Goal: Task Accomplishment & Management: Complete application form

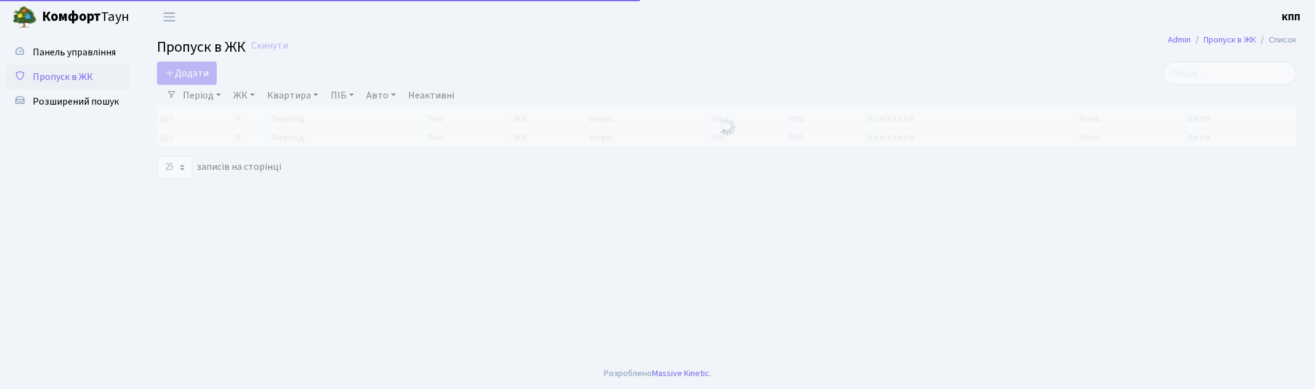
select select "25"
click at [1211, 76] on input "search" at bounding box center [1230, 73] width 134 height 23
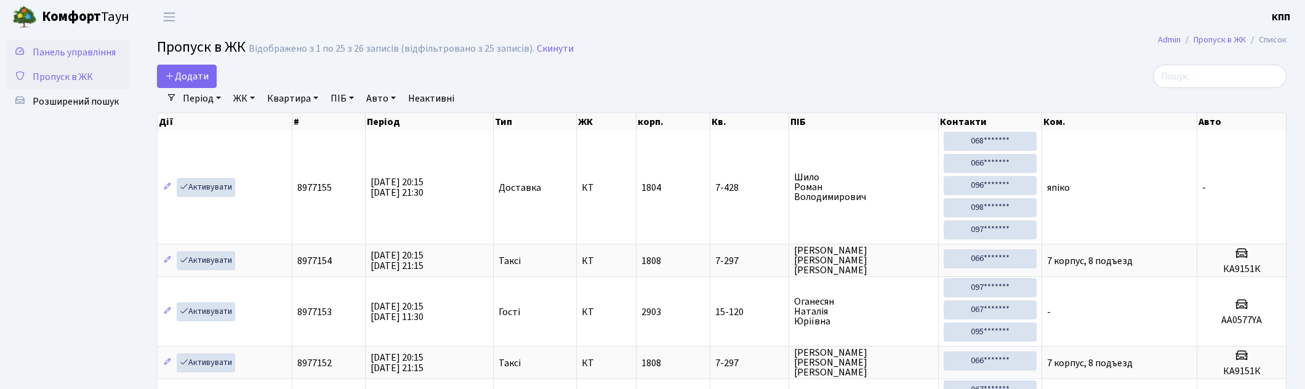
click at [75, 50] on span "Панель управління" at bounding box center [74, 53] width 83 height 14
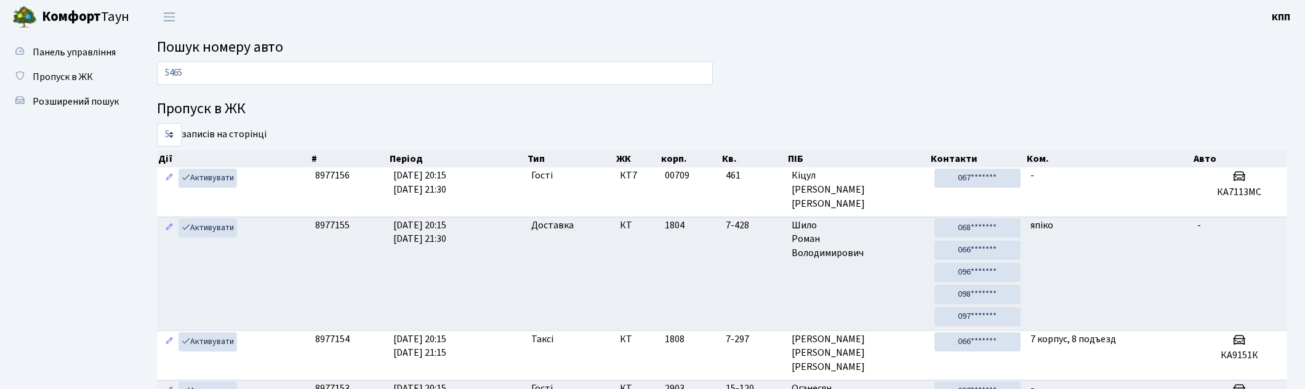
type input "5465"
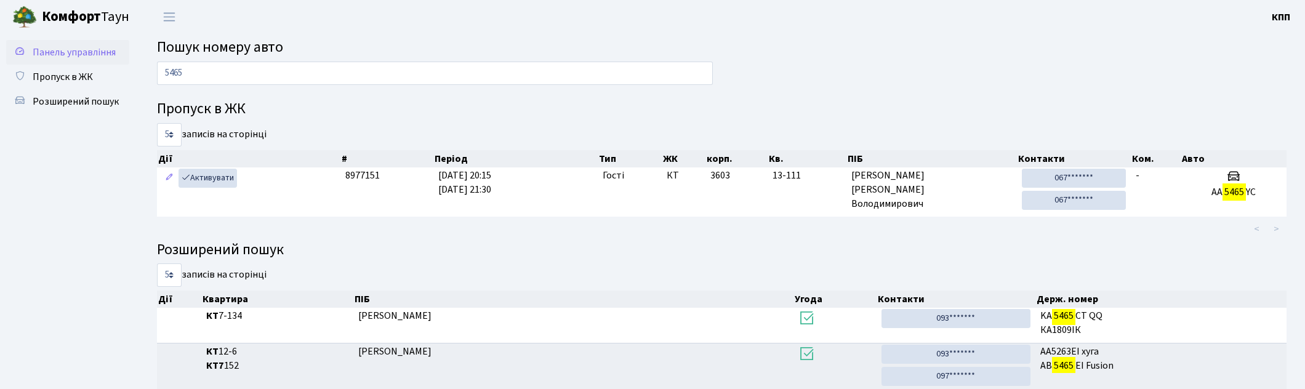
click at [58, 50] on span "Панель управління" at bounding box center [74, 53] width 83 height 14
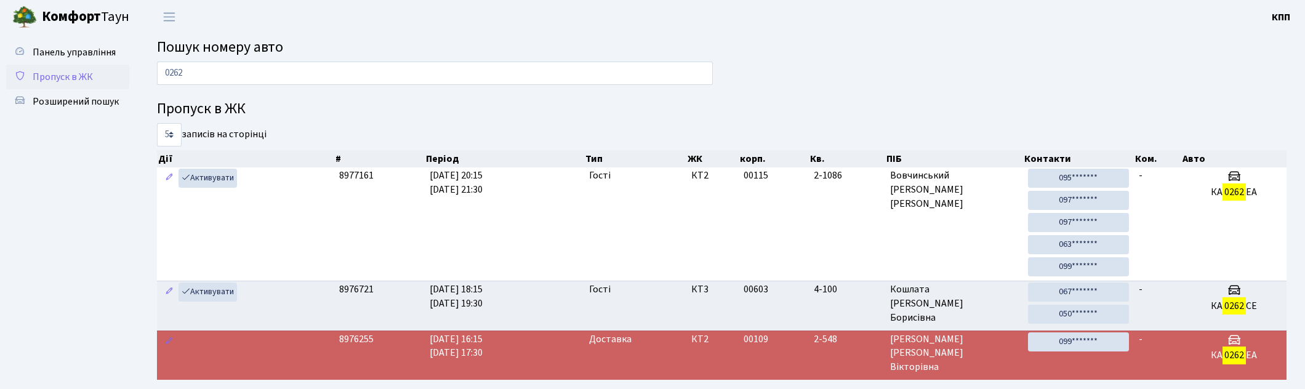
type input "0262"
click at [64, 76] on span "Пропуск в ЖК" at bounding box center [63, 77] width 60 height 14
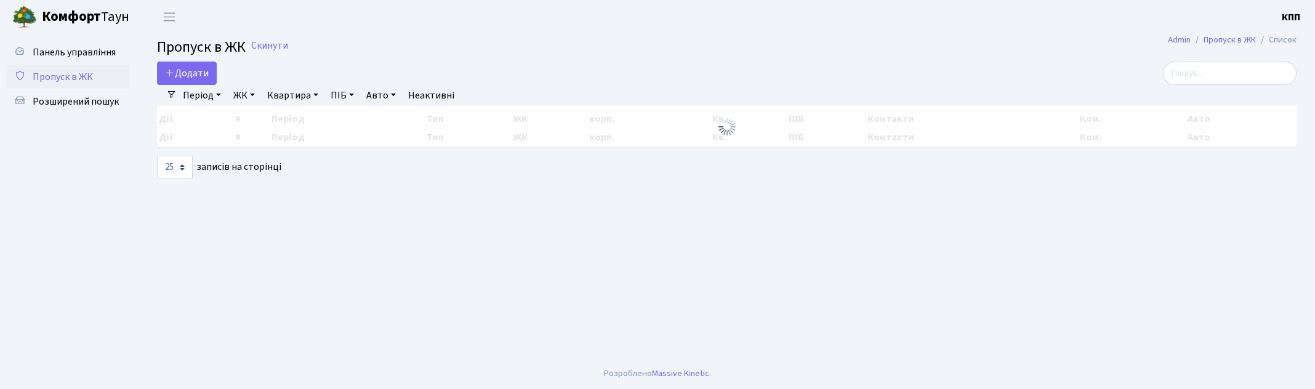
select select "25"
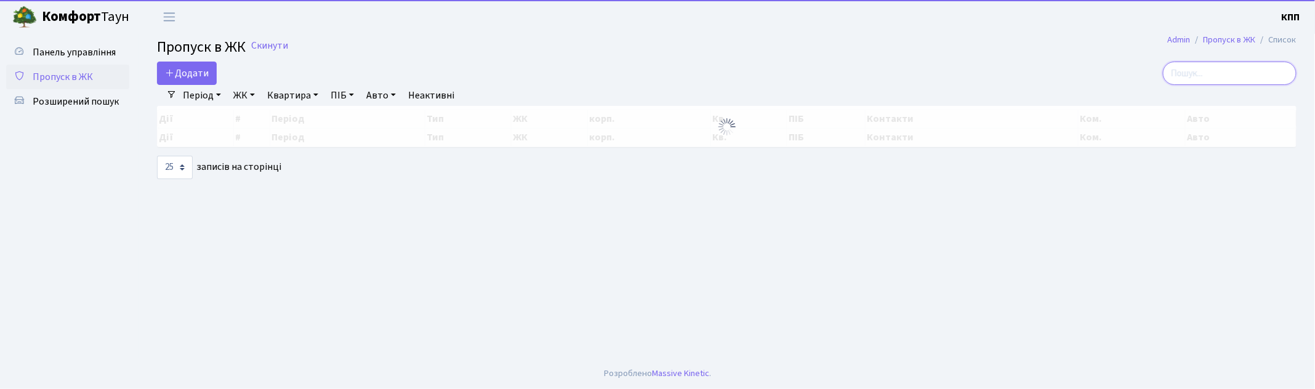
click at [1238, 78] on input "search" at bounding box center [1230, 73] width 134 height 23
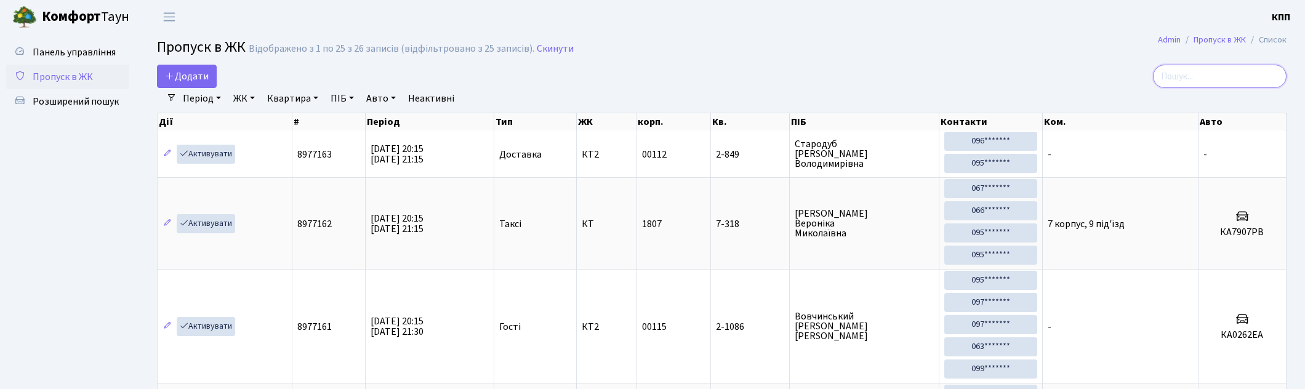
click at [1238, 78] on input "search" at bounding box center [1220, 76] width 134 height 23
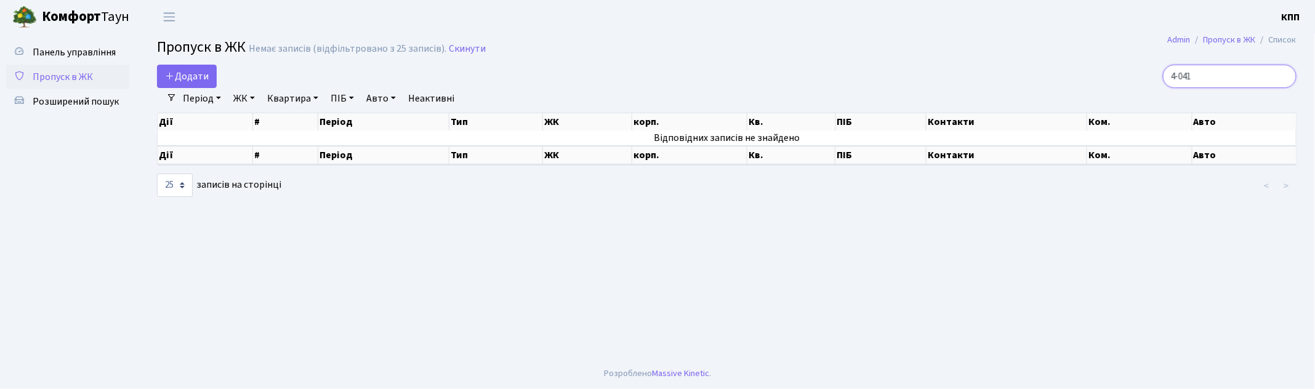
drag, startPoint x: 1231, startPoint y: 77, endPoint x: 1142, endPoint y: 78, distance: 88.6
click at [1142, 78] on div "4-041" at bounding box center [1112, 76] width 367 height 23
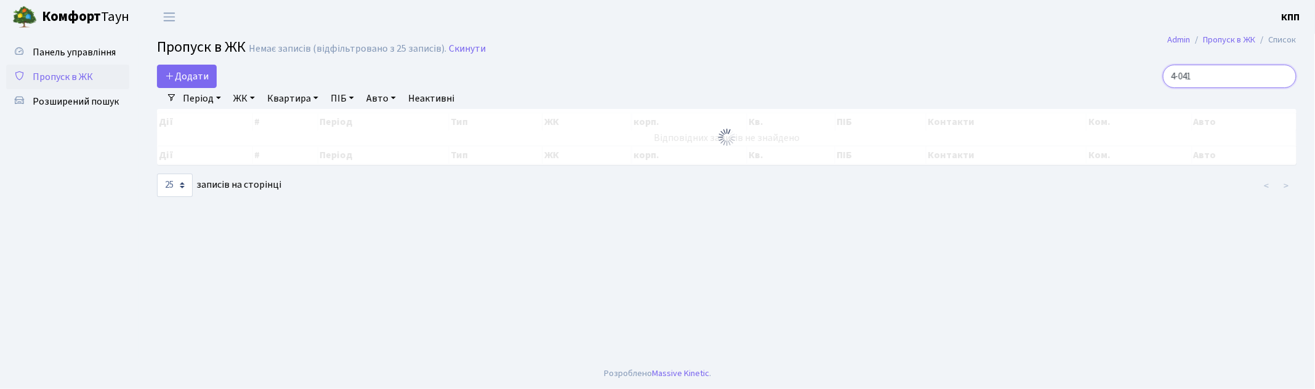
click at [1238, 72] on input "4-041" at bounding box center [1230, 76] width 134 height 23
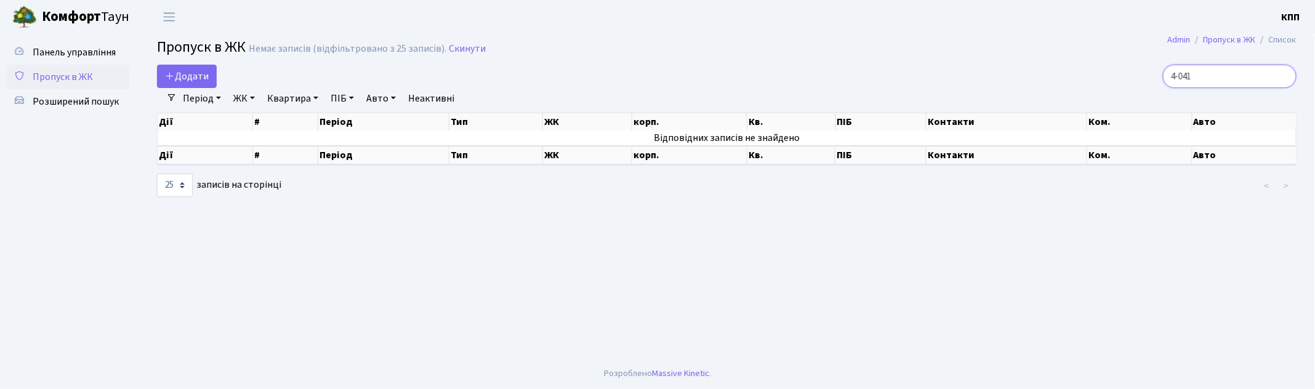
drag, startPoint x: 1239, startPoint y: 81, endPoint x: 1093, endPoint y: 63, distance: 147.0
click at [1093, 63] on main "Admin Пропуск в ЖК Список Пропуск в ЖК Немає записів (відфільтровано з 25 запис…" at bounding box center [726, 196] width 1176 height 324
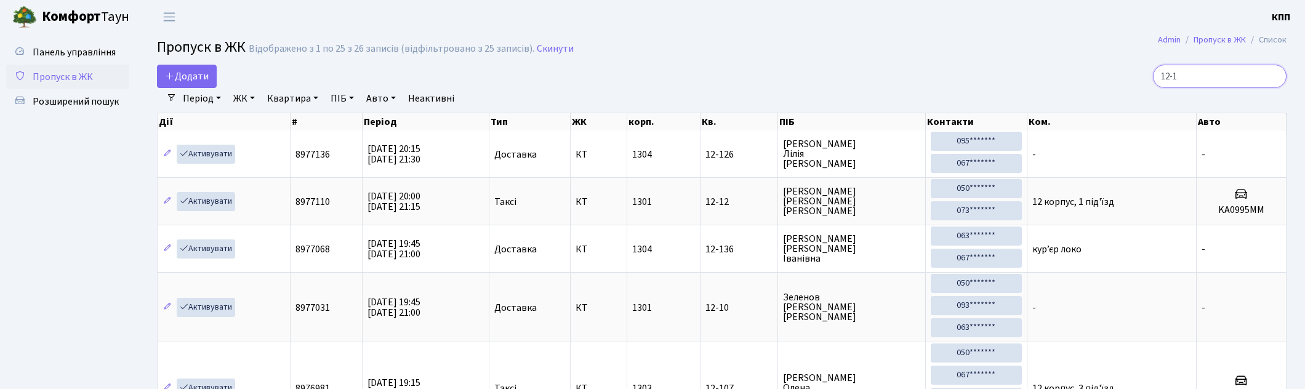
type input "12-1"
click at [87, 78] on span "Пропуск в ЖК" at bounding box center [63, 77] width 60 height 14
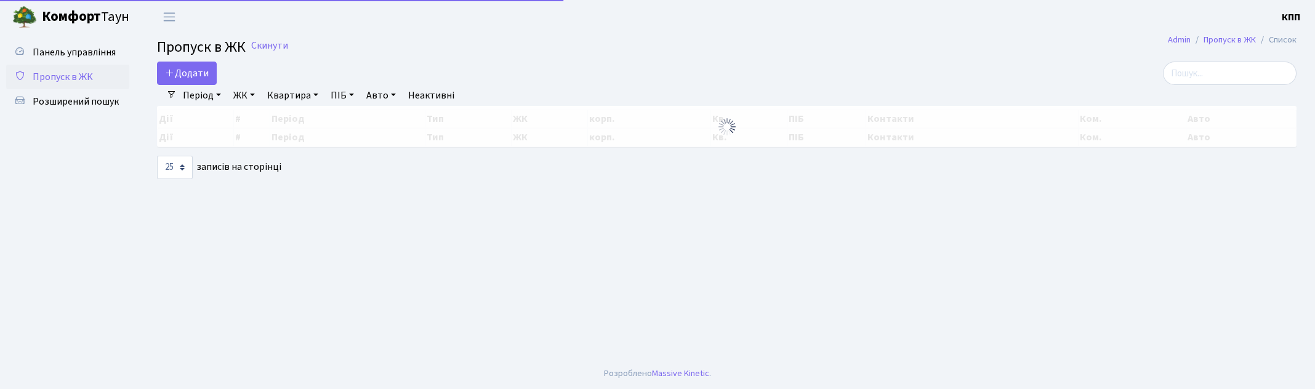
select select "25"
click at [91, 57] on span "Панель управління" at bounding box center [74, 53] width 83 height 14
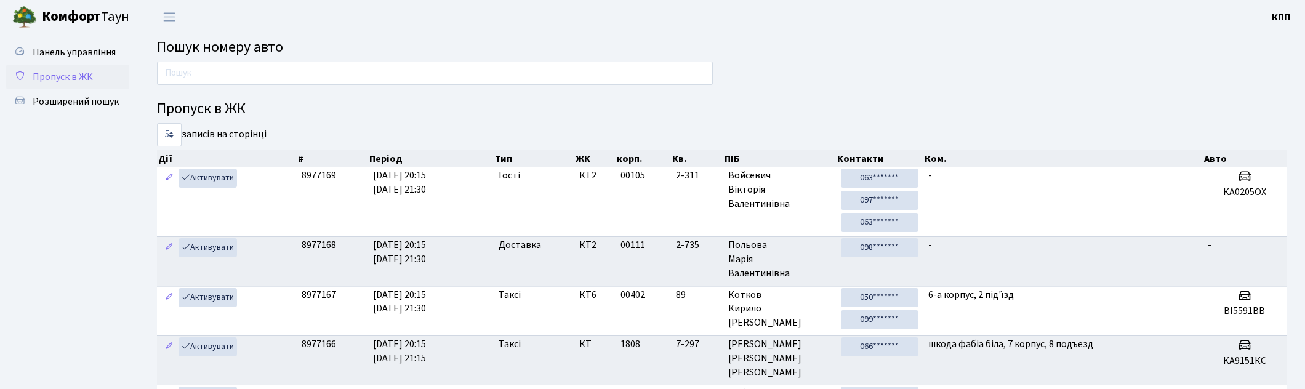
click at [123, 70] on link "Пропуск в ЖК" at bounding box center [67, 77] width 123 height 25
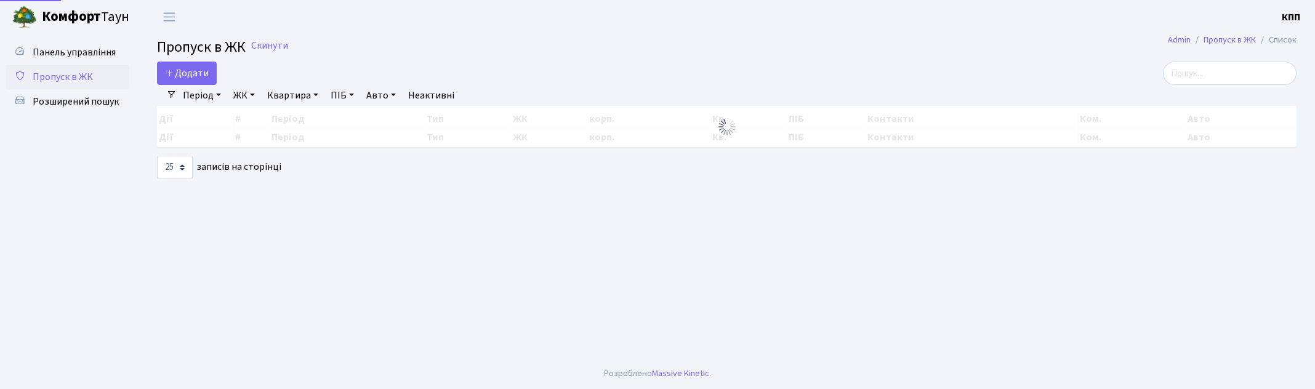
select select "25"
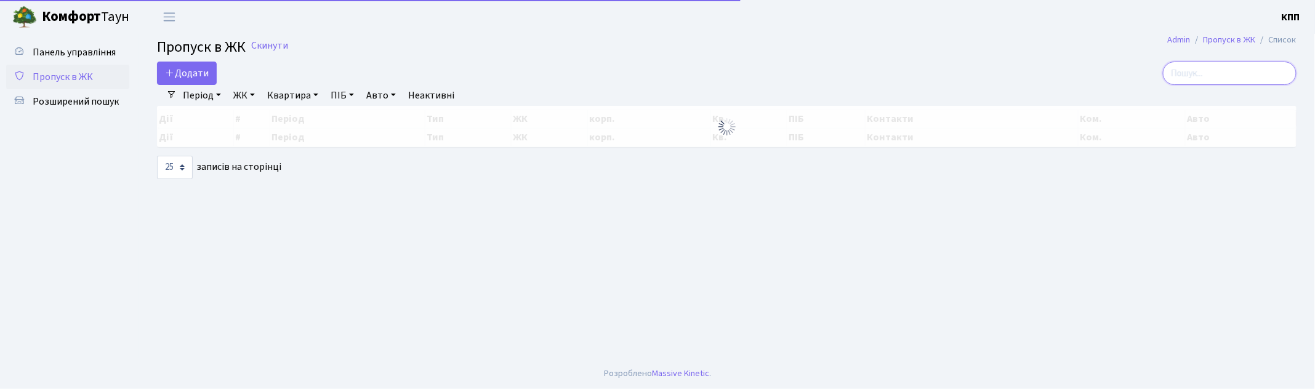
click at [1241, 72] on input "search" at bounding box center [1230, 73] width 134 height 23
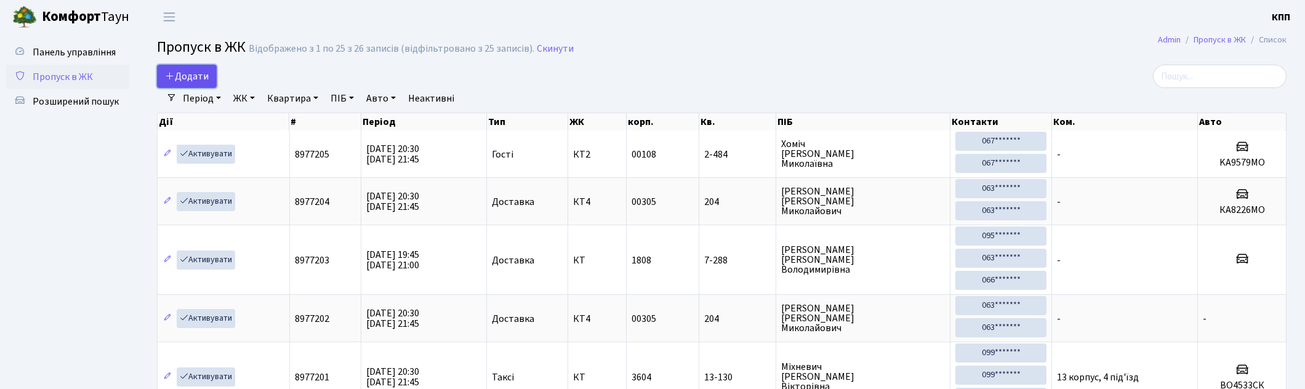
click at [198, 72] on span "Додати" at bounding box center [187, 77] width 44 height 14
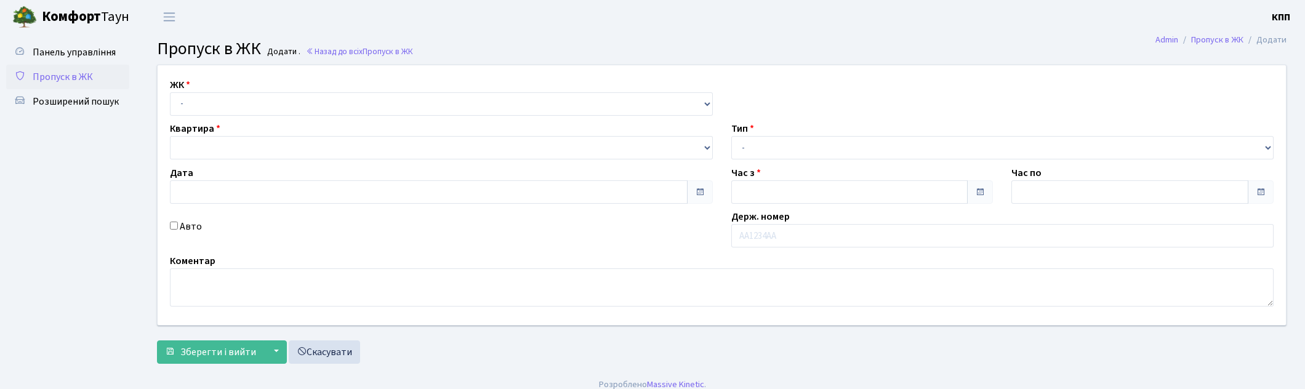
type input "[DATE]"
type input "20:45"
type input "21:45"
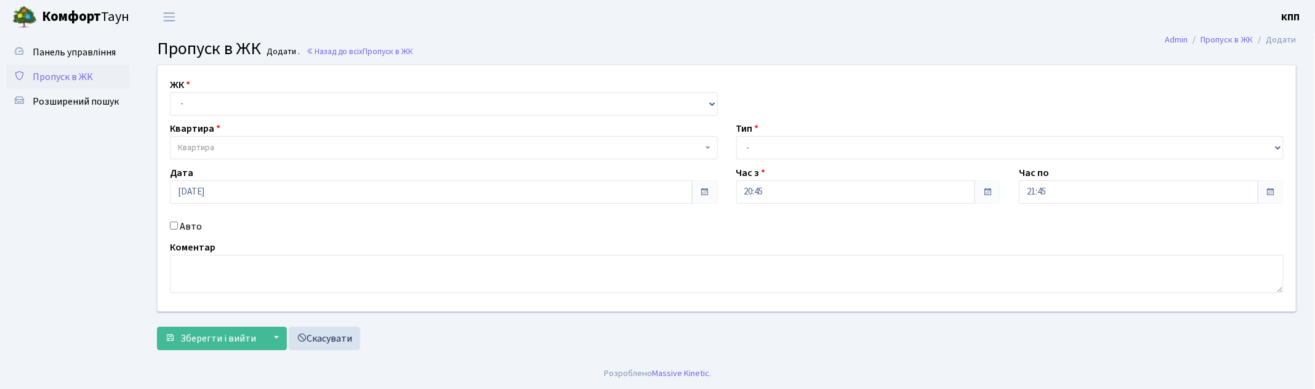
select select "271"
click at [170, 92] on select "- КТ, вул. Регенераторна, 4 КТ2, просп. Соборності, 17 КТ3, вул. Березнева, 16 …" at bounding box center [444, 103] width 548 height 23
select select
click at [243, 144] on span "Квартира" at bounding box center [440, 148] width 524 height 12
type input "3-1"
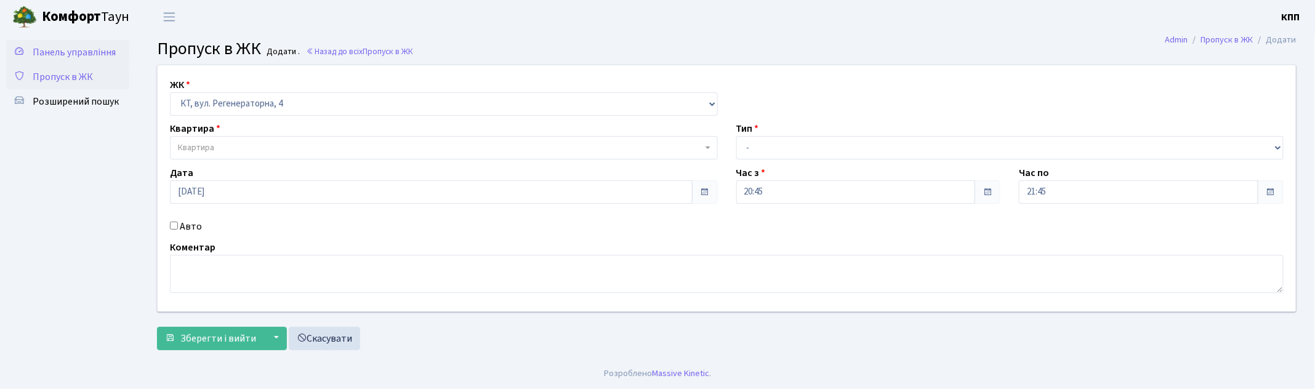
click at [89, 53] on span "Панель управління" at bounding box center [74, 53] width 83 height 14
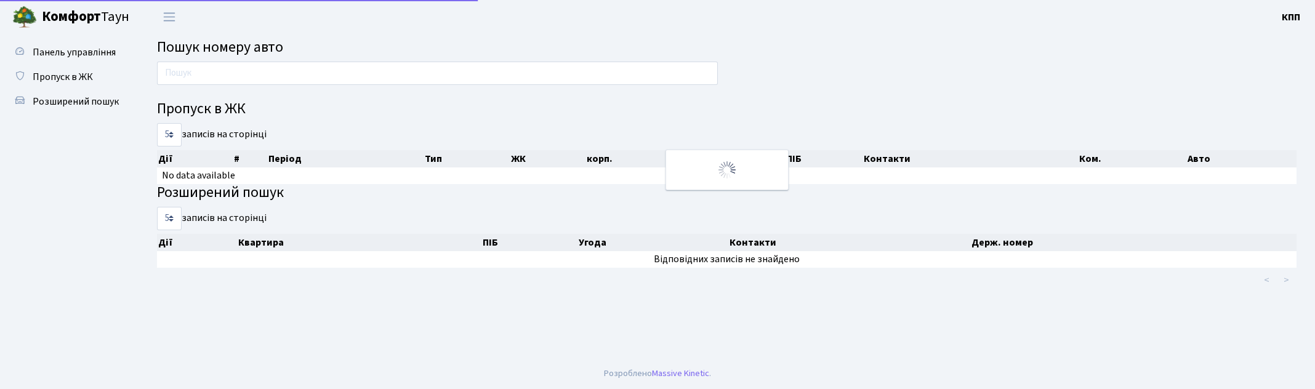
click at [255, 101] on h4 "Пропуск в ЖК" at bounding box center [726, 109] width 1139 height 18
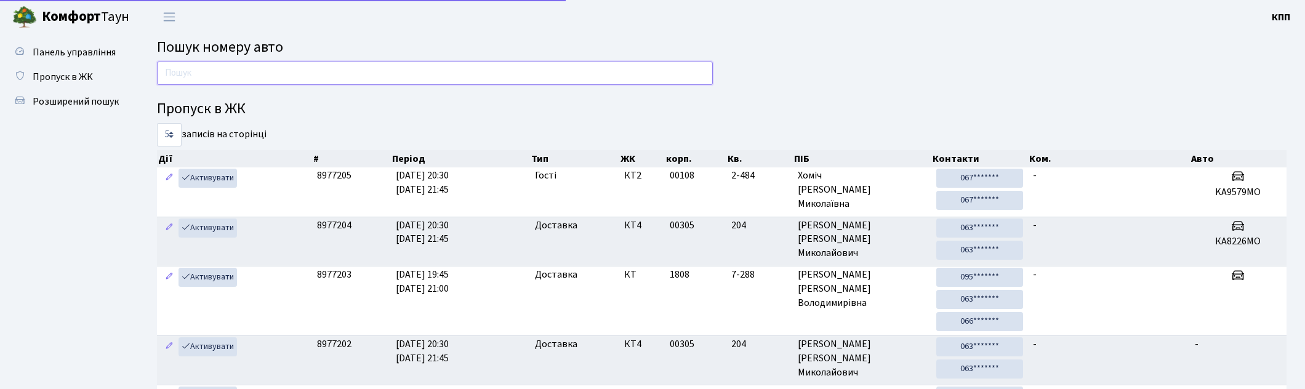
click at [253, 80] on input "text" at bounding box center [435, 73] width 556 height 23
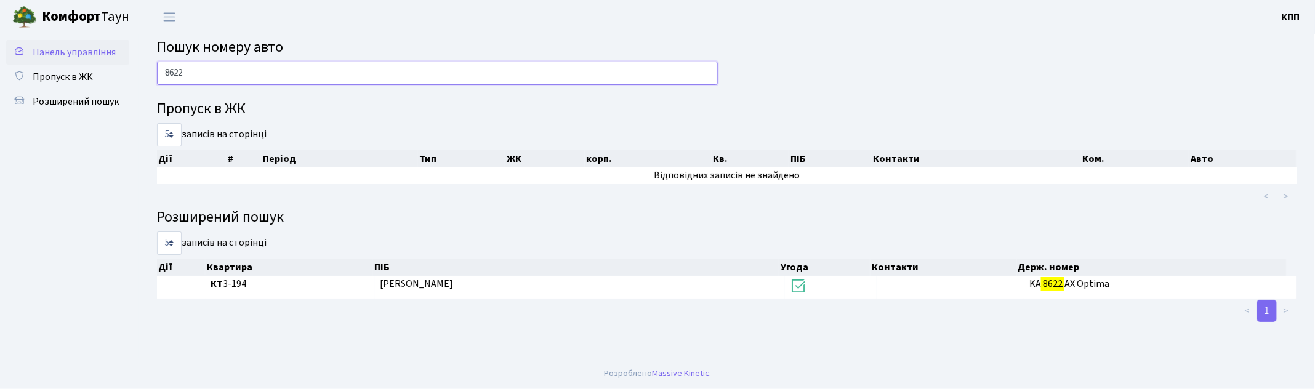
drag, startPoint x: 223, startPoint y: 72, endPoint x: 95, endPoint y: 50, distance: 129.8
click at [95, 50] on div "Панель управління Пропуск в ЖК Розширений пошук Пошук номеру авто 8622 Пропуск …" at bounding box center [657, 196] width 1315 height 324
type input "0007"
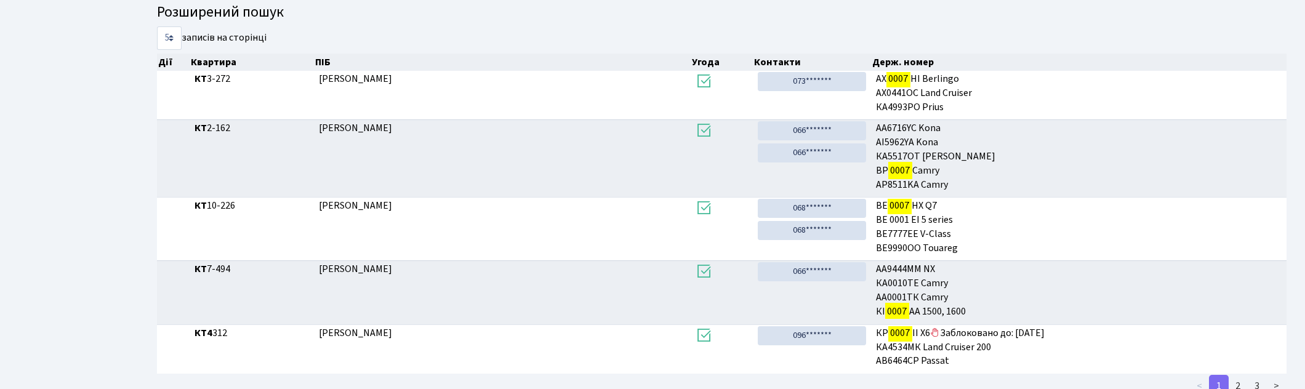
scroll to position [247, 0]
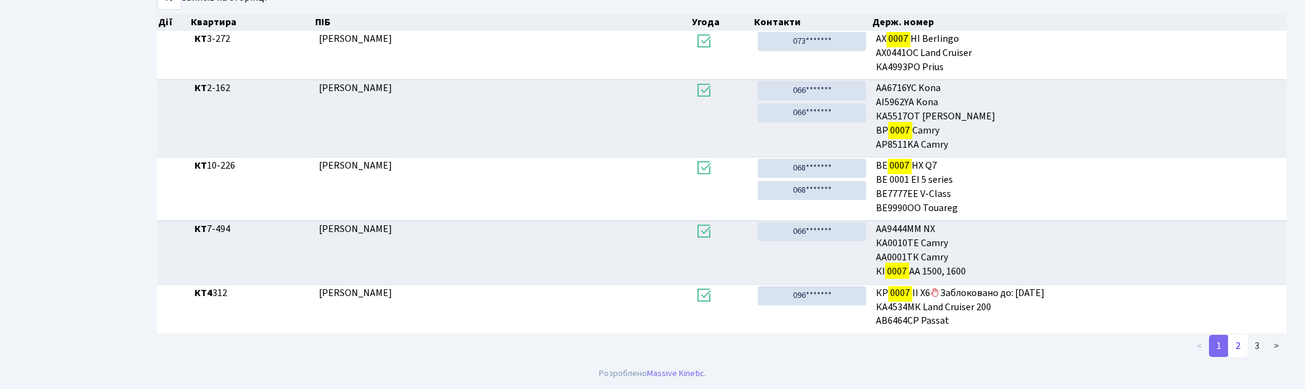
click at [1246, 350] on link "2" at bounding box center [1238, 346] width 20 height 22
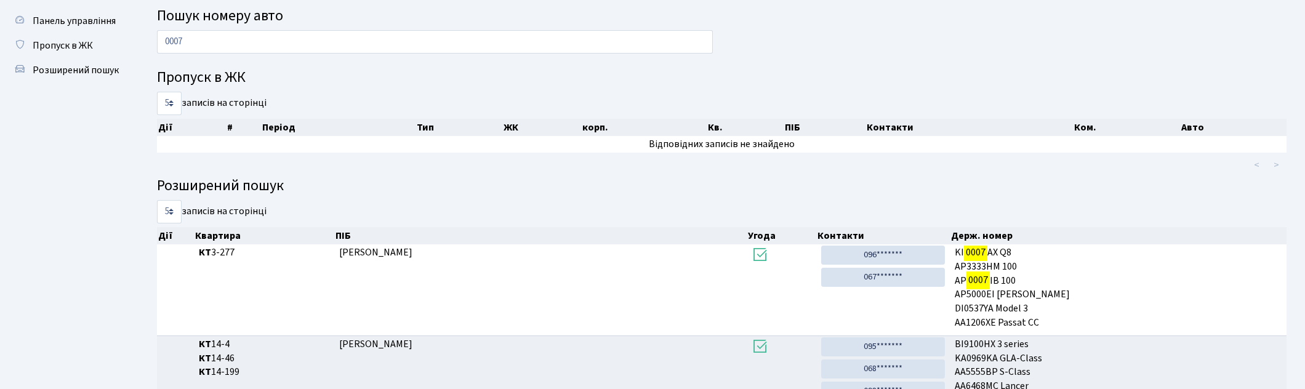
scroll to position [0, 0]
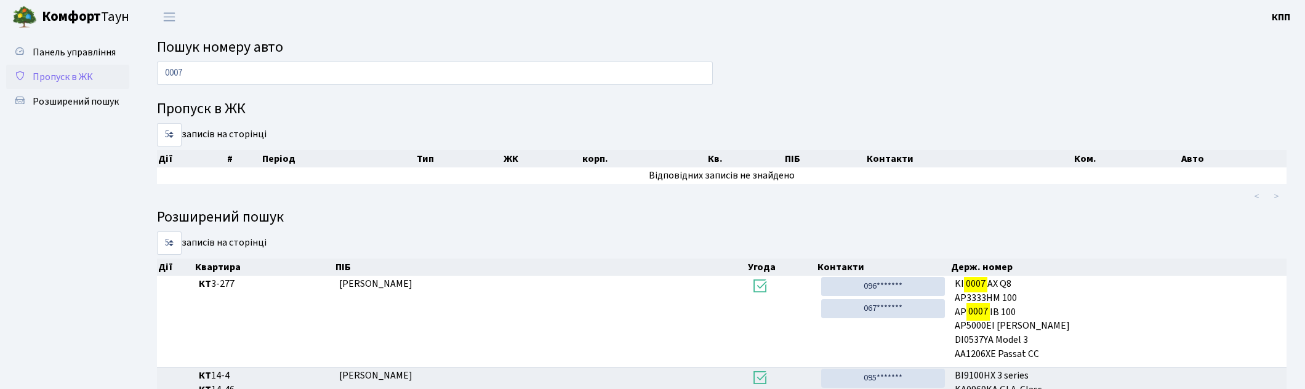
click at [81, 65] on link "Пропуск в ЖК" at bounding box center [67, 77] width 123 height 25
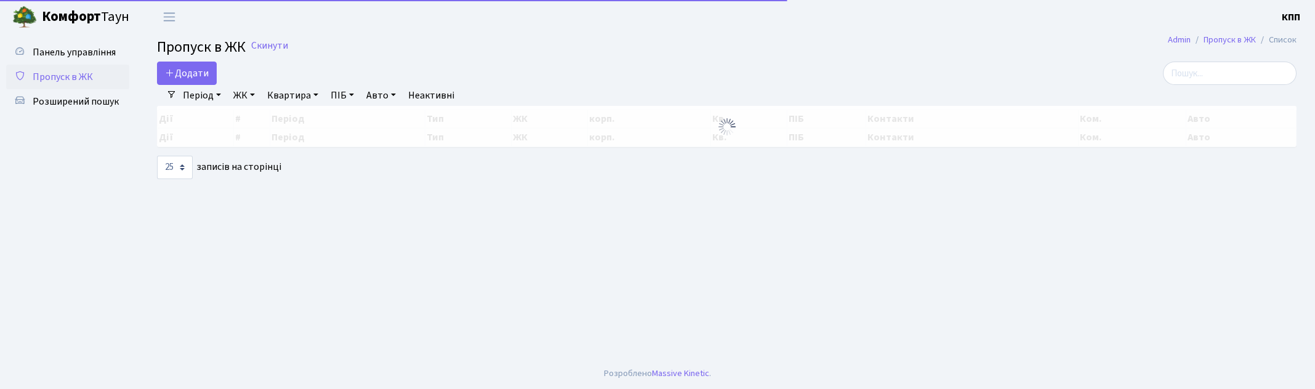
select select "25"
click at [1268, 71] on input "search" at bounding box center [1230, 73] width 134 height 23
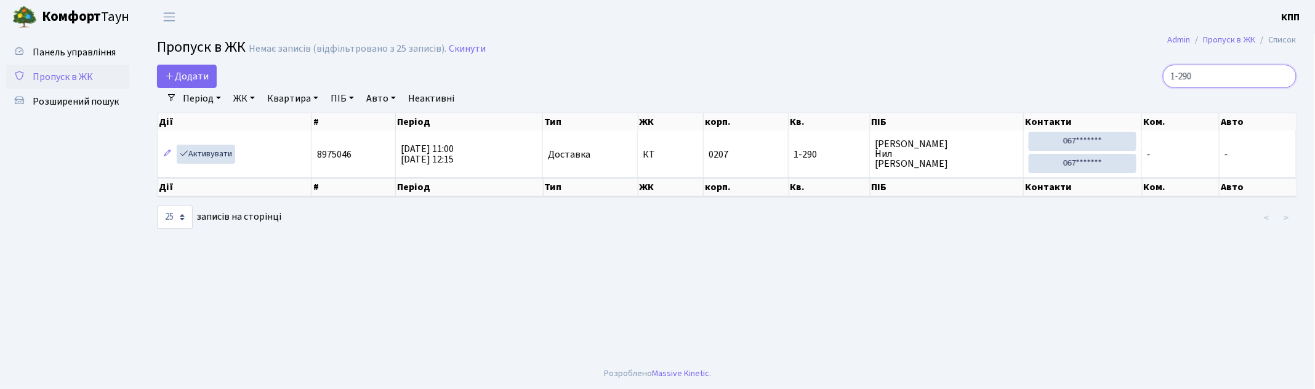
type input "1-290"
click at [199, 156] on link "Активувати" at bounding box center [206, 154] width 58 height 19
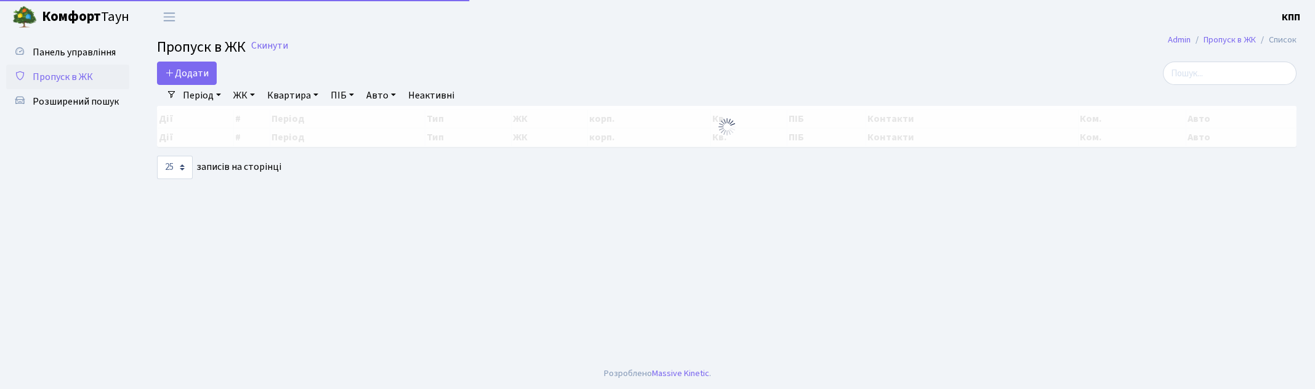
select select "25"
click at [1222, 70] on input "search" at bounding box center [1230, 73] width 134 height 23
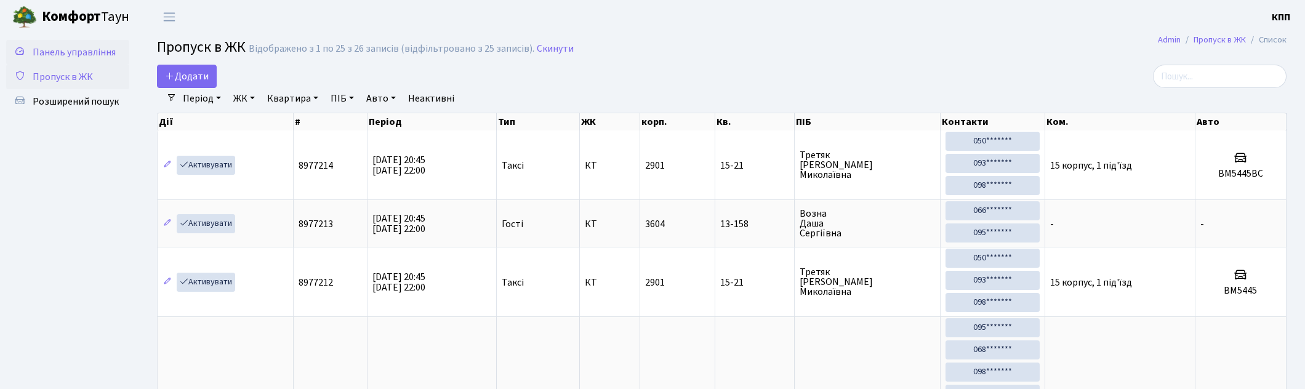
click at [65, 49] on span "Панель управління" at bounding box center [74, 53] width 83 height 14
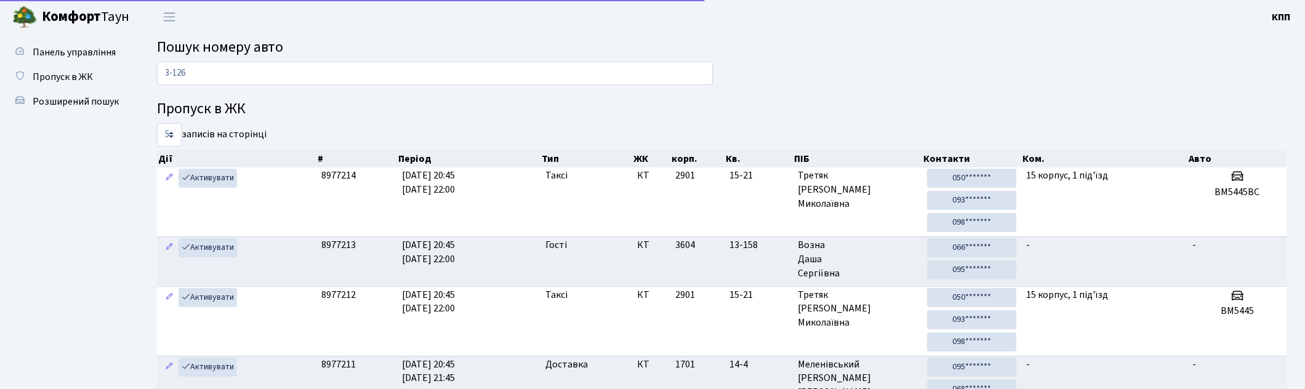
type input "3-126"
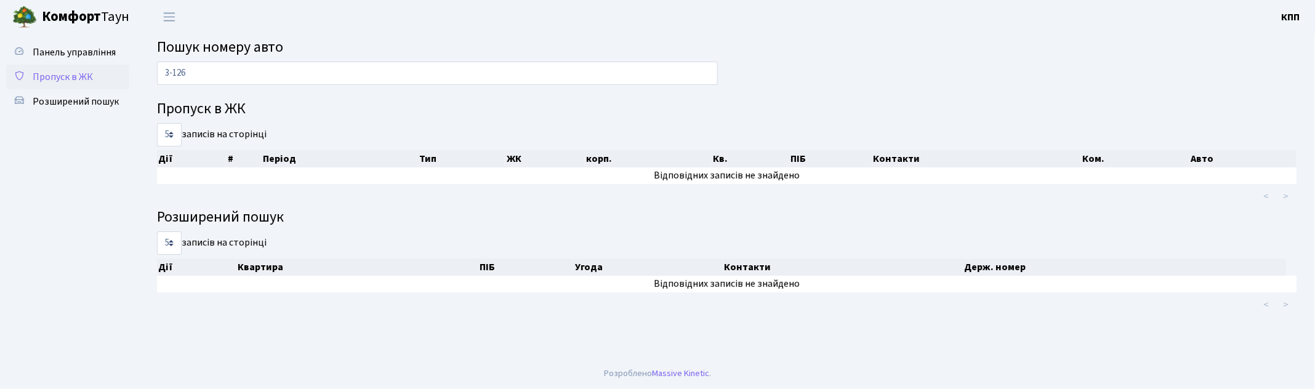
click at [74, 79] on span "Пропуск в ЖК" at bounding box center [63, 77] width 60 height 14
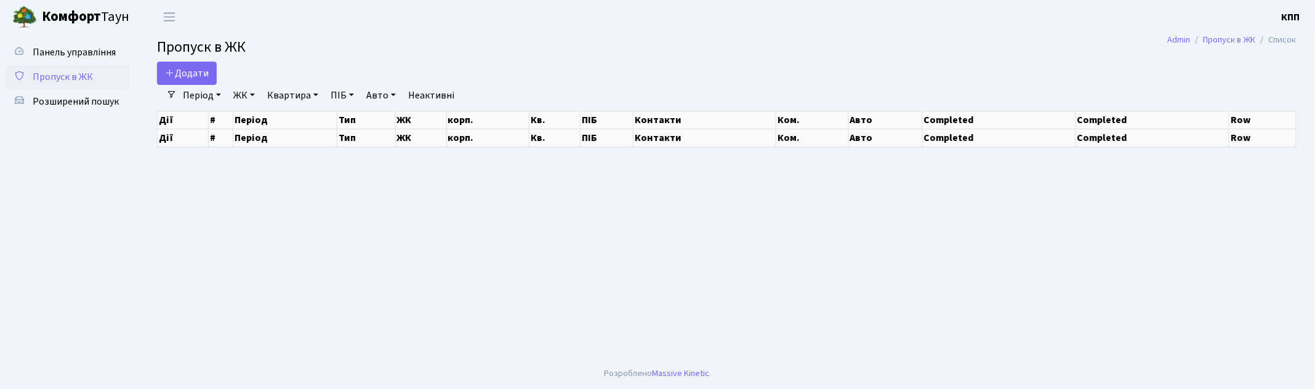
select select "25"
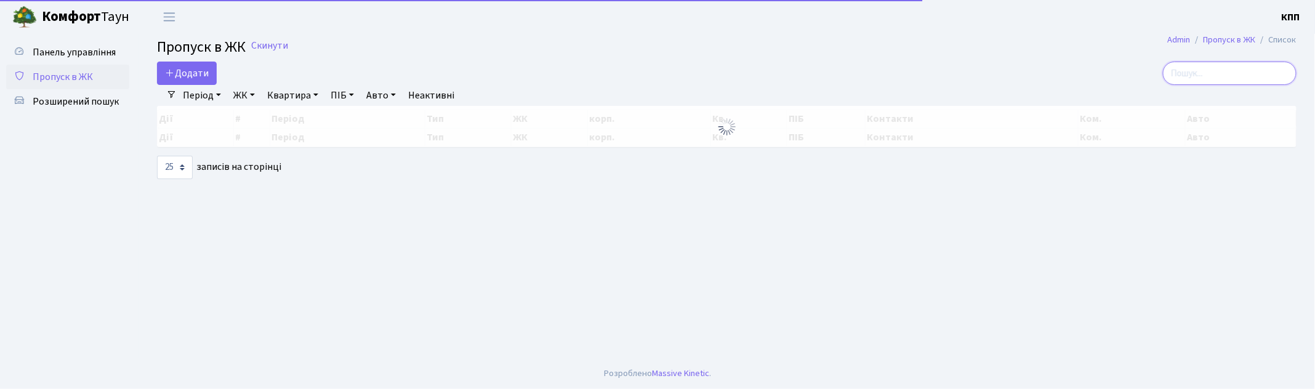
click at [1214, 72] on input "search" at bounding box center [1230, 73] width 134 height 23
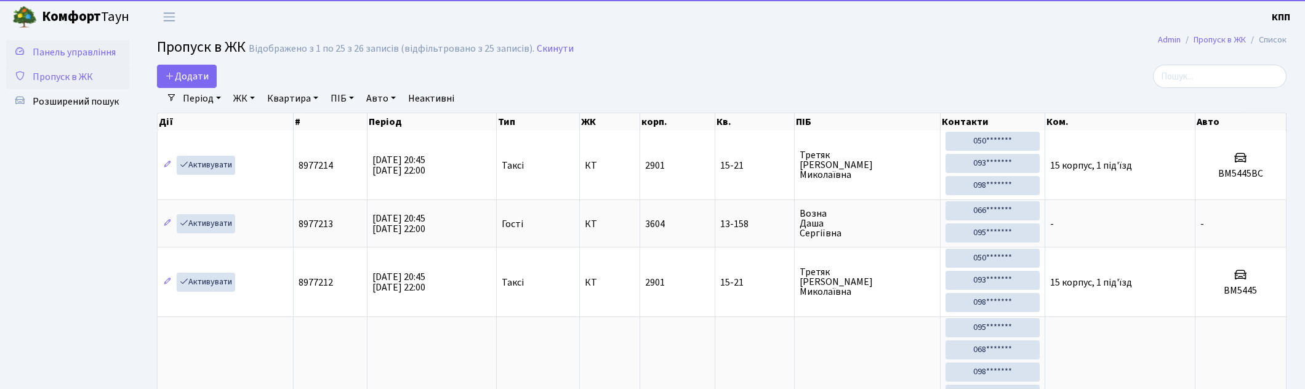
click at [74, 49] on span "Панель управління" at bounding box center [74, 53] width 83 height 14
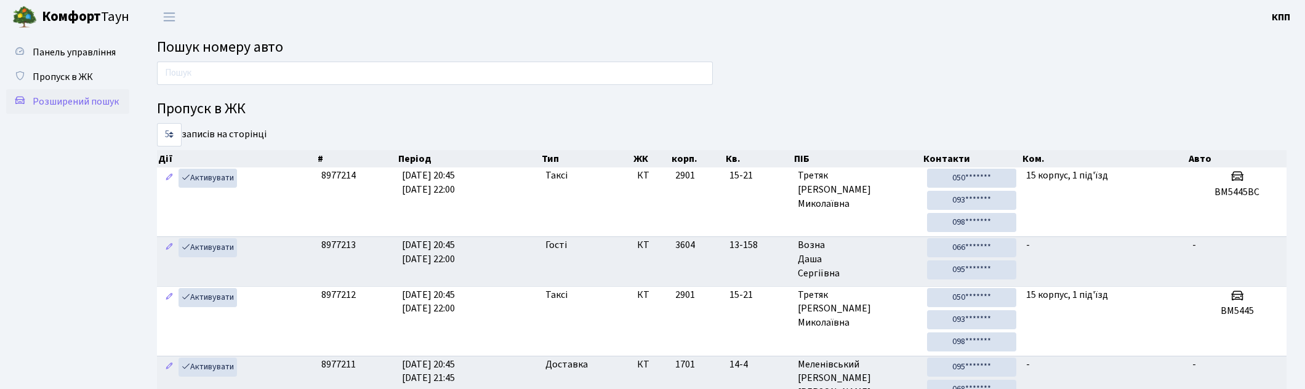
click at [58, 100] on span "Розширений пошук" at bounding box center [76, 102] width 86 height 14
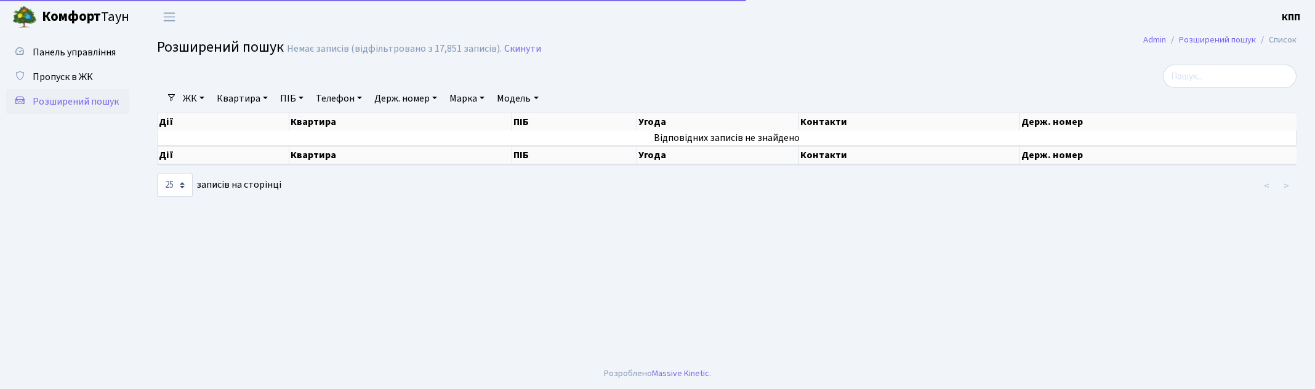
select select "25"
click at [262, 91] on link "Квартира" at bounding box center [242, 98] width 61 height 21
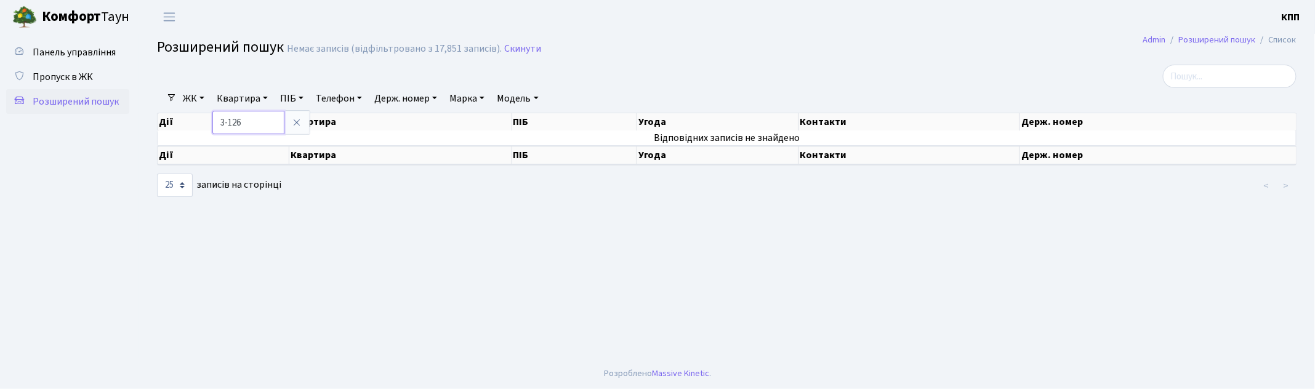
type input "3-126"
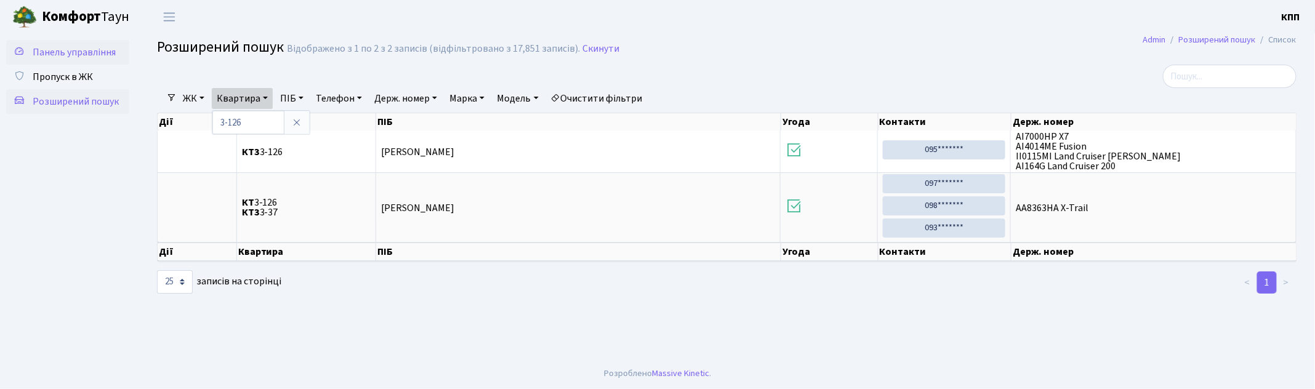
click at [63, 49] on span "Панель управління" at bounding box center [74, 53] width 83 height 14
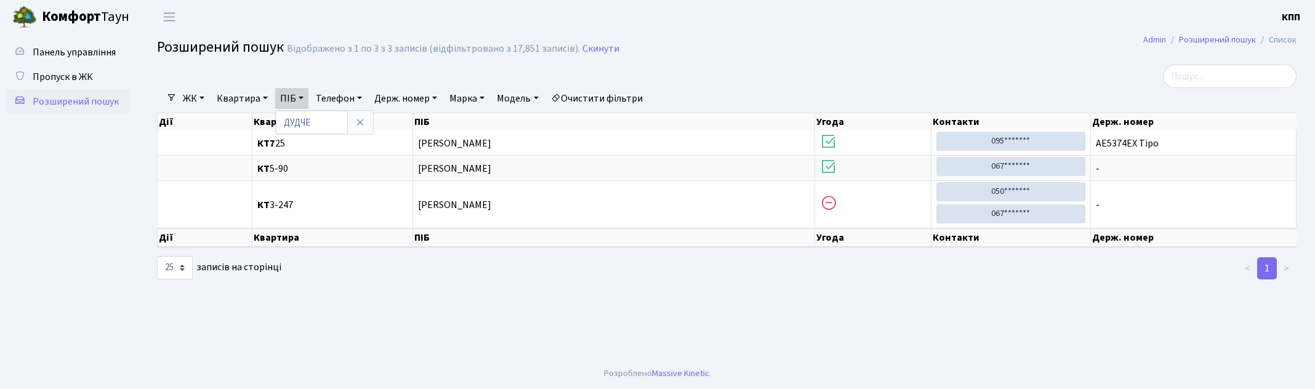
select select "25"
click at [59, 77] on span "Пропуск в ЖК" at bounding box center [63, 77] width 60 height 14
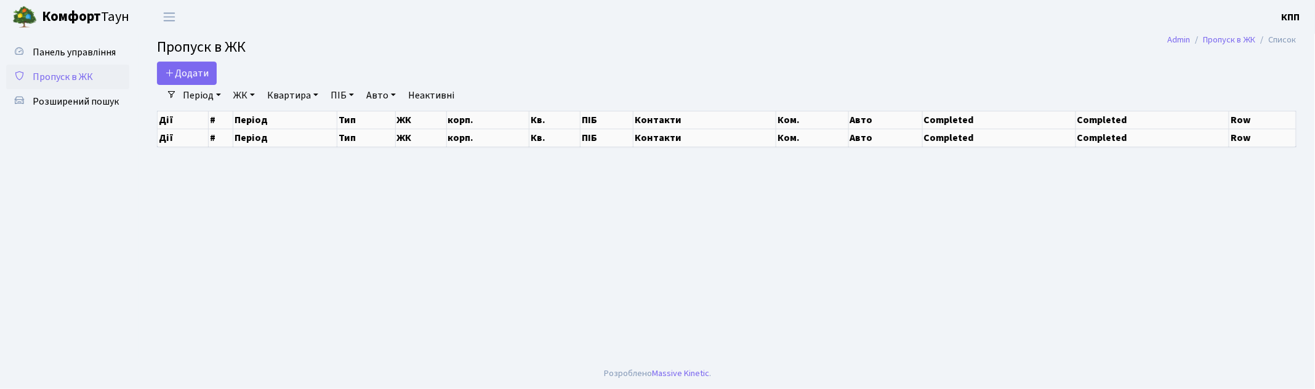
select select "25"
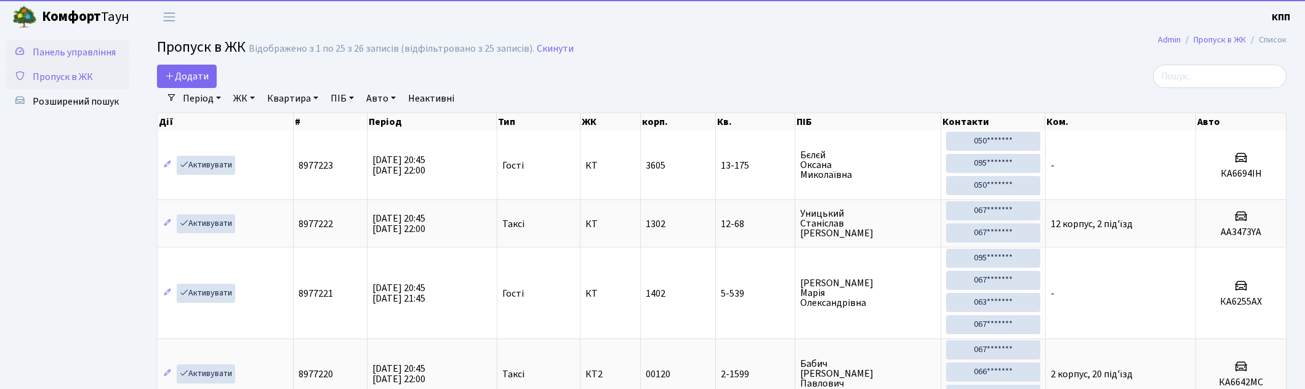
click at [90, 47] on span "Панель управління" at bounding box center [74, 53] width 83 height 14
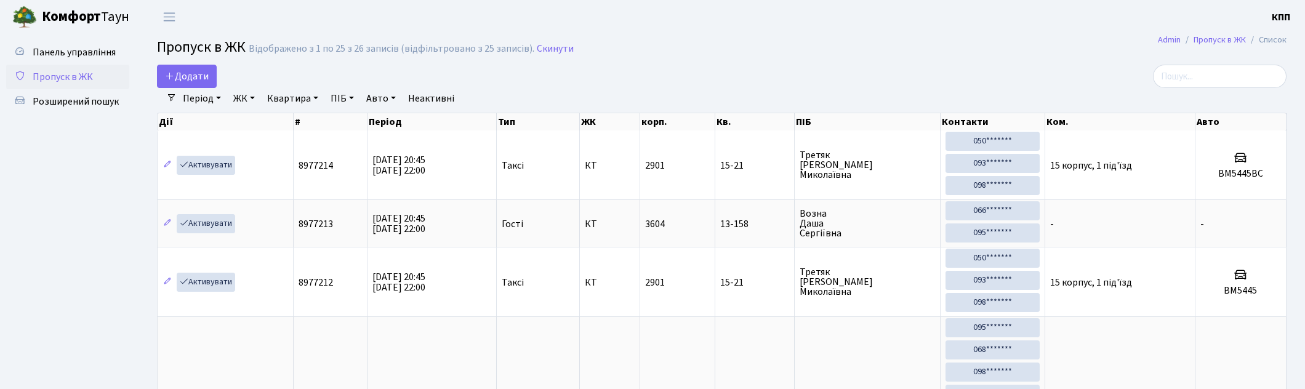
select select "25"
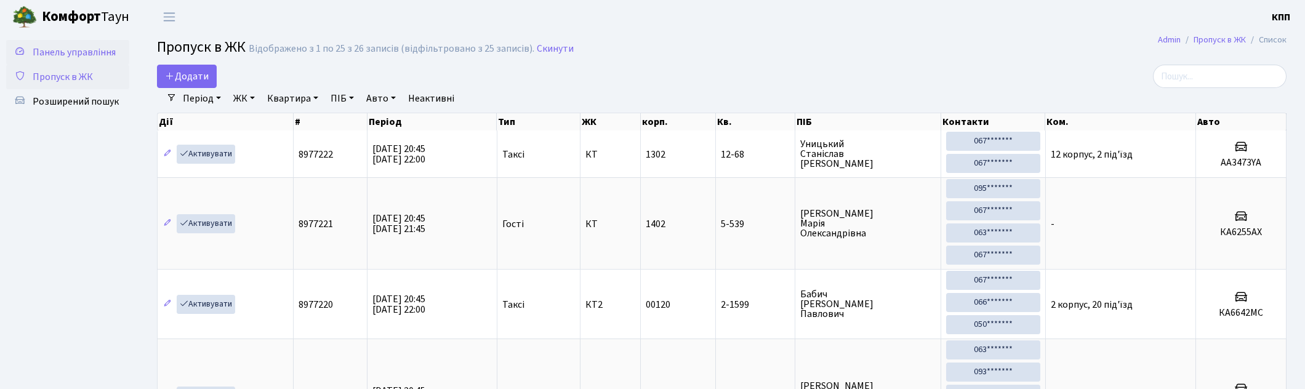
click at [64, 58] on span "Панель управління" at bounding box center [74, 53] width 83 height 14
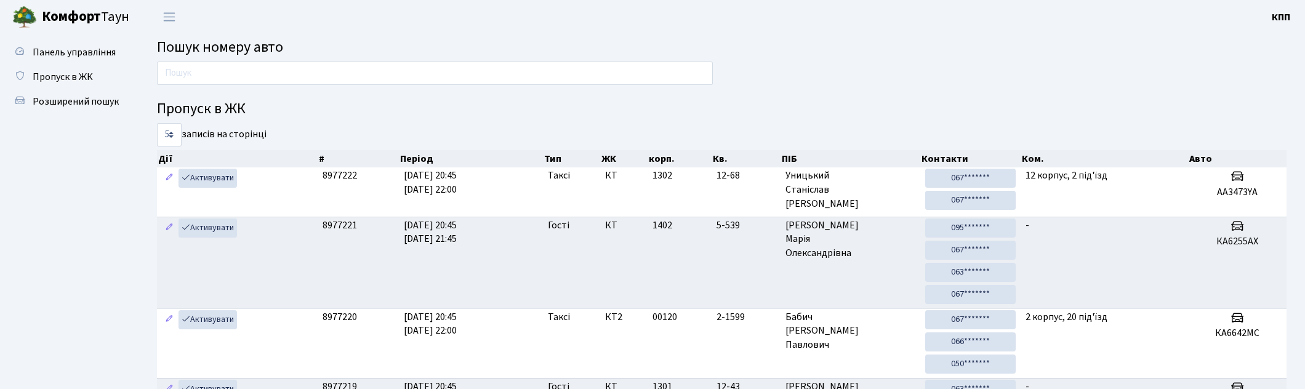
click at [237, 71] on input "text" at bounding box center [435, 73] width 556 height 23
type input "4"
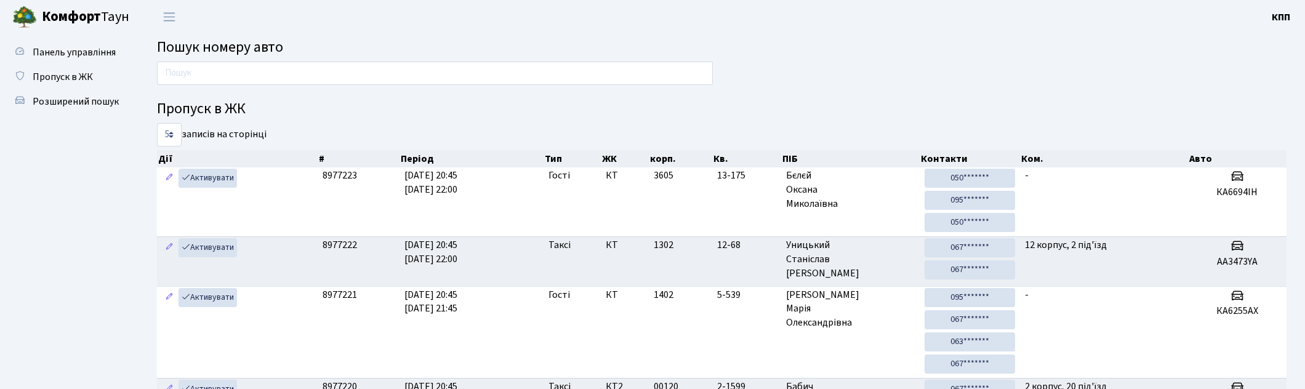
click at [511, 72] on input "text" at bounding box center [435, 73] width 556 height 23
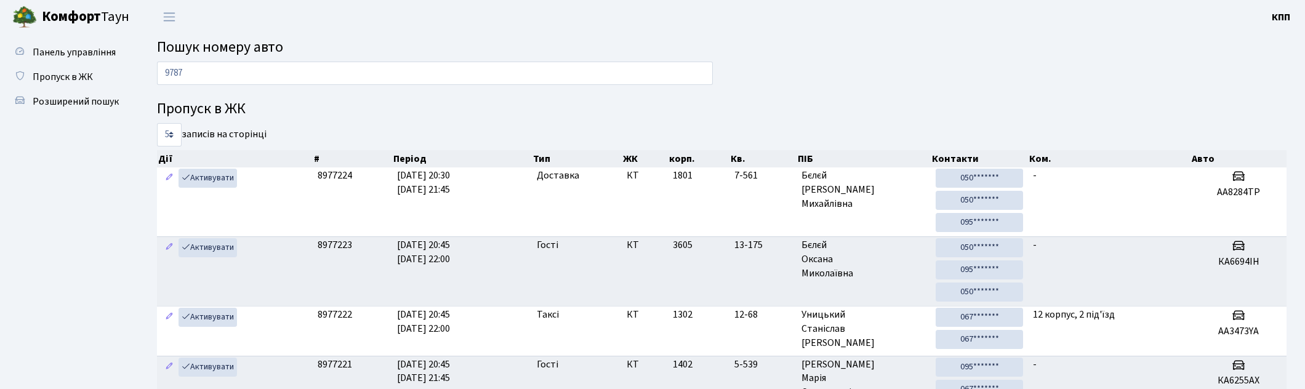
type input "9787"
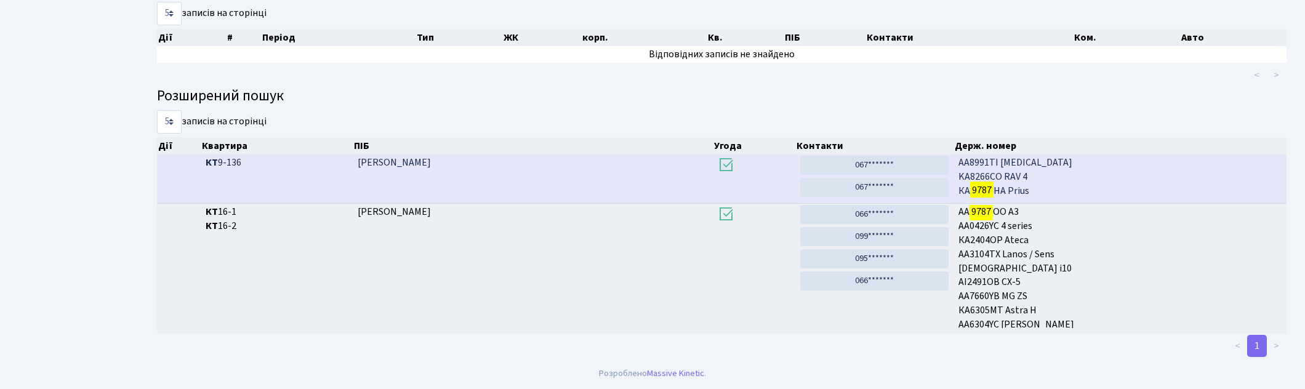
scroll to position [121, 0]
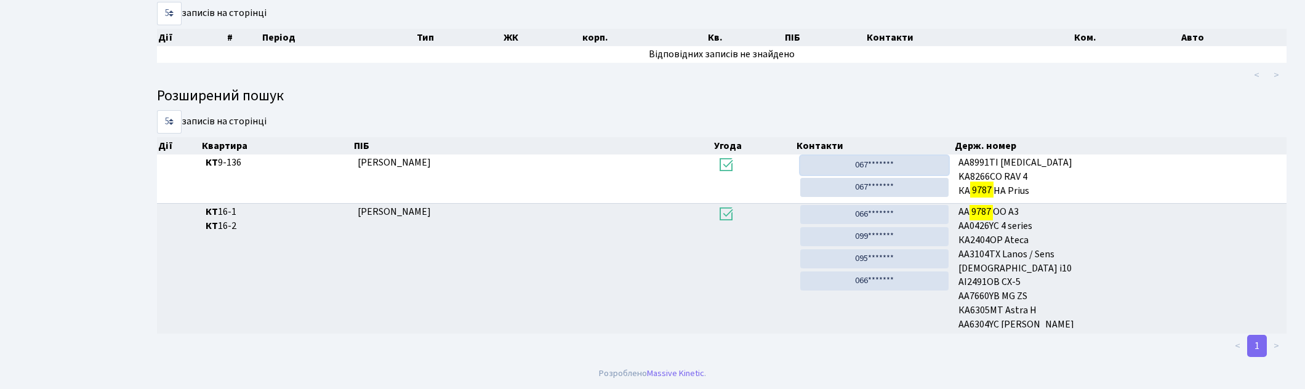
drag, startPoint x: 867, startPoint y: 161, endPoint x: 682, endPoint y: 65, distance: 208.1
click at [867, 161] on link "067*******" at bounding box center [874, 165] width 148 height 19
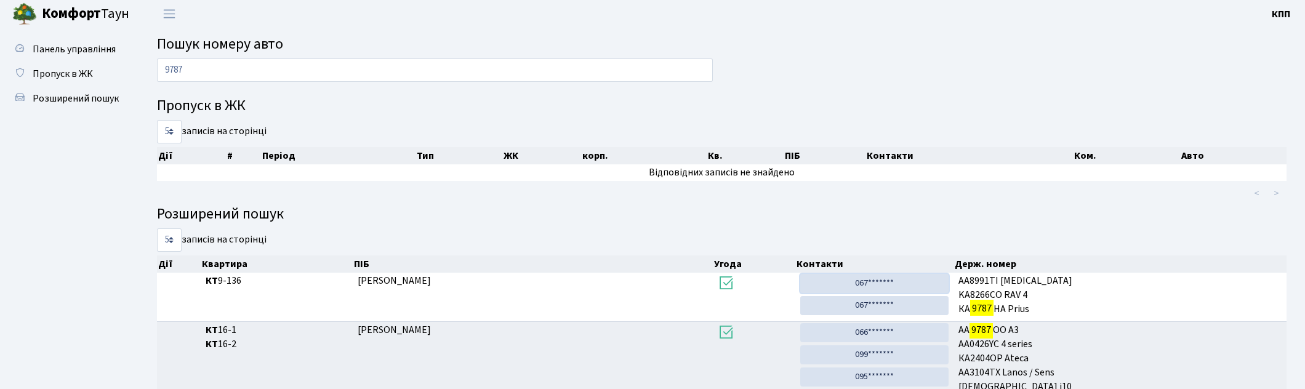
scroll to position [0, 0]
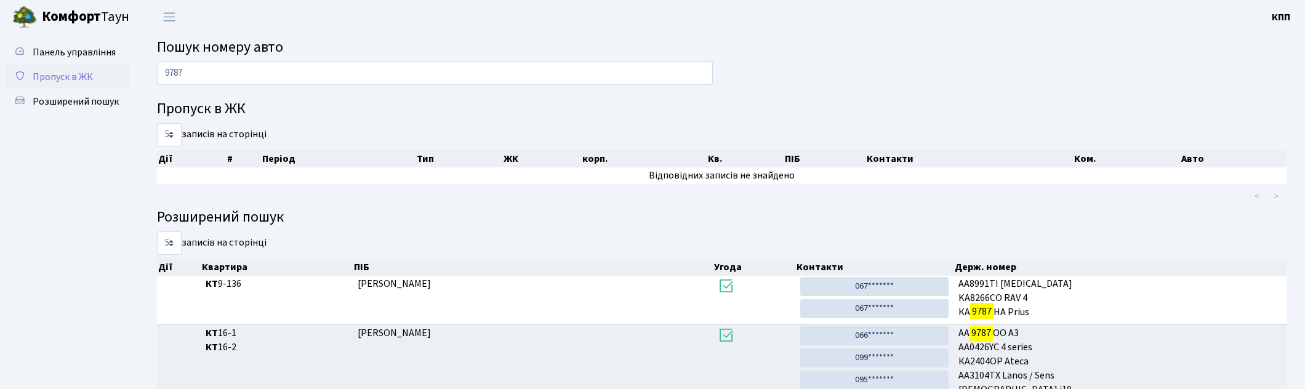
click at [89, 74] on span "Пропуск в ЖК" at bounding box center [63, 77] width 60 height 14
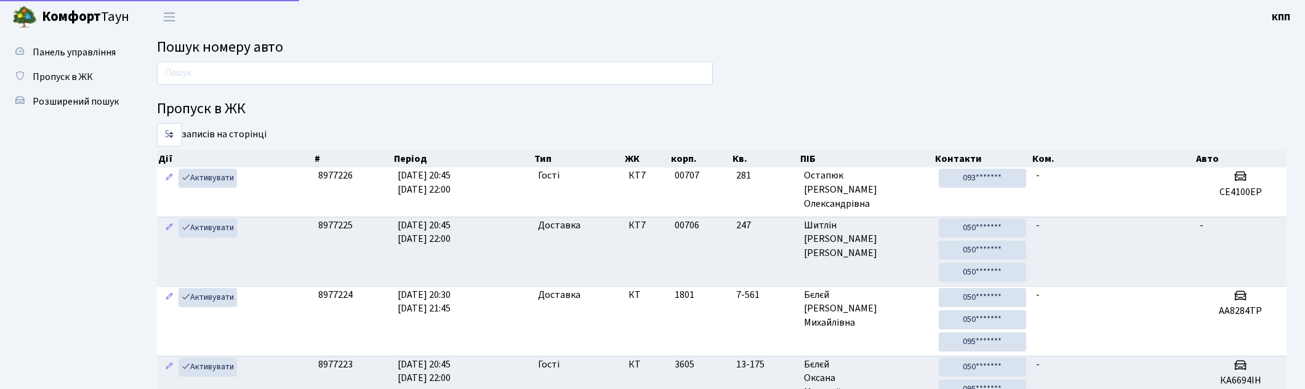
click at [65, 71] on span "Пропуск в ЖК" at bounding box center [63, 77] width 60 height 14
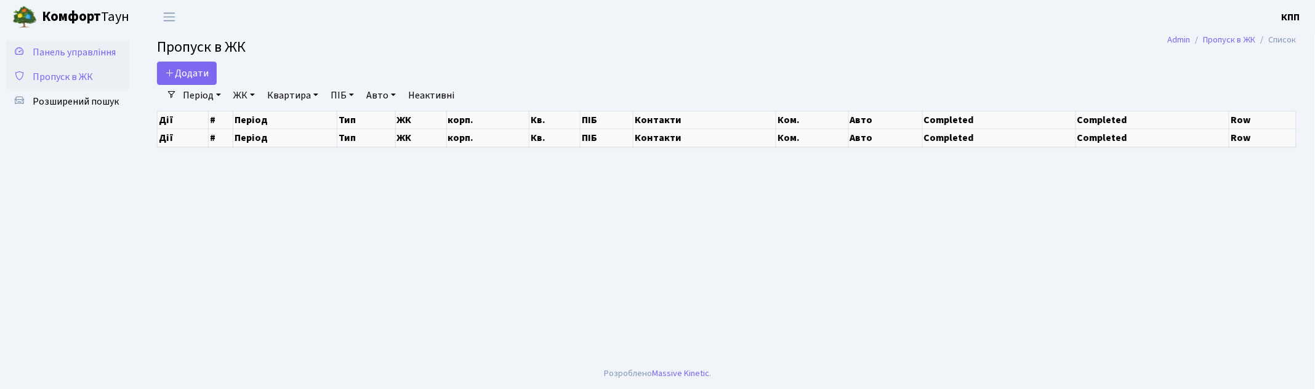
select select "25"
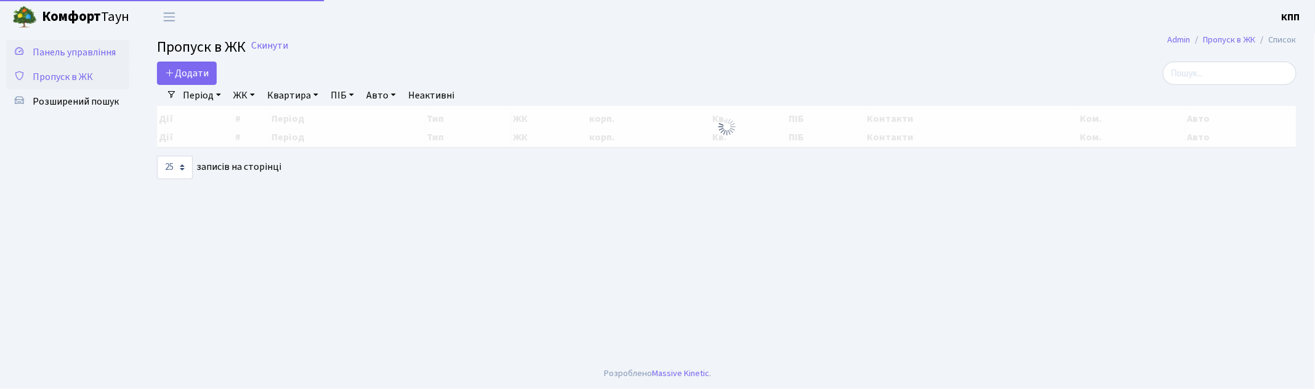
click at [107, 48] on span "Панель управління" at bounding box center [74, 53] width 83 height 14
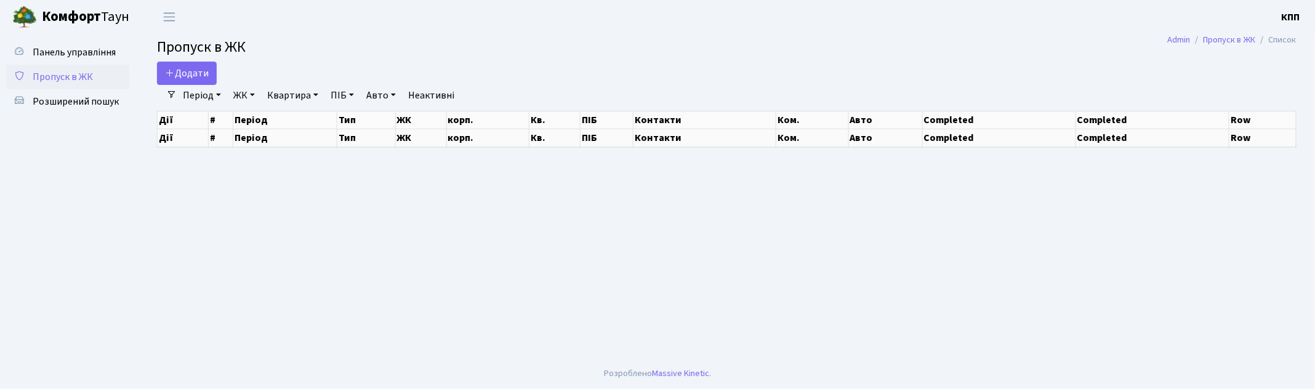
select select "25"
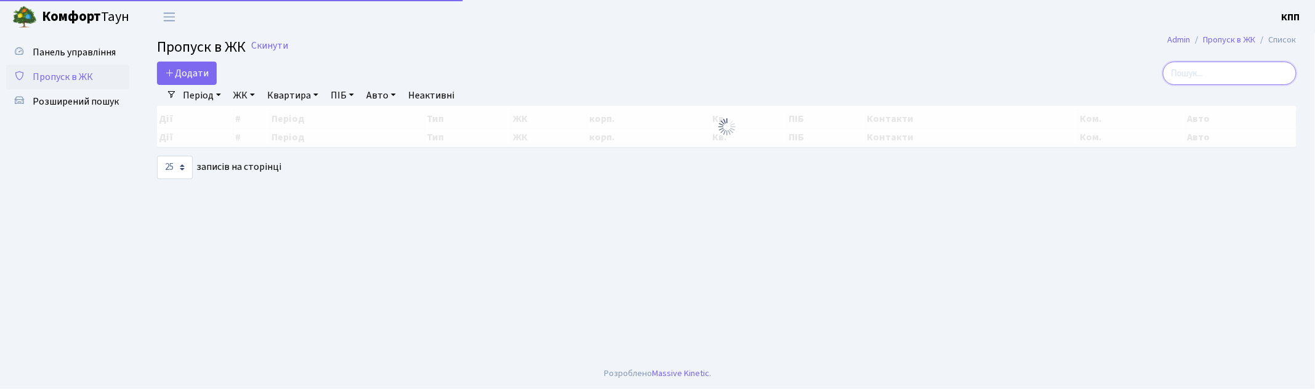
click at [1258, 72] on input "search" at bounding box center [1230, 73] width 134 height 23
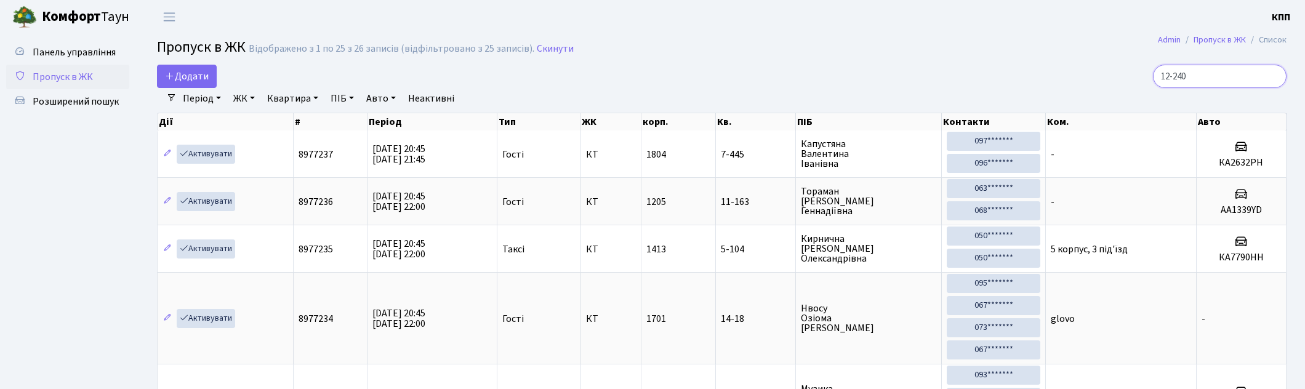
type input "12-240"
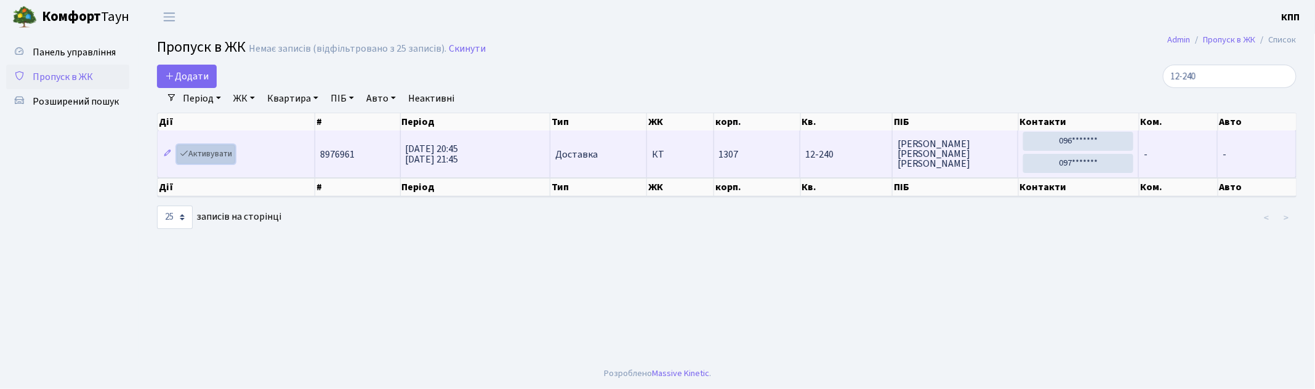
click at [224, 149] on link "Активувати" at bounding box center [206, 154] width 58 height 19
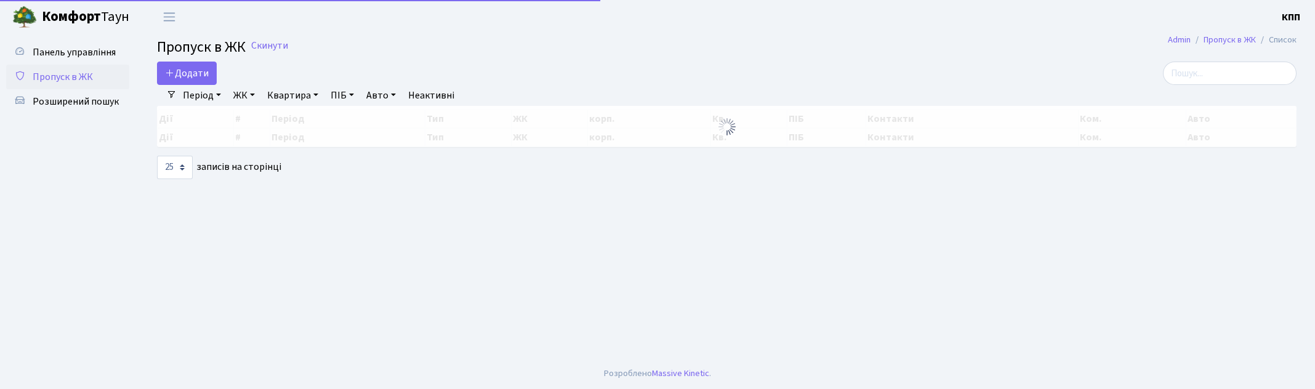
select select "25"
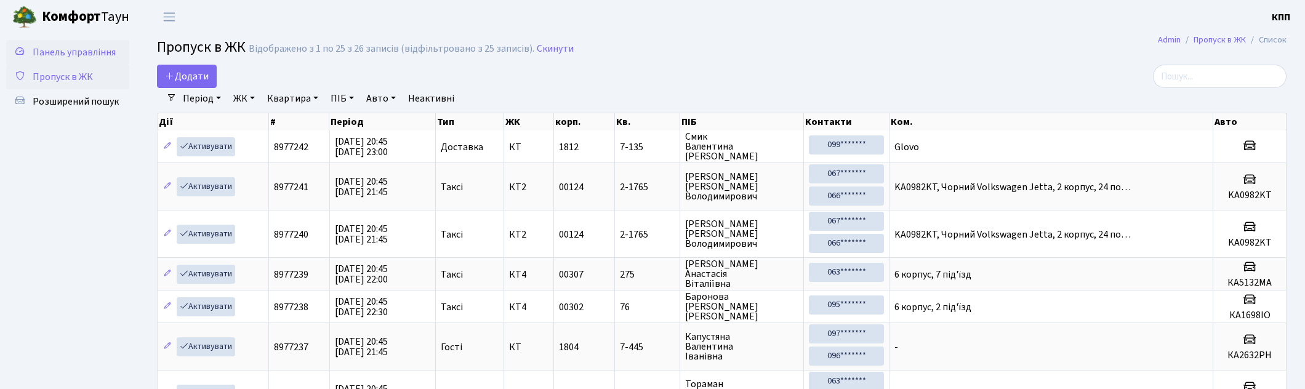
click at [52, 54] on span "Панель управління" at bounding box center [74, 53] width 83 height 14
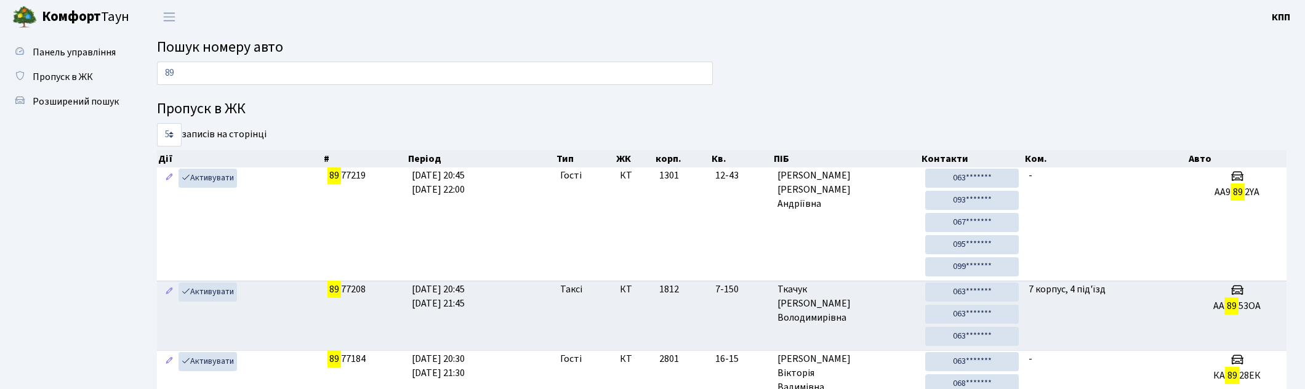
type input "8"
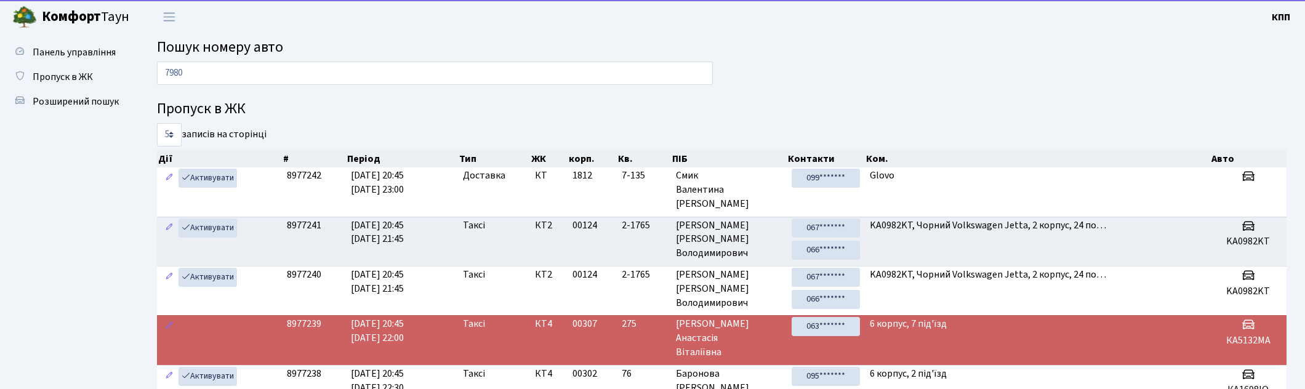
type input "7980"
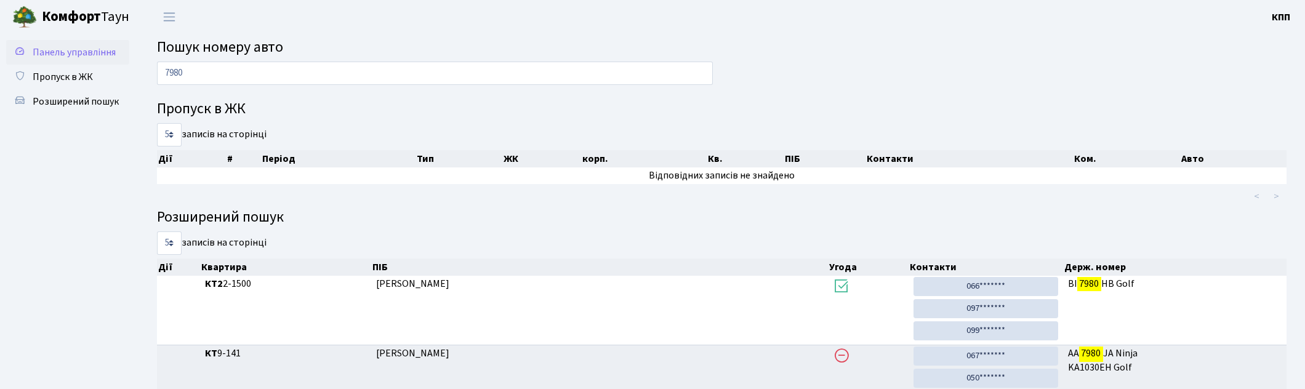
click at [54, 46] on span "Панель управління" at bounding box center [74, 53] width 83 height 14
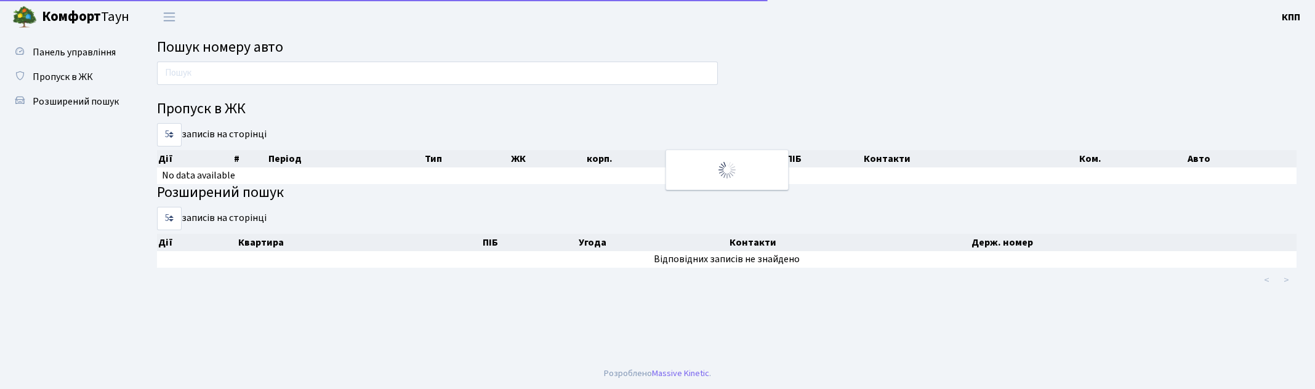
click at [279, 78] on input "text" at bounding box center [437, 73] width 561 height 23
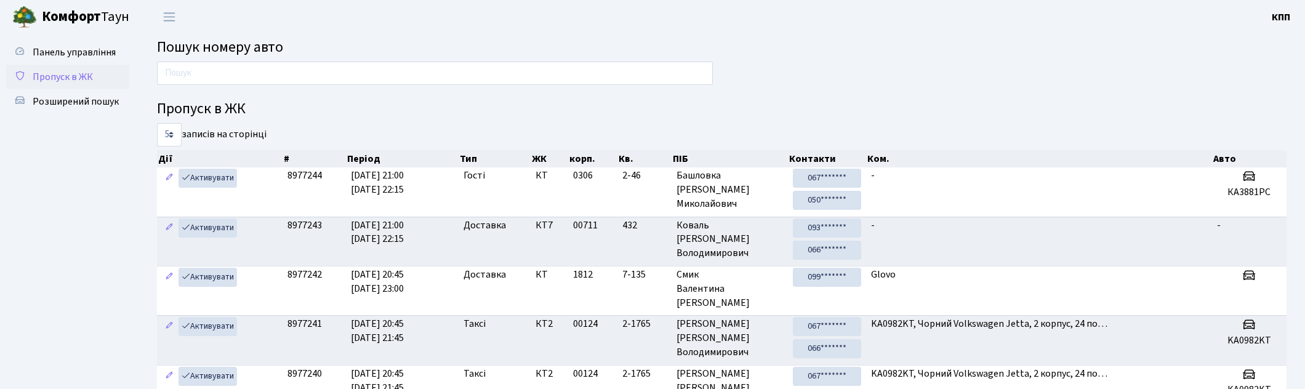
click at [66, 74] on span "Пропуск в ЖК" at bounding box center [63, 77] width 60 height 14
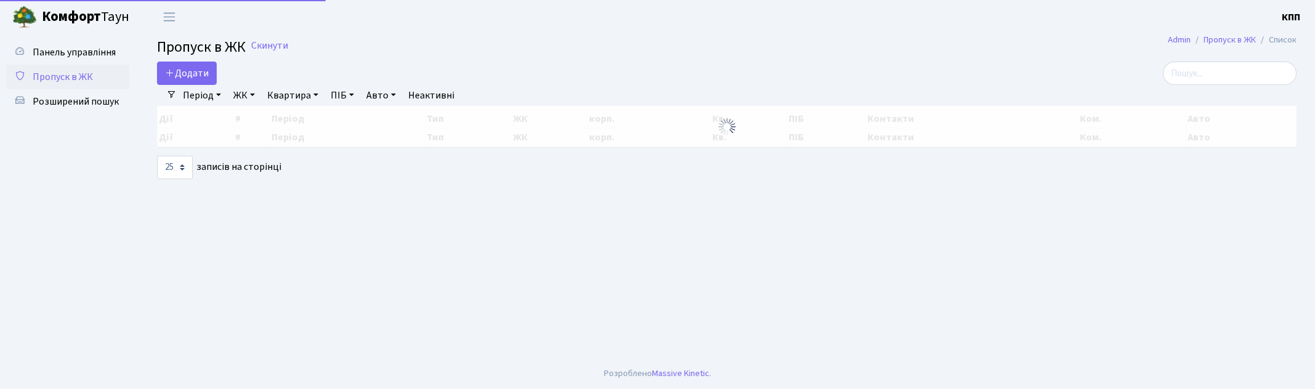
select select "25"
click at [1235, 72] on input "search" at bounding box center [1230, 73] width 134 height 23
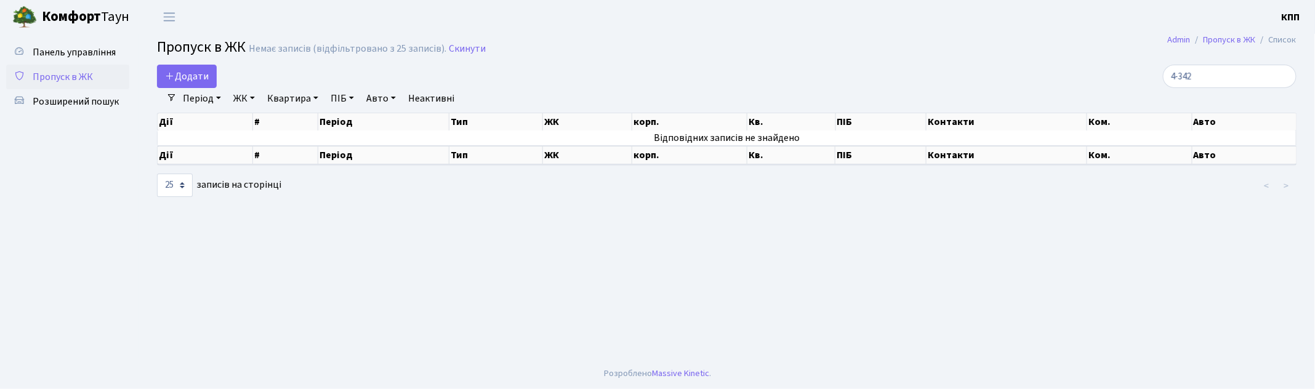
drag, startPoint x: 1226, startPoint y: 76, endPoint x: 1118, endPoint y: 62, distance: 108.6
click at [1118, 62] on main "Admin Пропуск в ЖК Список Пропуск в ЖК Немає записів (відфільтровано з 25 запис…" at bounding box center [726, 196] width 1176 height 324
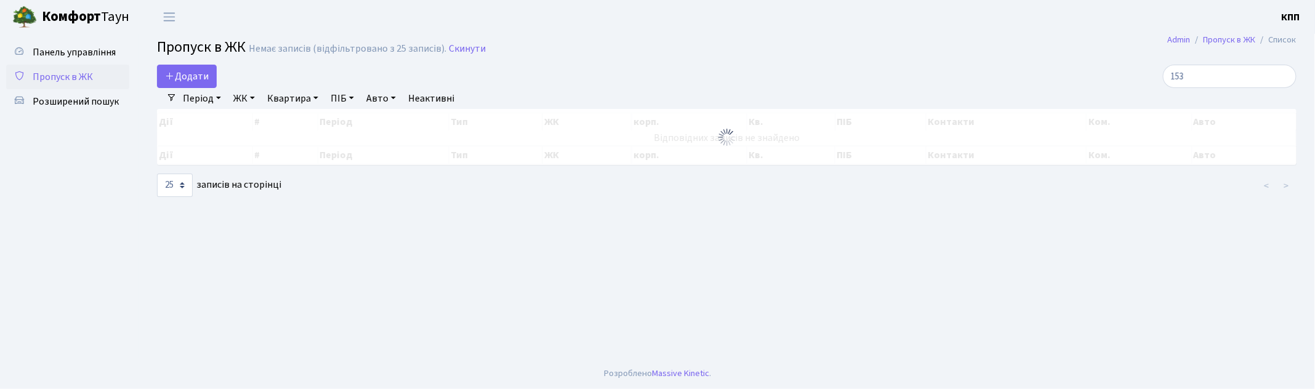
type input "153"
click at [250, 101] on link "ЖК" at bounding box center [243, 98] width 31 height 21
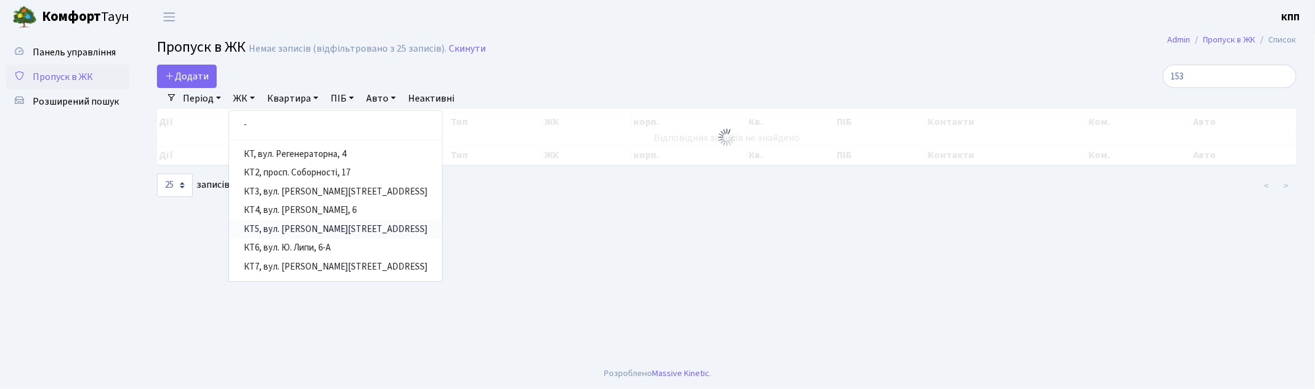
click at [294, 225] on link "КТ5, вул. [PERSON_NAME][STREET_ADDRESS]" at bounding box center [335, 229] width 213 height 19
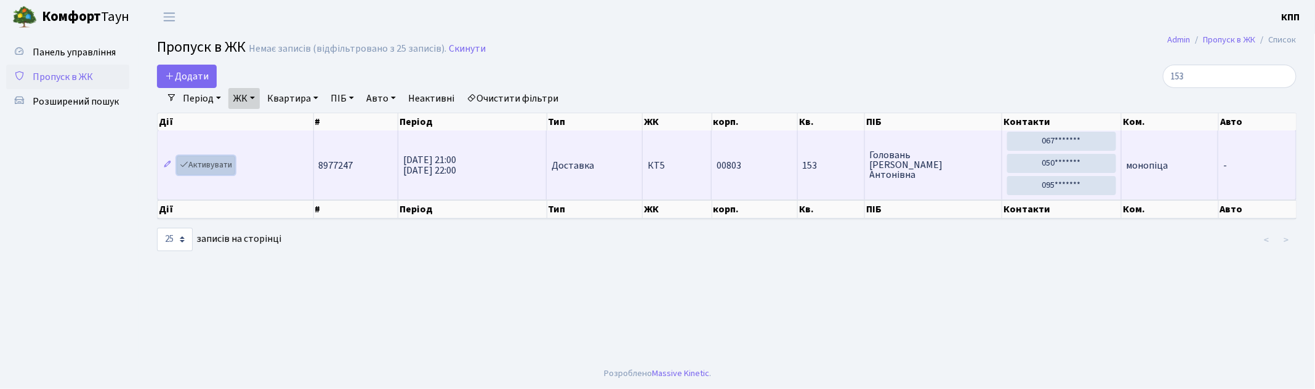
click at [197, 169] on link "Активувати" at bounding box center [206, 165] width 58 height 19
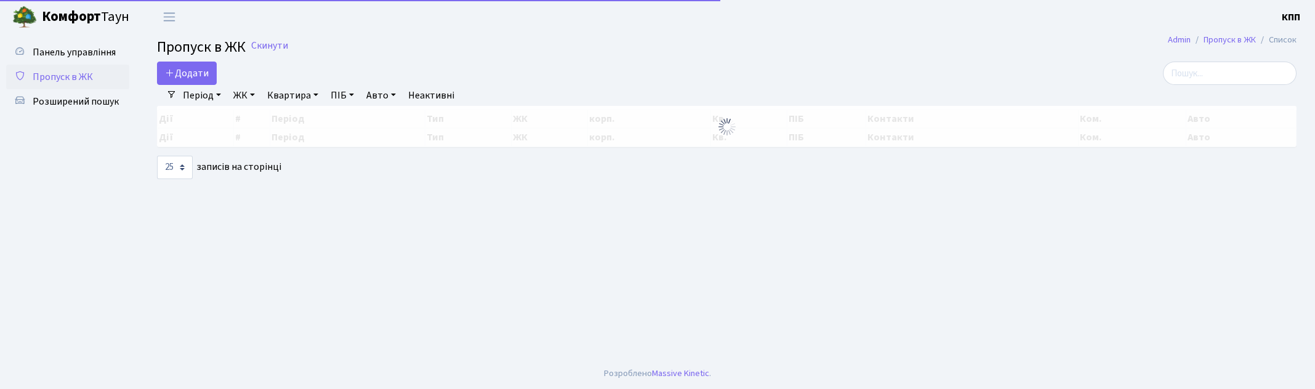
select select "25"
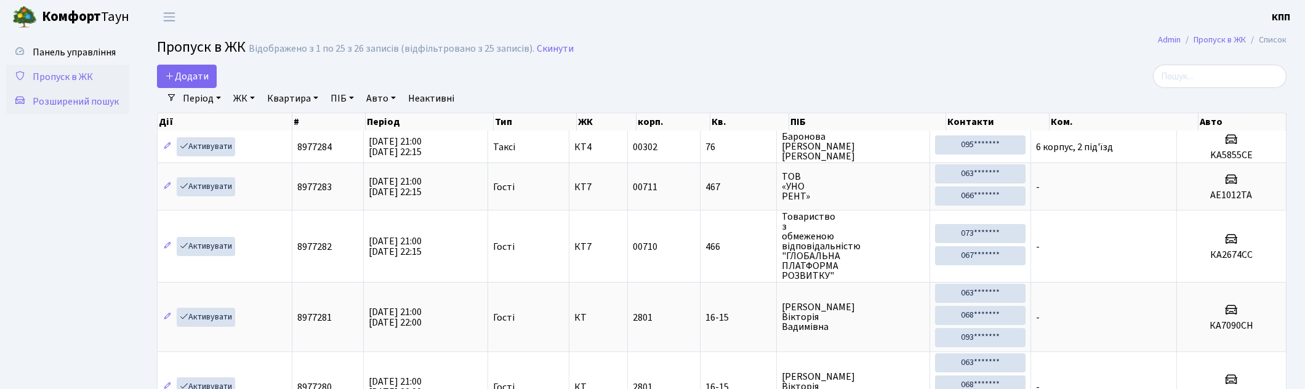
click at [55, 103] on span "Розширений пошук" at bounding box center [76, 102] width 86 height 14
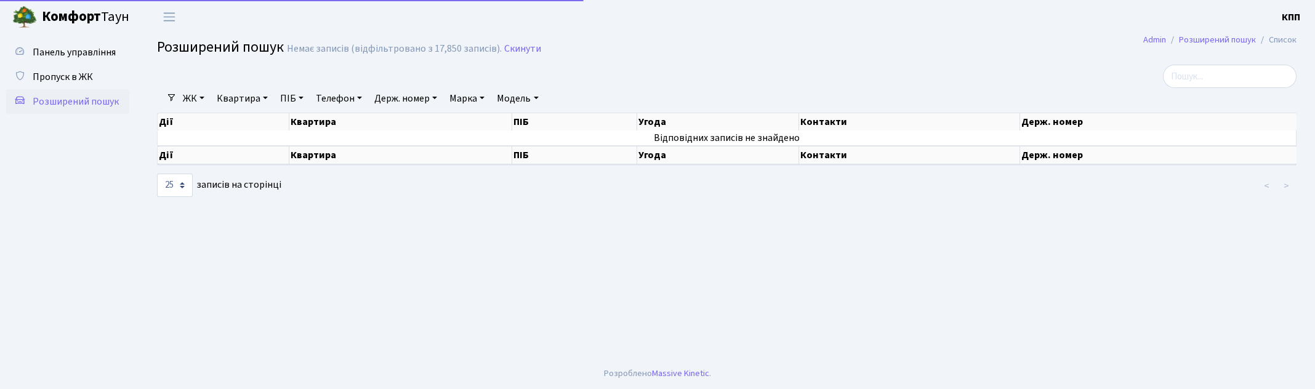
select select "25"
click at [247, 100] on link "Квартира" at bounding box center [242, 98] width 61 height 21
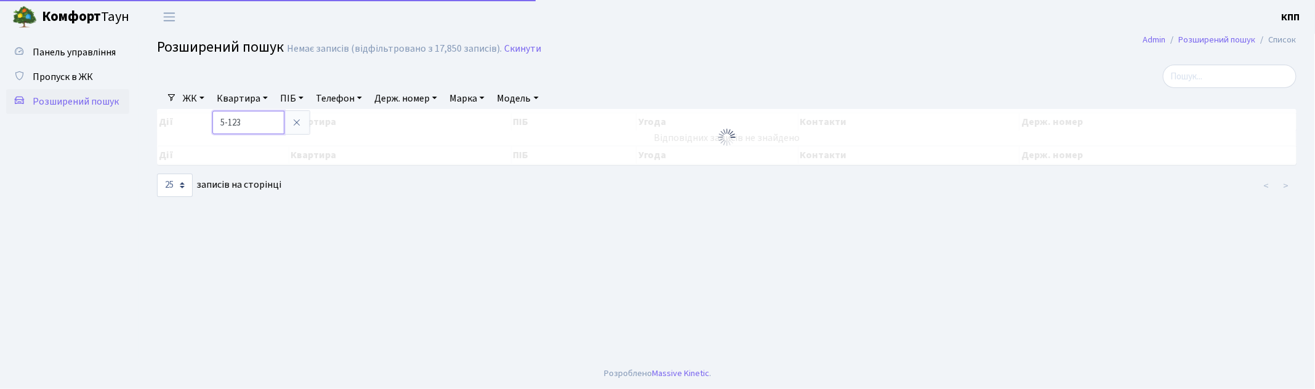
type input "5-123"
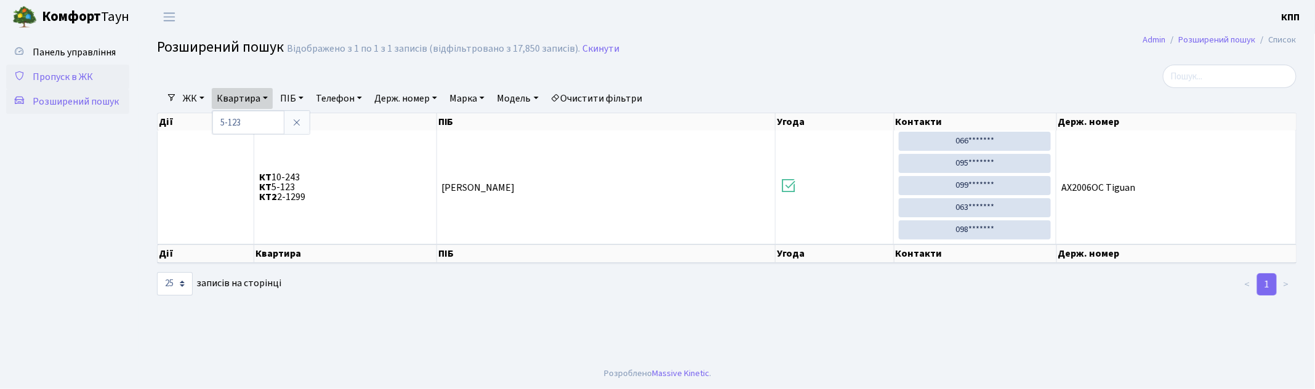
click at [62, 68] on link "Пропуск в ЖК" at bounding box center [67, 77] width 123 height 25
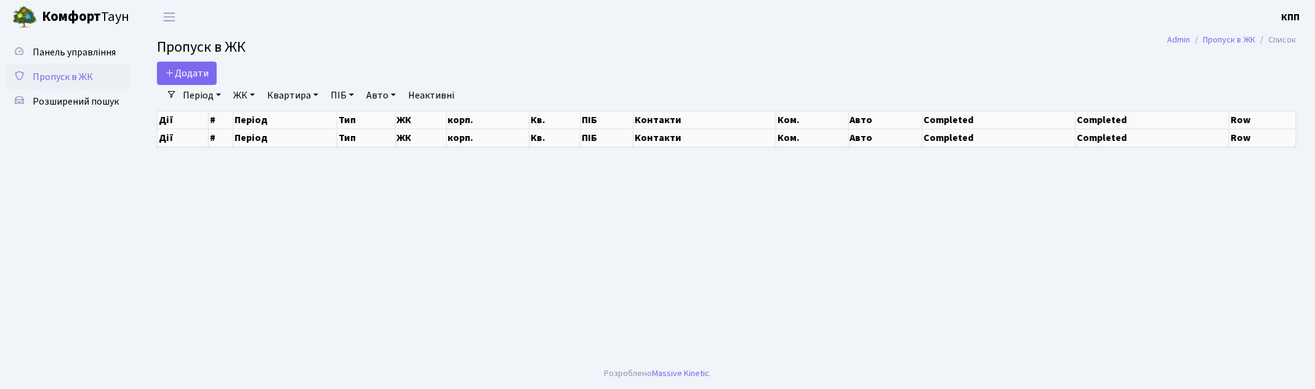
select select "25"
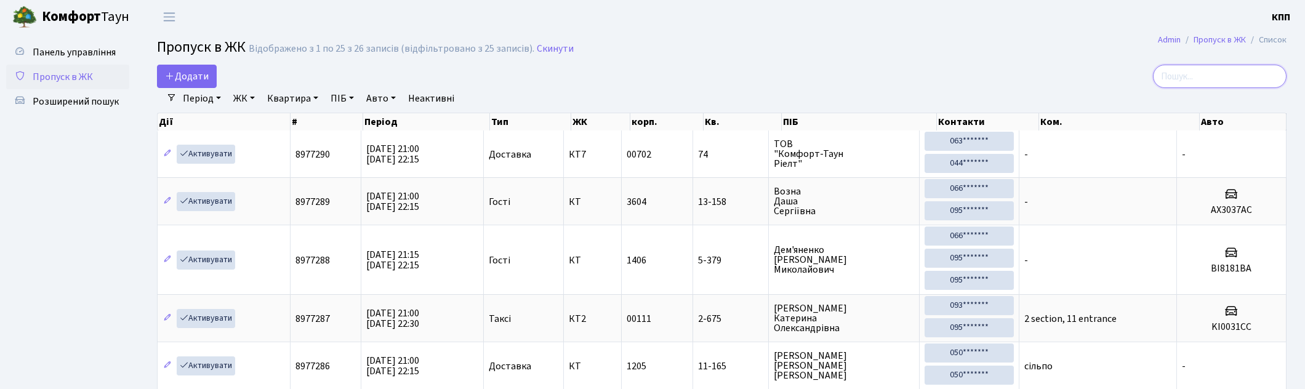
click at [1252, 72] on input "search" at bounding box center [1220, 76] width 134 height 23
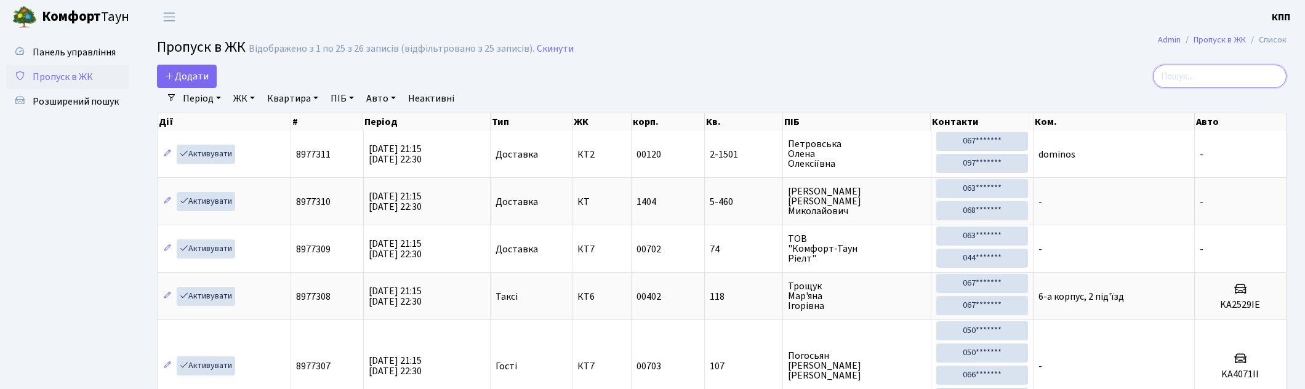
click at [1227, 74] on input "search" at bounding box center [1220, 76] width 134 height 23
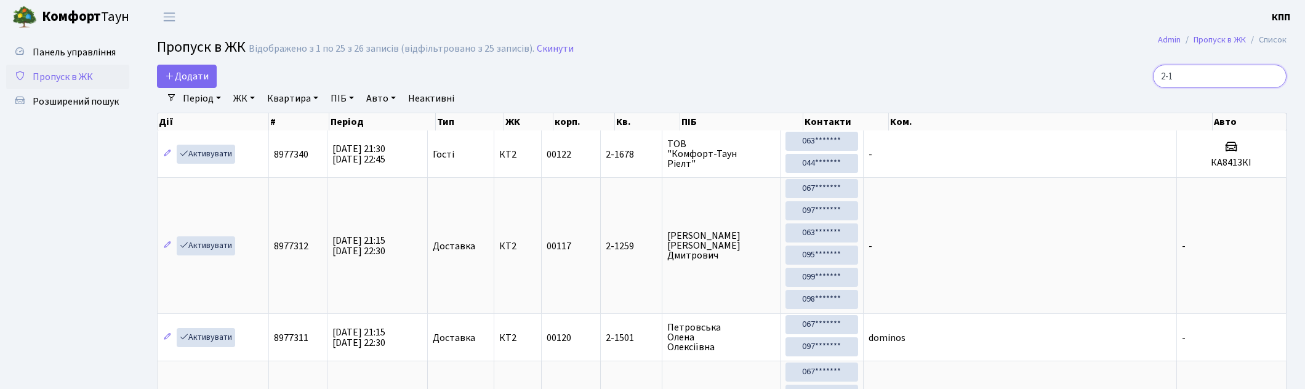
drag, startPoint x: 1198, startPoint y: 71, endPoint x: 1117, endPoint y: 57, distance: 81.9
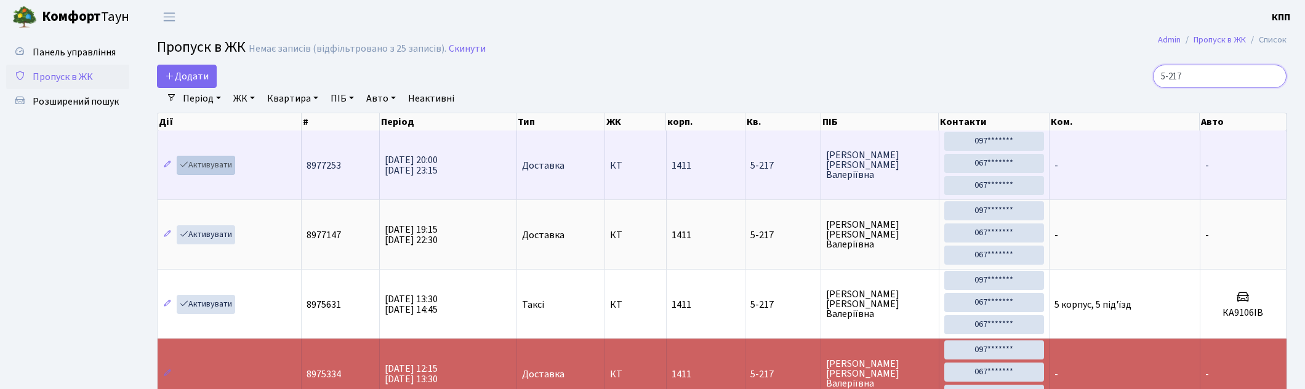
type input "5-217"
click at [201, 162] on link "Активувати" at bounding box center [206, 165] width 58 height 19
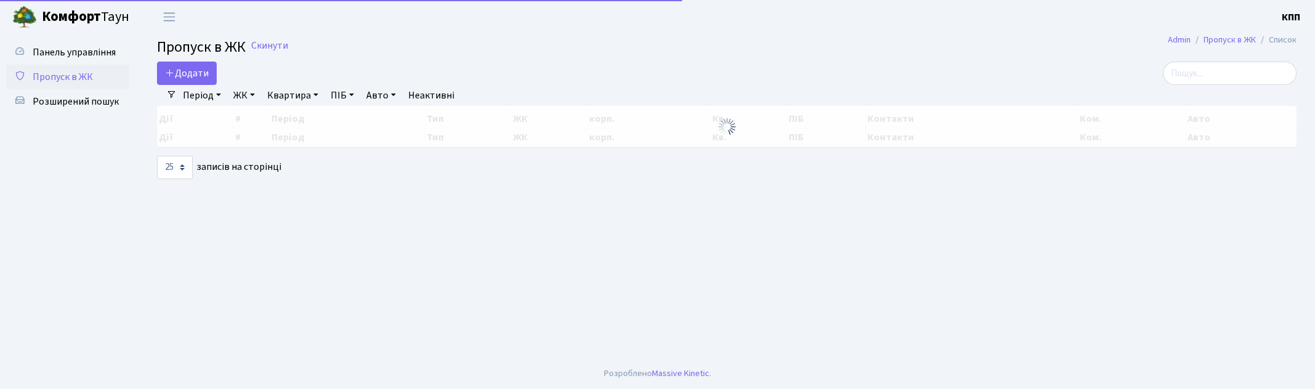
select select "25"
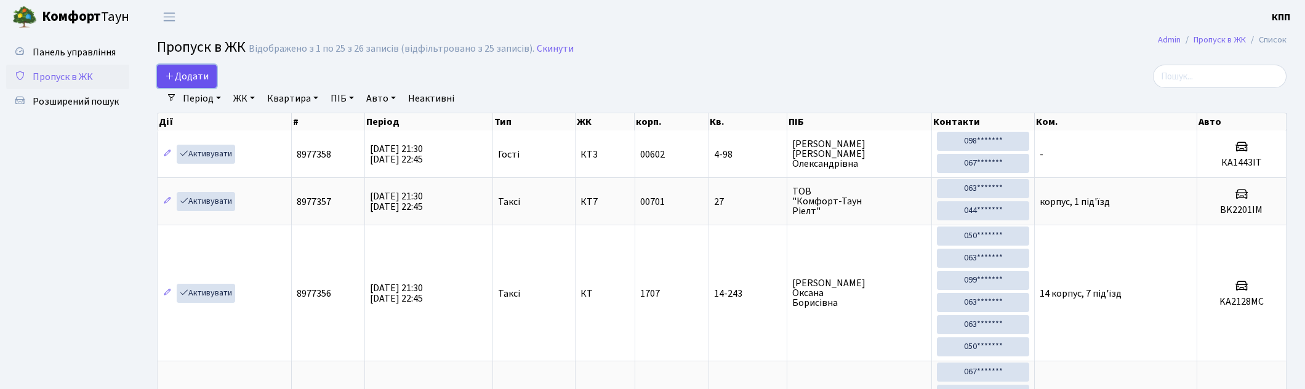
click at [188, 68] on link "Додати" at bounding box center [187, 76] width 60 height 23
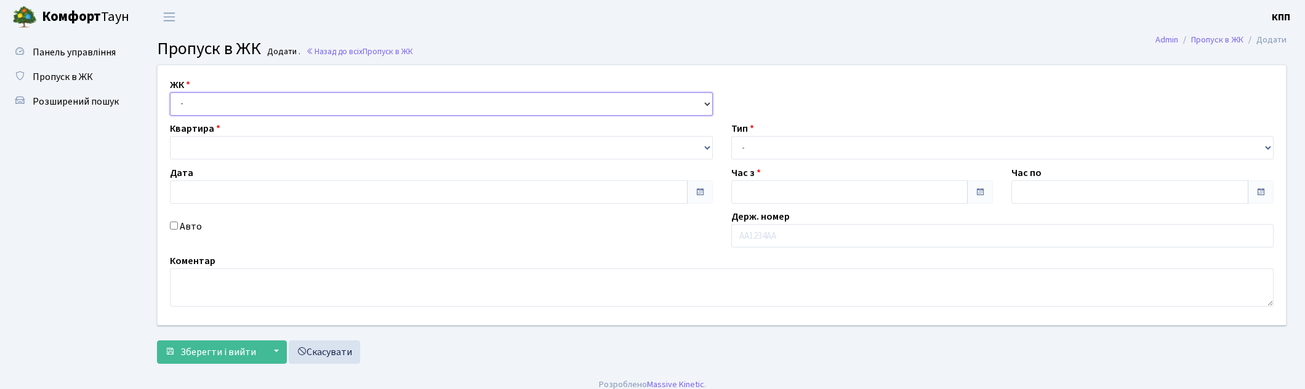
drag, startPoint x: 0, startPoint y: 0, endPoint x: 253, endPoint y: 114, distance: 277.4
click at [257, 106] on select "- КТ, вул. Регенераторна, 4 КТ2, просп. Соборності, 17 КТ3, вул. Березнева, 16 …" at bounding box center [441, 103] width 543 height 23
type input "13.09.2025"
type input "21:30"
type input "22:45"
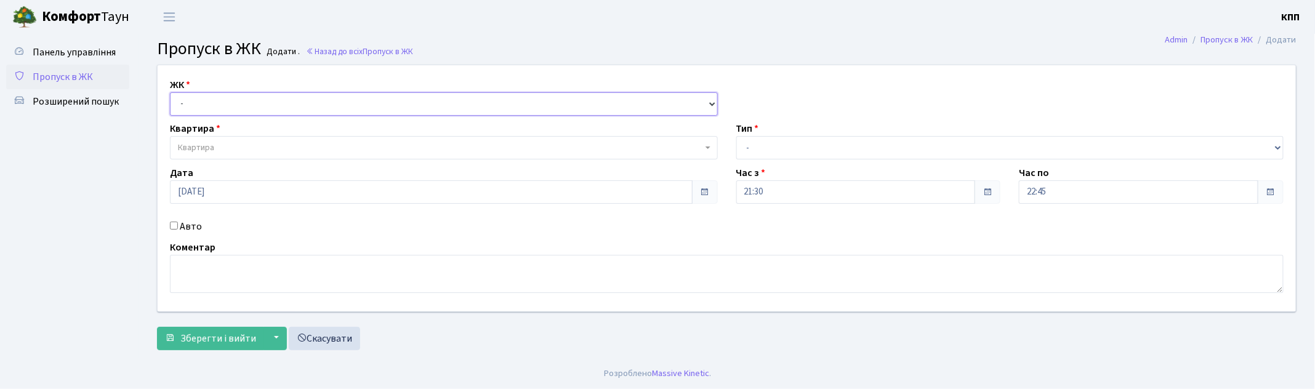
select select "271"
click select "- КТ, вул. Регенераторна, 4 КТ2, просп. Соборності, 17 КТ3, вул. Березнева, 16 …"
select select
click span "Квартира"
click span "Пропуск в ЖК"
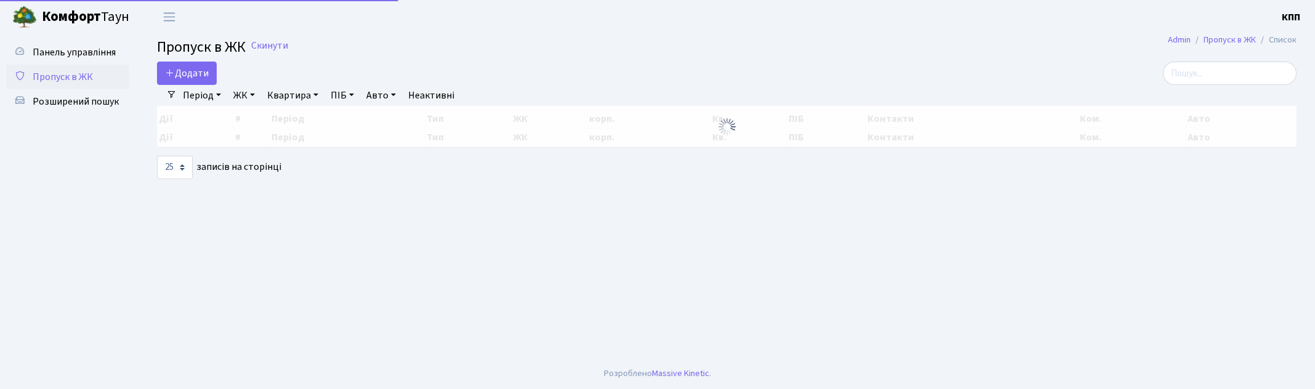
select select "25"
click at [1237, 71] on input "search" at bounding box center [1230, 73] width 134 height 23
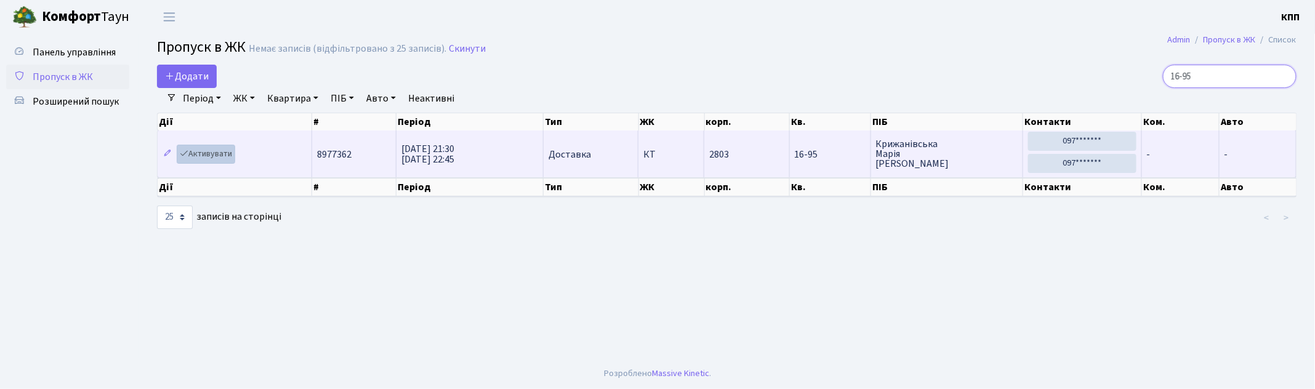
type input "16-95"
click at [214, 158] on link "Активувати" at bounding box center [206, 154] width 58 height 19
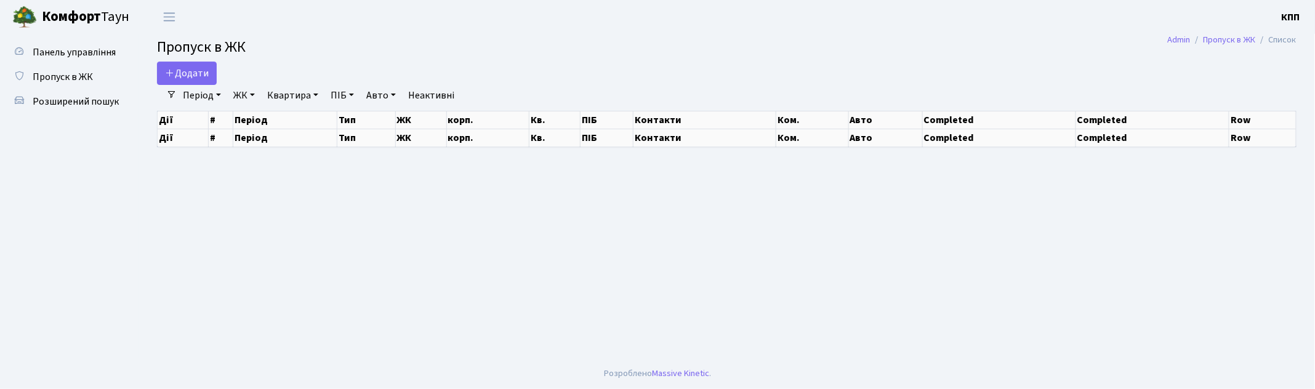
select select "25"
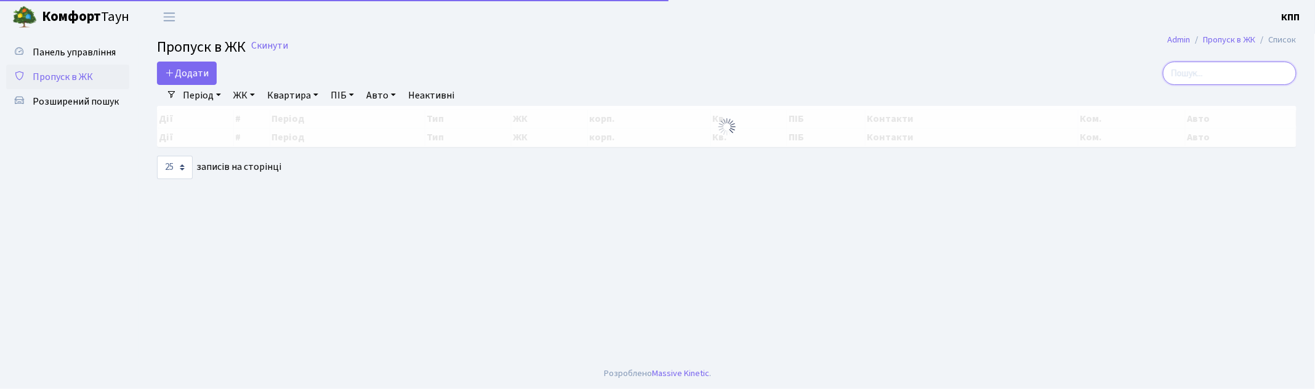
click at [1235, 78] on input "search" at bounding box center [1230, 73] width 134 height 23
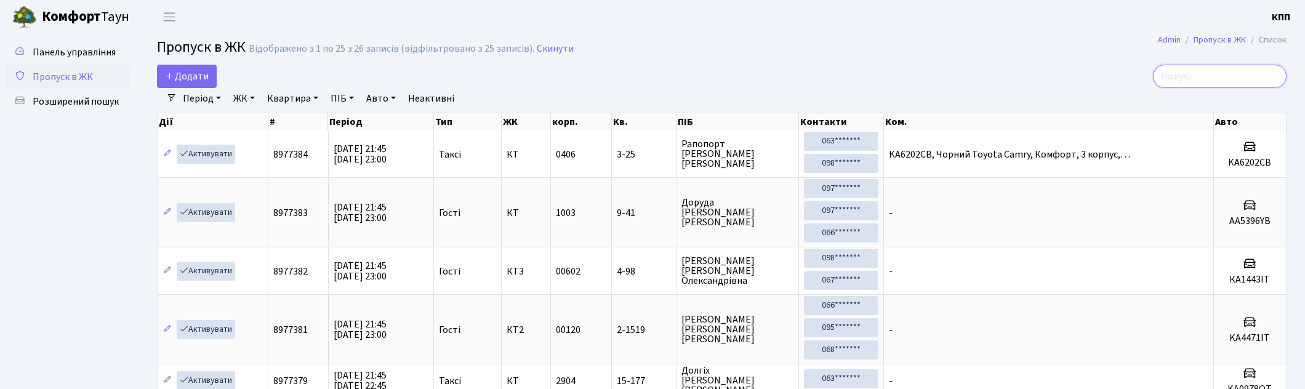
click at [1203, 74] on input "search" at bounding box center [1220, 76] width 134 height 23
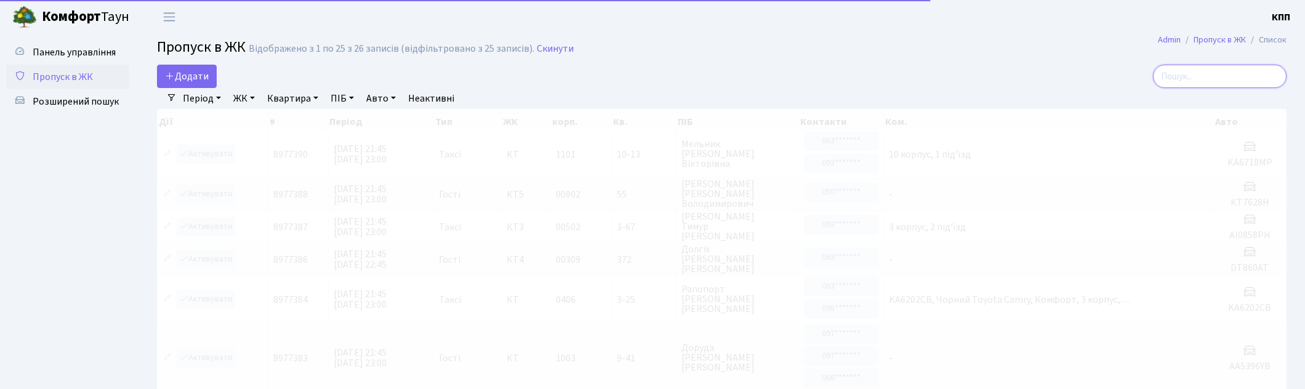
click at [1199, 72] on input "search" at bounding box center [1220, 76] width 134 height 23
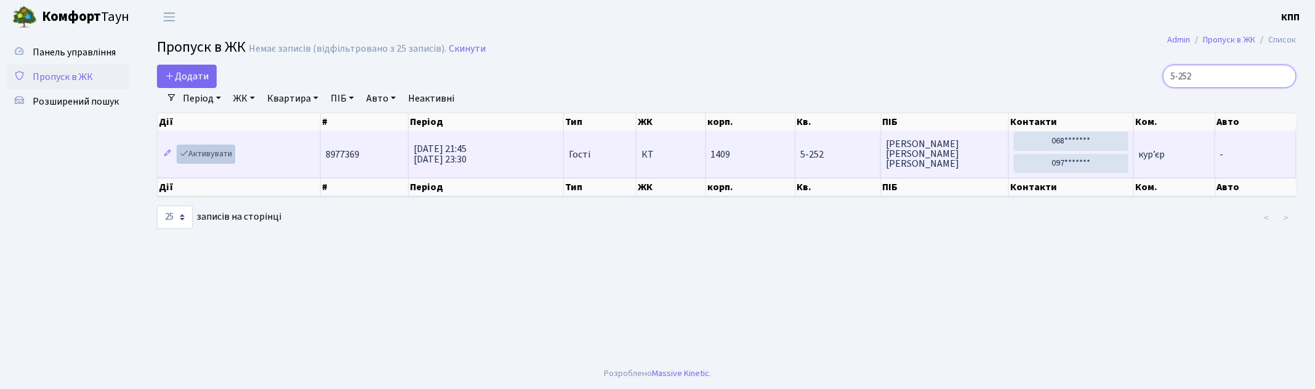
type input "5-252"
click at [223, 156] on link "Активувати" at bounding box center [206, 154] width 58 height 19
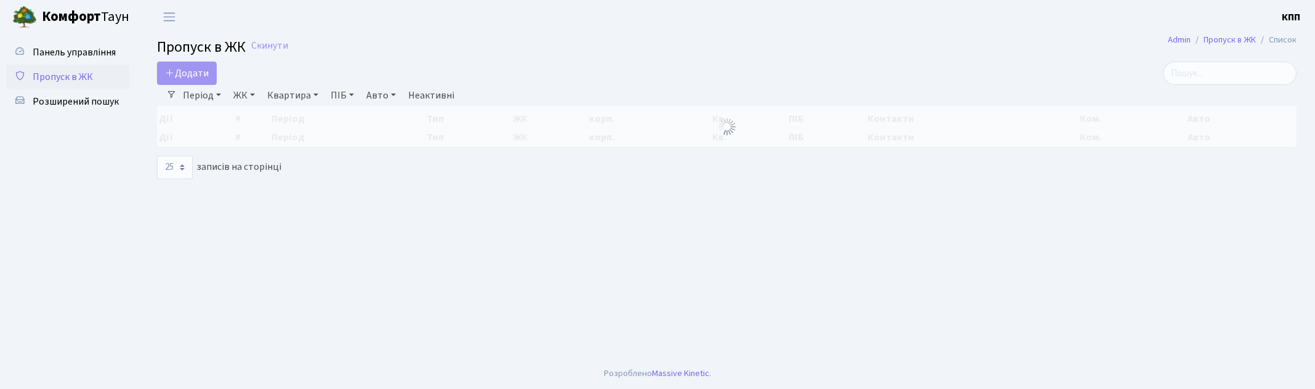
select select "25"
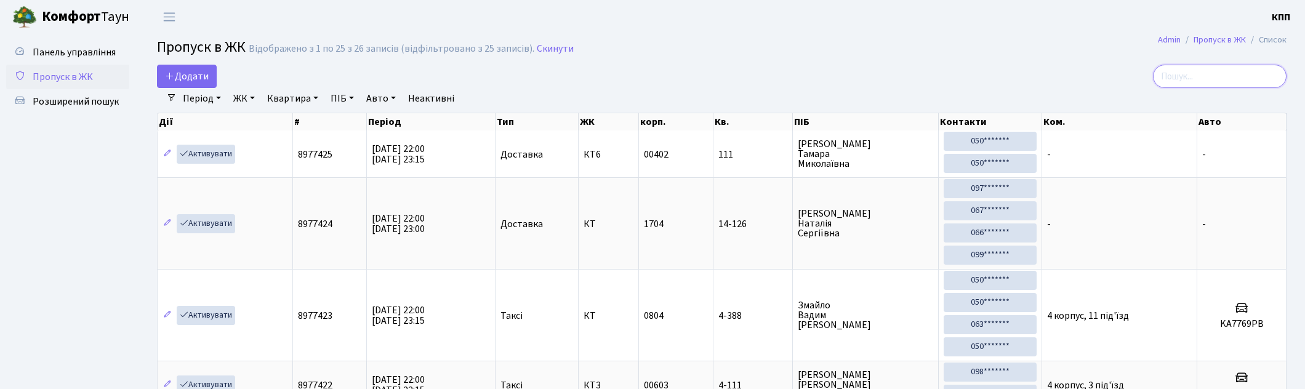
click at [1231, 75] on input "search" at bounding box center [1220, 76] width 134 height 23
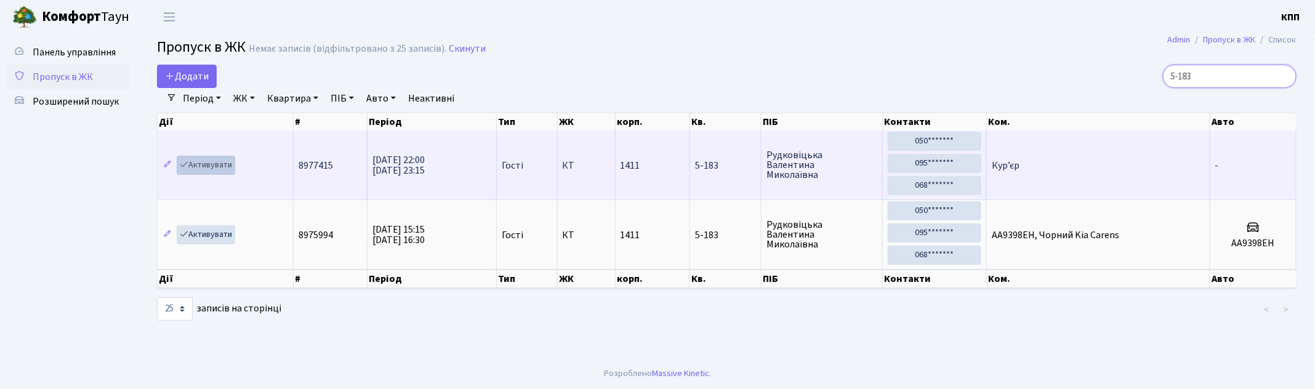
type input "5-183"
click at [200, 165] on link "Активувати" at bounding box center [206, 165] width 58 height 19
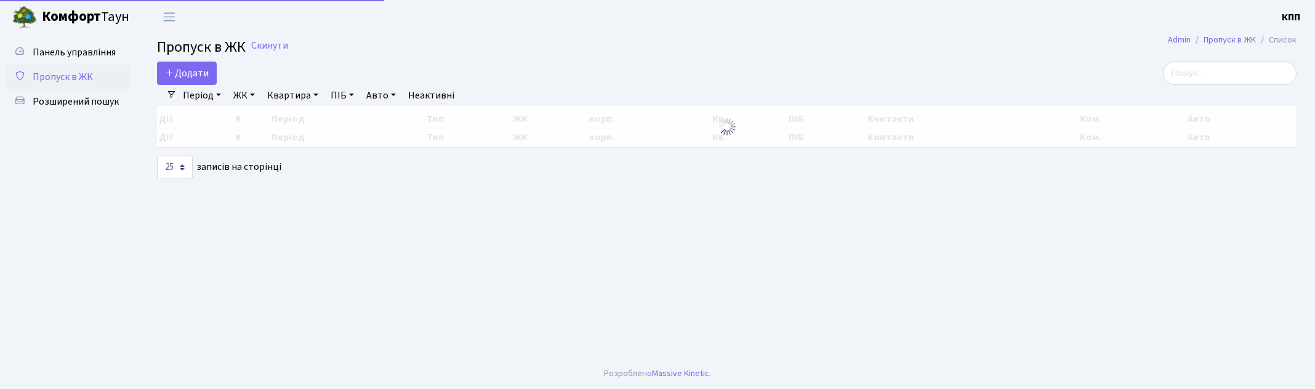
select select "25"
click at [1246, 76] on input "search" at bounding box center [1230, 73] width 134 height 23
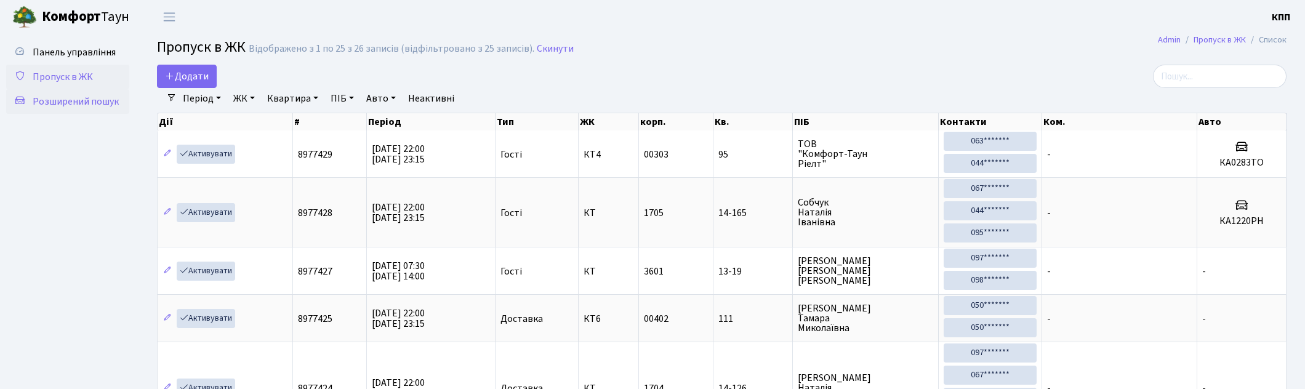
click at [38, 103] on span "Розширений пошук" at bounding box center [76, 102] width 86 height 14
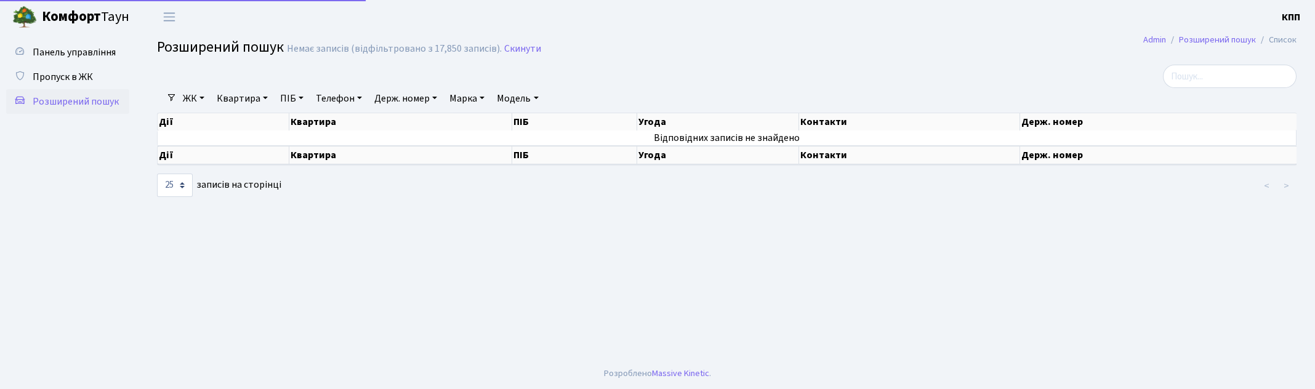
select select "25"
click at [249, 103] on link "Квартира" at bounding box center [242, 98] width 61 height 21
click at [62, 78] on span "Пропуск в ЖК" at bounding box center [63, 77] width 60 height 14
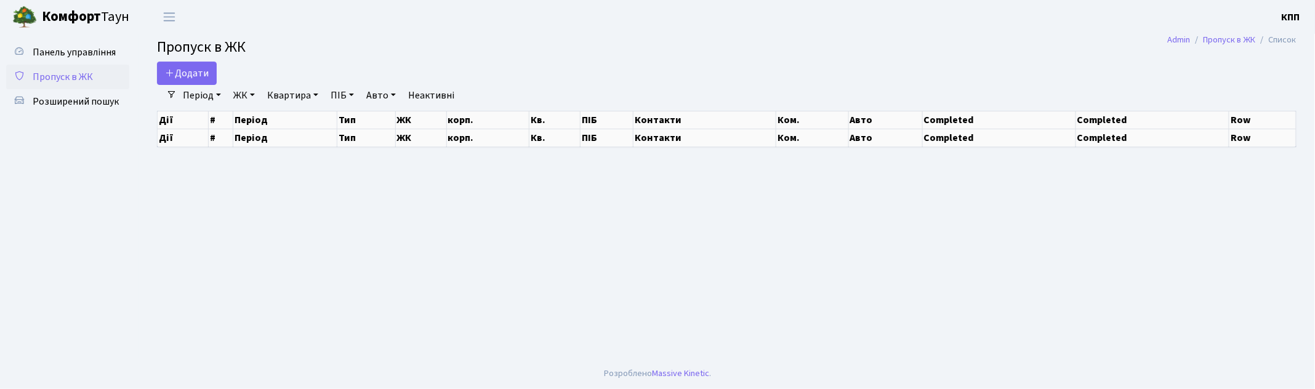
select select "25"
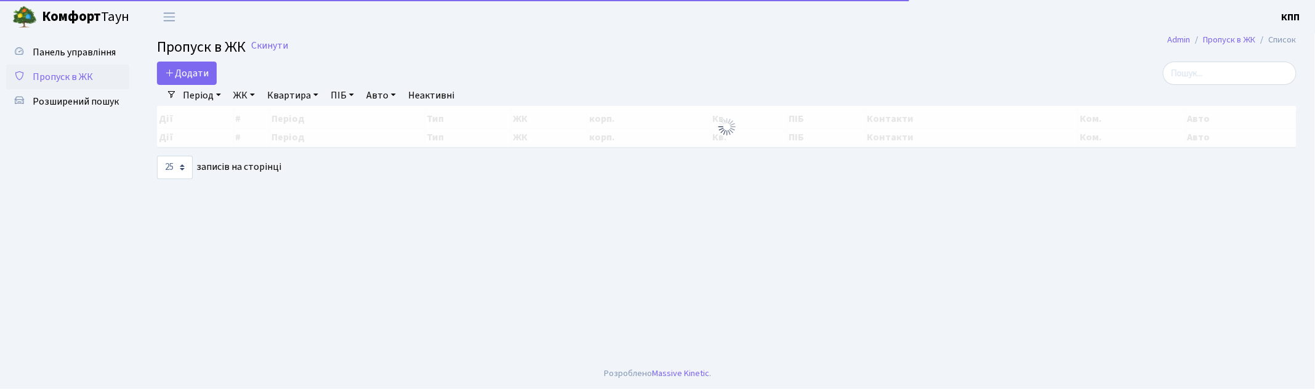
click at [1196, 84] on div "Додати Фільтри Період 13.09.2025 - 13.09.2025 ЖК - КТ, вул. Регенераторна, 4 КТ…" at bounding box center [727, 121] width 1158 height 118
click at [1201, 78] on input "search" at bounding box center [1230, 73] width 134 height 23
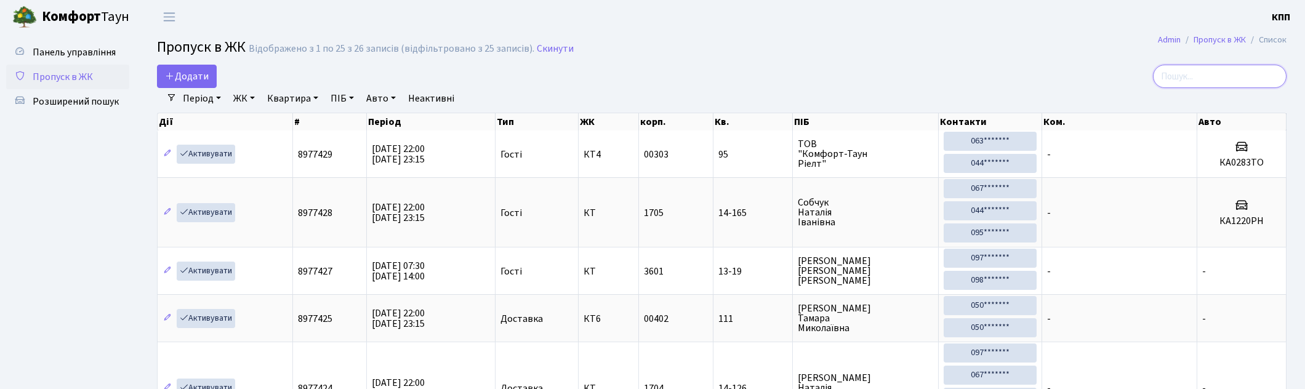
click at [1211, 66] on input "search" at bounding box center [1220, 76] width 134 height 23
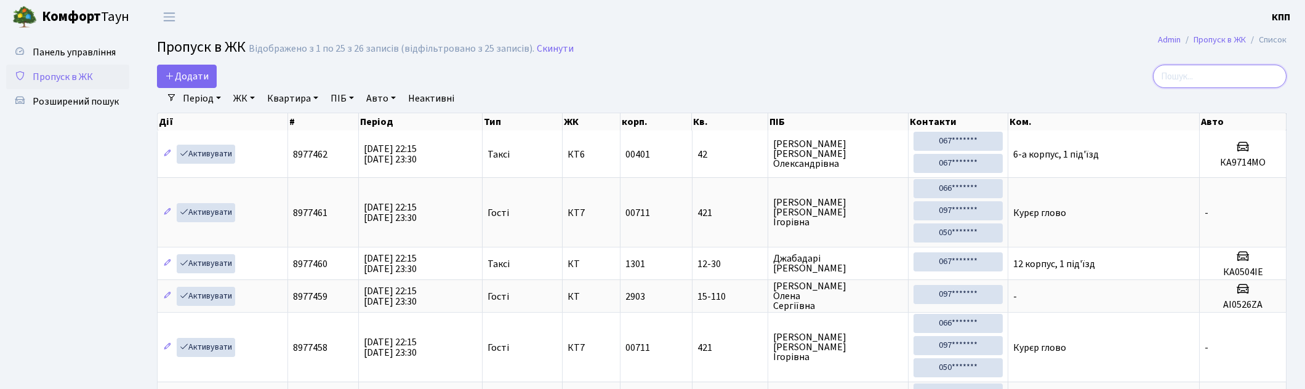
click at [1223, 65] on input "search" at bounding box center [1220, 76] width 134 height 23
click at [1219, 68] on input "search" at bounding box center [1220, 76] width 134 height 23
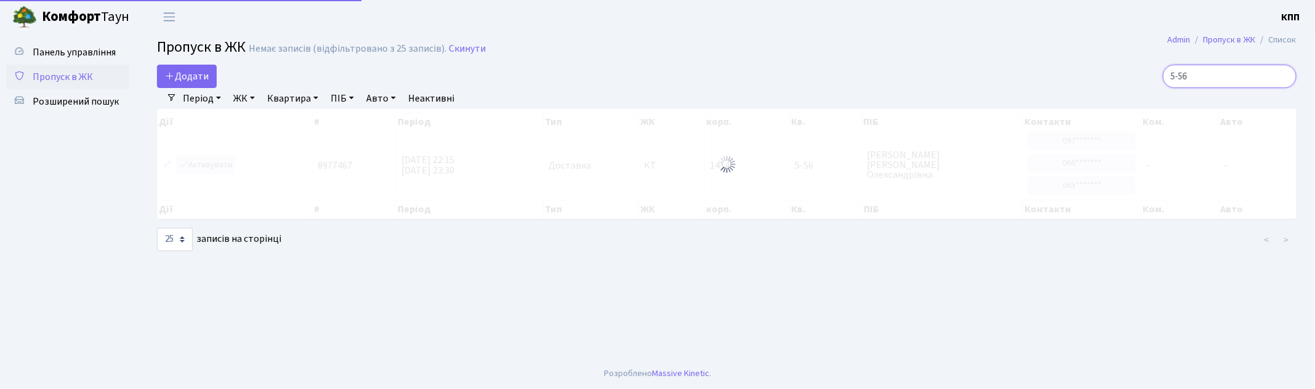
type input "5-56"
click at [193, 168] on div at bounding box center [726, 164] width 1139 height 110
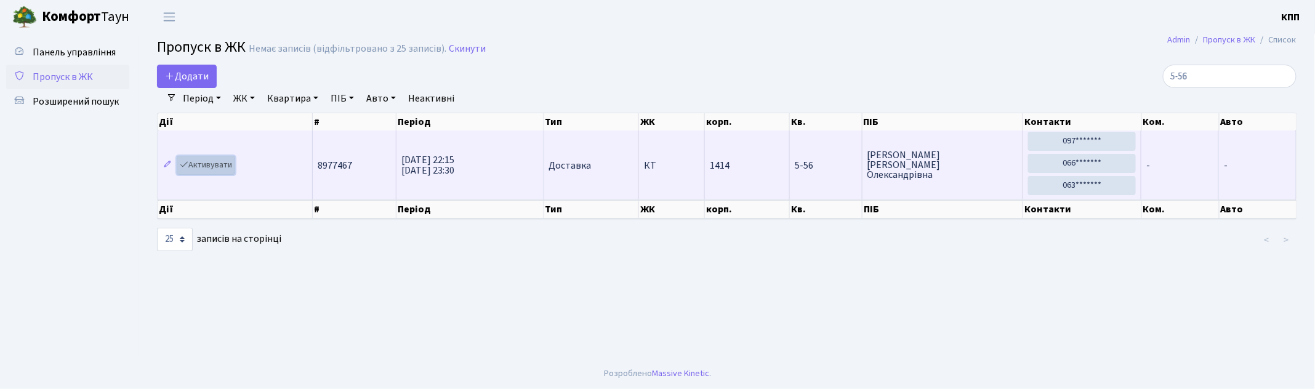
click at [201, 163] on link "Активувати" at bounding box center [206, 165] width 58 height 19
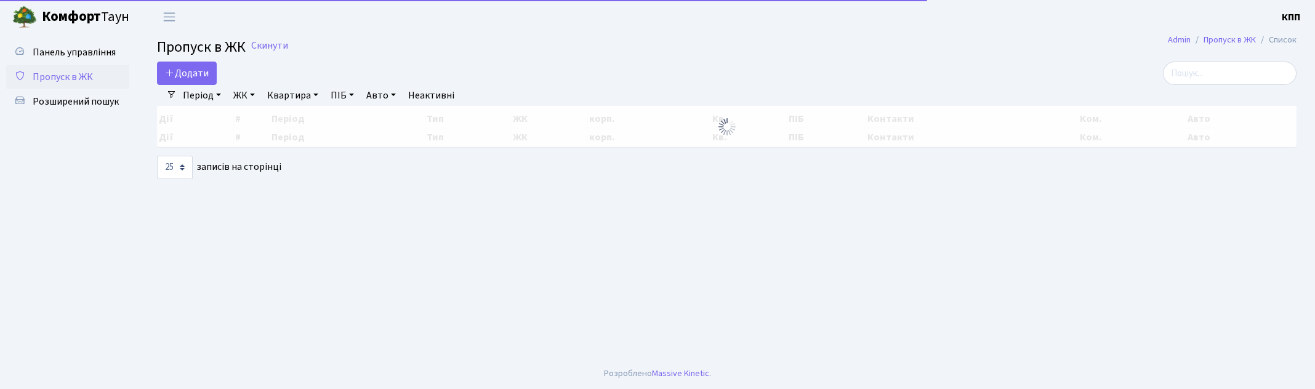
select select "25"
click at [1195, 72] on input "search" at bounding box center [1230, 73] width 134 height 23
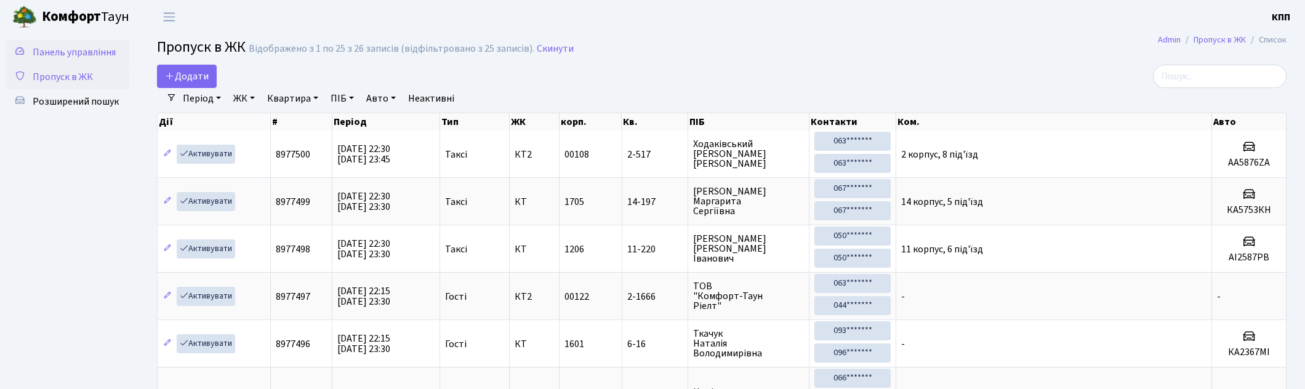
click at [63, 53] on span "Панель управління" at bounding box center [74, 53] width 83 height 14
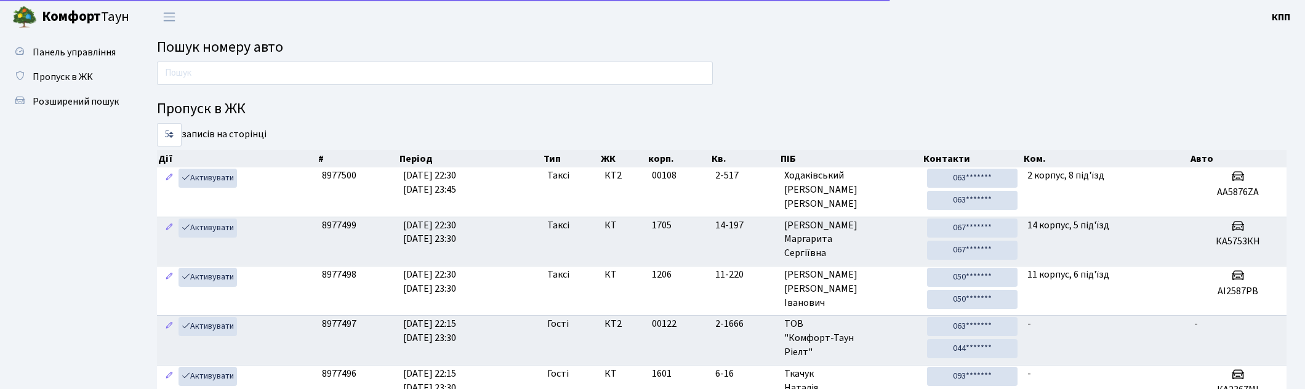
click at [79, 76] on span "Пропуск в ЖК" at bounding box center [63, 77] width 60 height 14
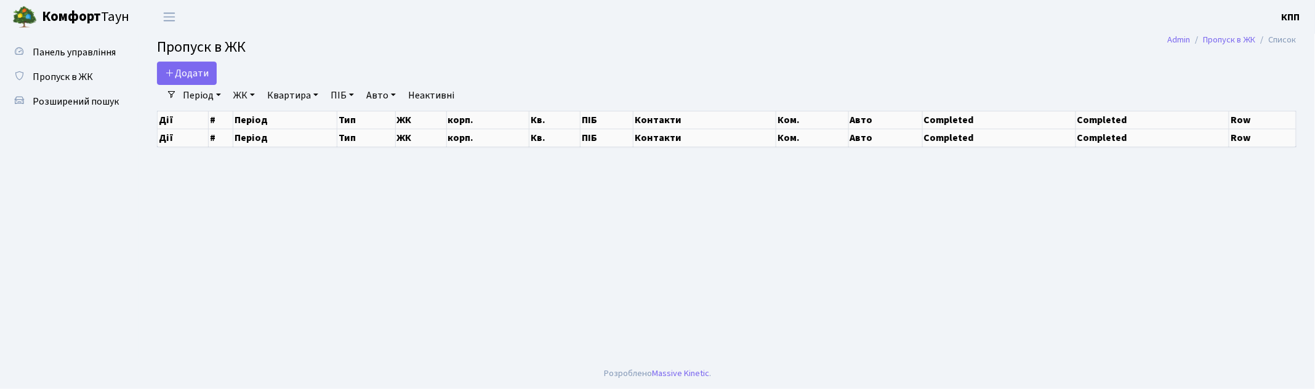
select select "25"
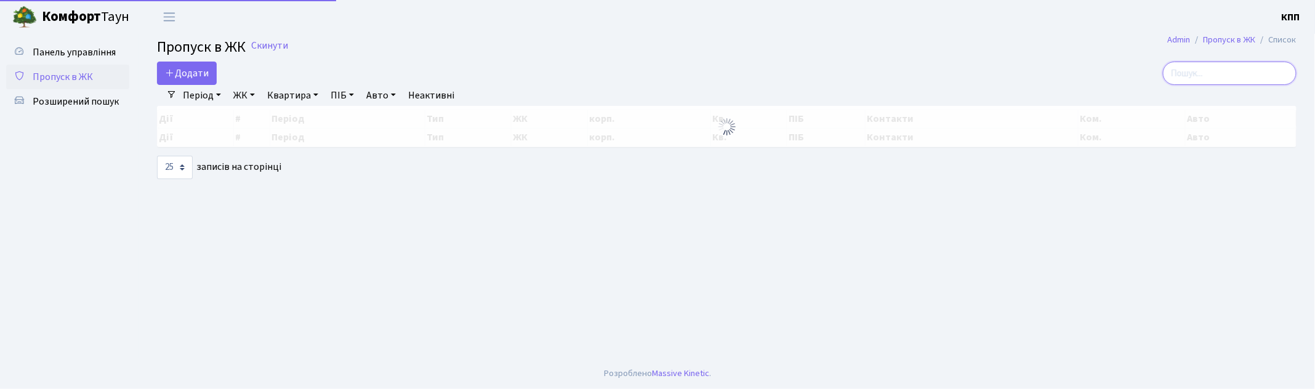
click at [1209, 77] on input "search" at bounding box center [1230, 73] width 134 height 23
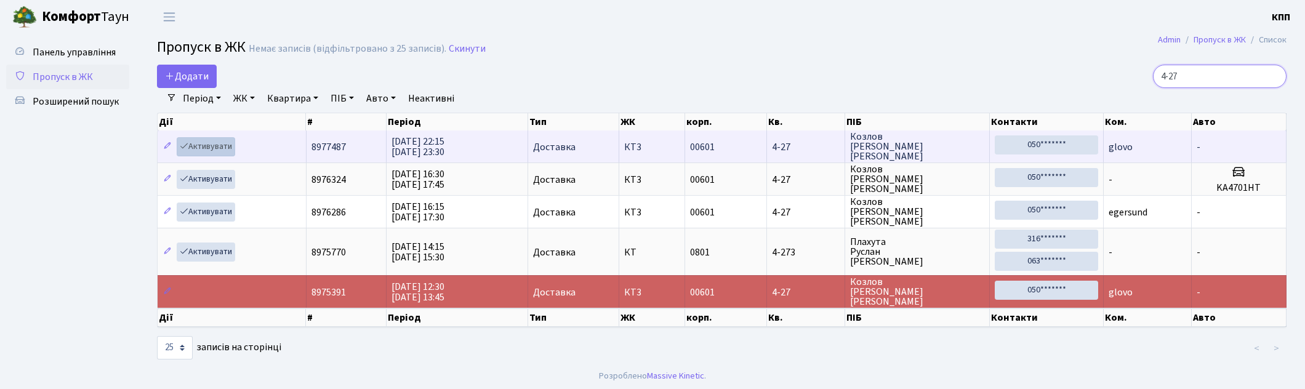
type input "4-27"
click at [223, 140] on link "Активувати" at bounding box center [206, 146] width 58 height 19
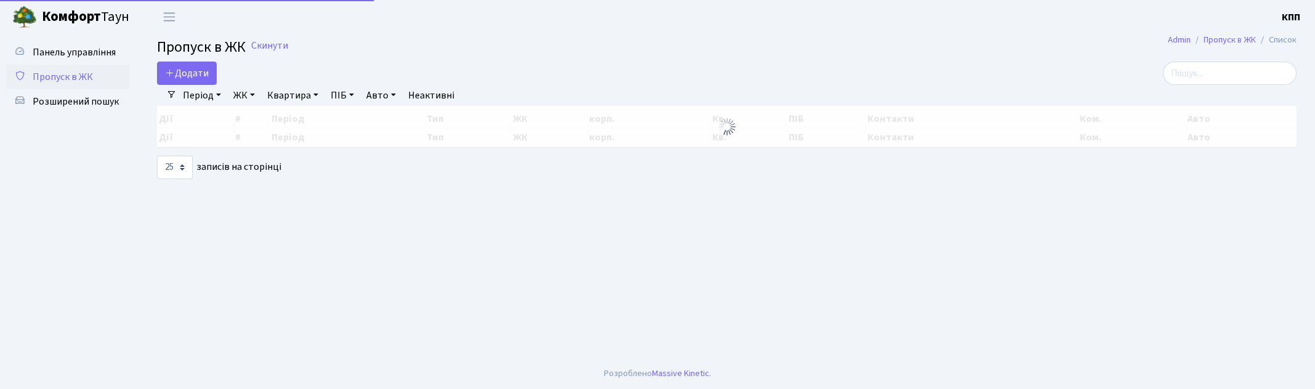
select select "25"
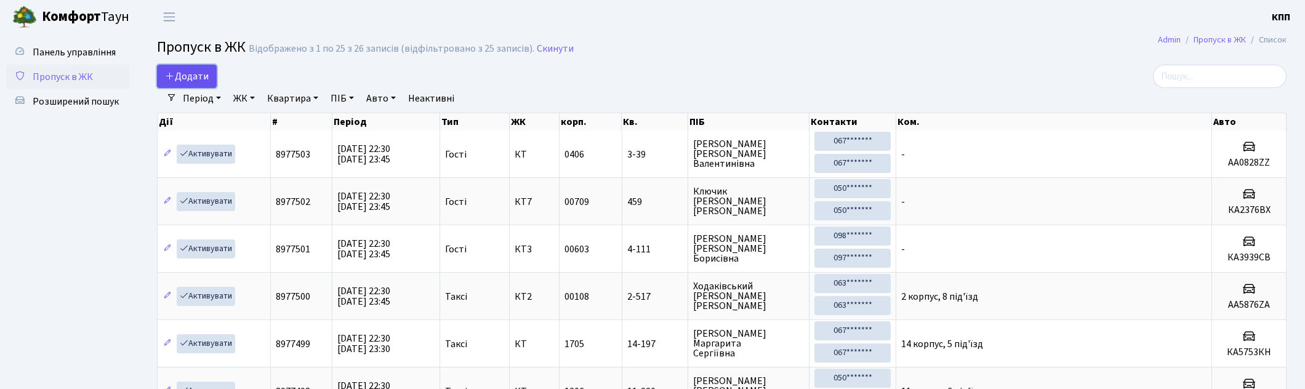
click at [190, 72] on span "Додати" at bounding box center [187, 77] width 44 height 14
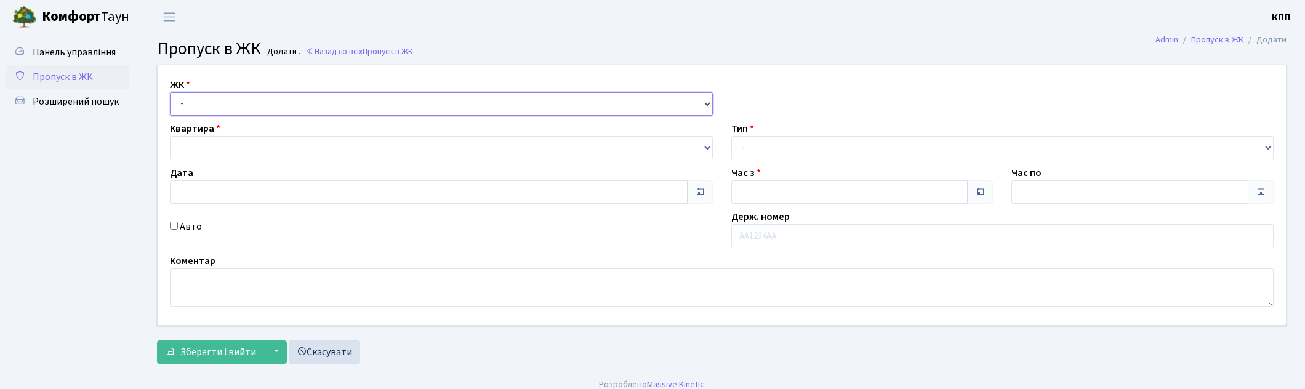
drag, startPoint x: 0, startPoint y: 0, endPoint x: 225, endPoint y: 114, distance: 252.7
click at [224, 99] on select "- КТ, вул. Регенераторна, 4 КТ2, просп. [STREET_ADDRESS] [STREET_ADDRESS] [PERS…" at bounding box center [441, 103] width 543 height 23
type input "[DATE]"
type input "22:30"
type input "23:30"
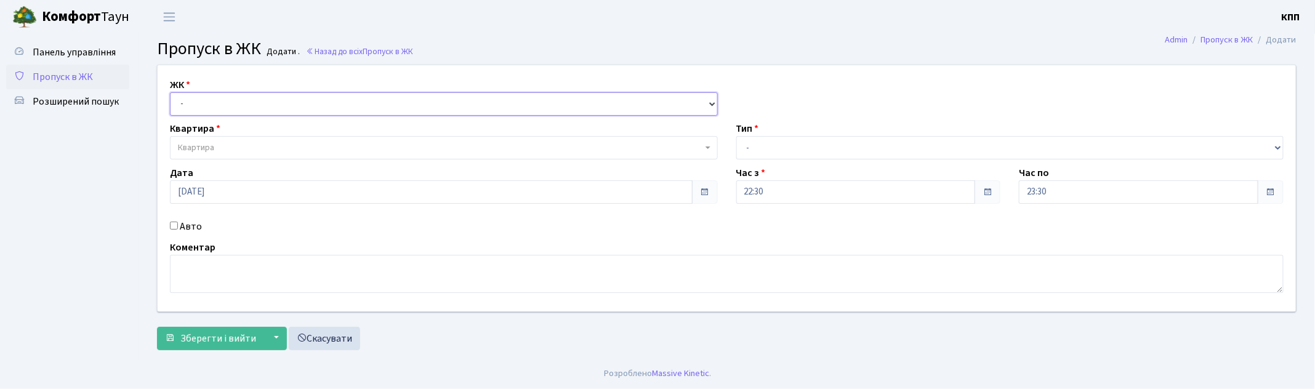
select select "271"
click at [170, 92] on select "- КТ, вул. Регенераторна, 4 КТ2, просп. [STREET_ADDRESS] [STREET_ADDRESS] [PERS…" at bounding box center [444, 103] width 548 height 23
select select
click at [214, 146] on span "Квартира" at bounding box center [196, 148] width 36 height 12
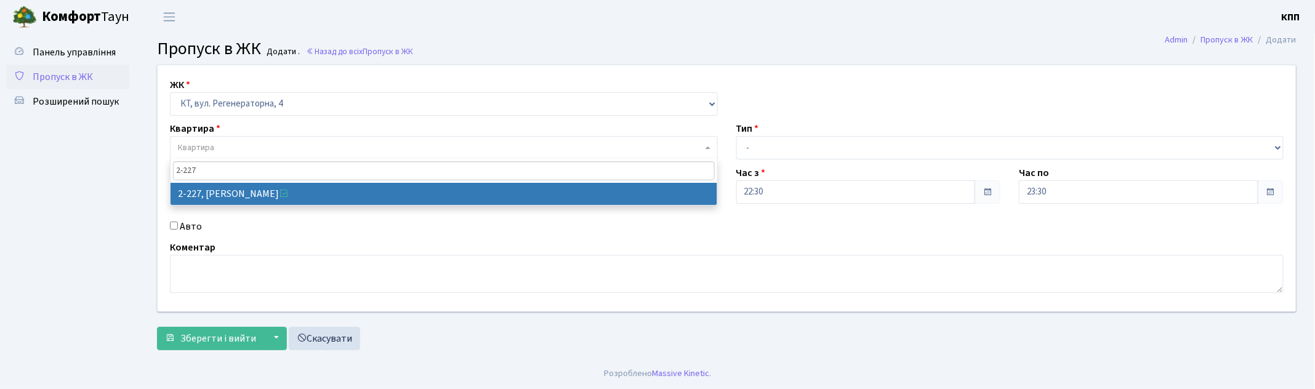
type input "2-227"
select select "492"
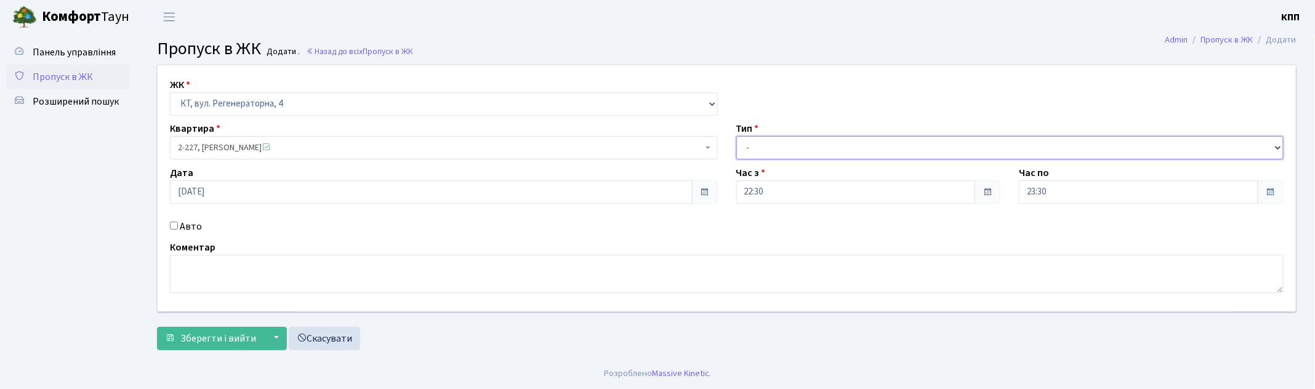
click at [787, 145] on select "- Доставка Таксі Гості Сервіс" at bounding box center [1010, 147] width 548 height 23
select select "1"
click at [736, 136] on select "- Доставка Таксі Гості Сервіс" at bounding box center [1010, 147] width 548 height 23
click at [212, 144] on span "2-227, [PERSON_NAME]" at bounding box center [440, 148] width 524 height 12
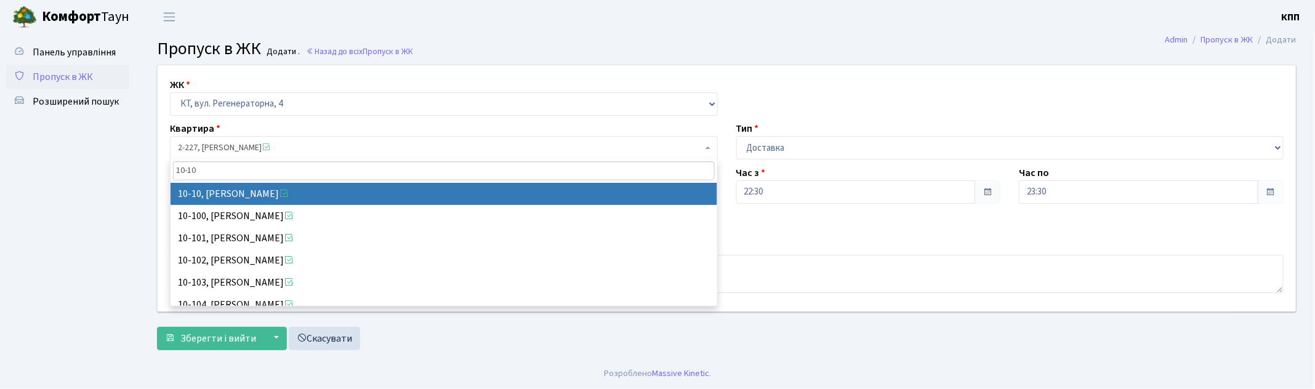
type input "10-10"
select select "6579"
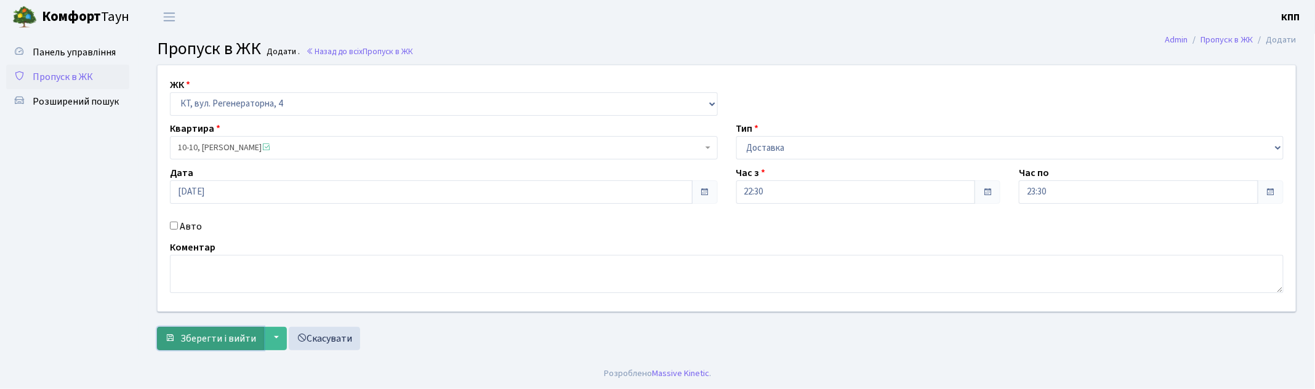
click at [228, 337] on span "Зберегти і вийти" at bounding box center [218, 339] width 76 height 14
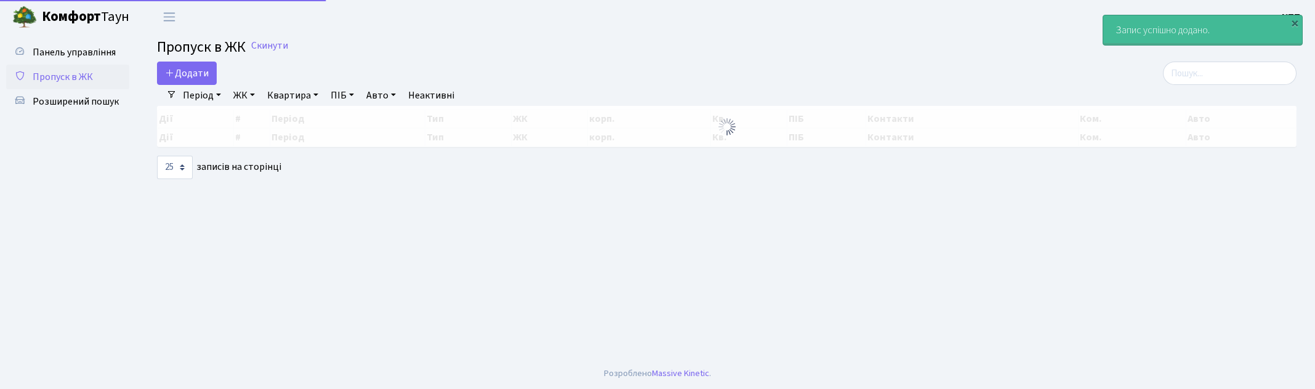
select select "25"
click at [1236, 77] on input "search" at bounding box center [1230, 73] width 134 height 23
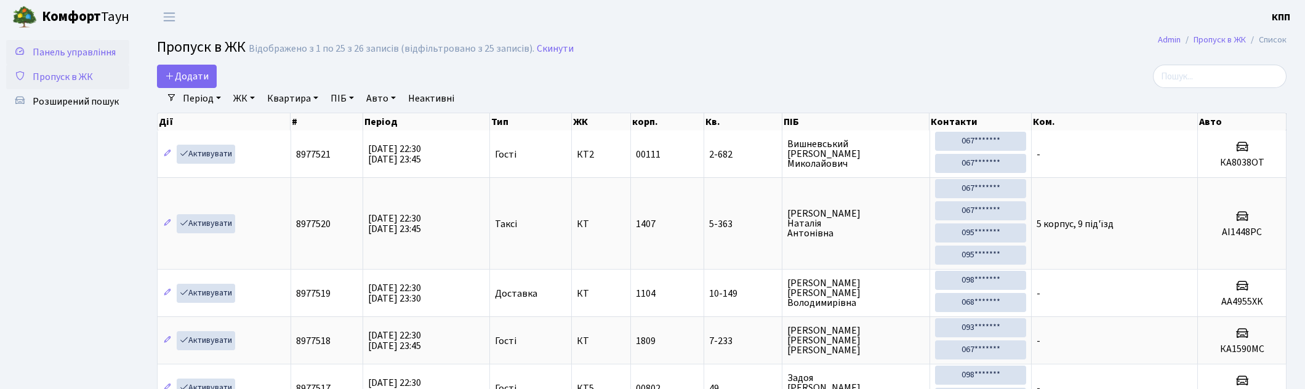
click at [90, 47] on span "Панель управління" at bounding box center [74, 53] width 83 height 14
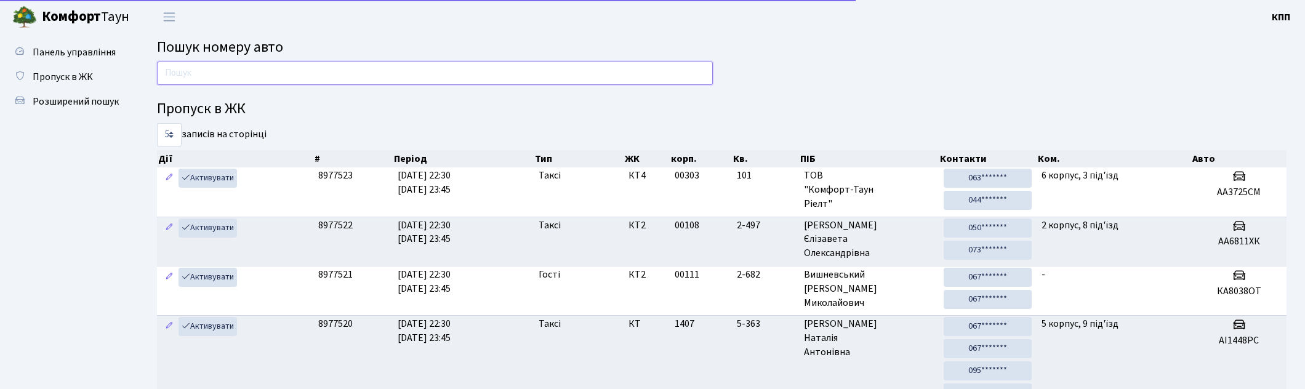
click at [257, 72] on input "text" at bounding box center [435, 73] width 556 height 23
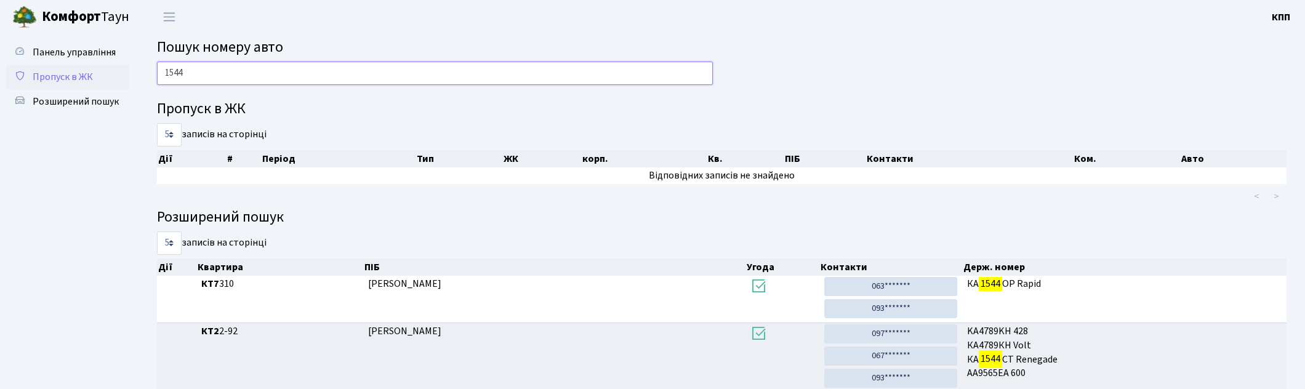
type input "1544"
click at [64, 73] on span "Пропуск в ЖК" at bounding box center [63, 77] width 60 height 14
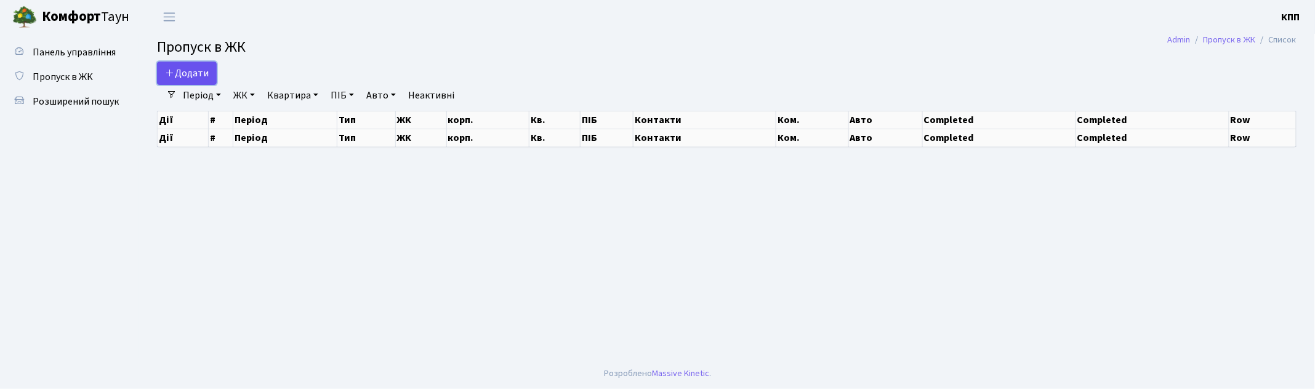
select select "25"
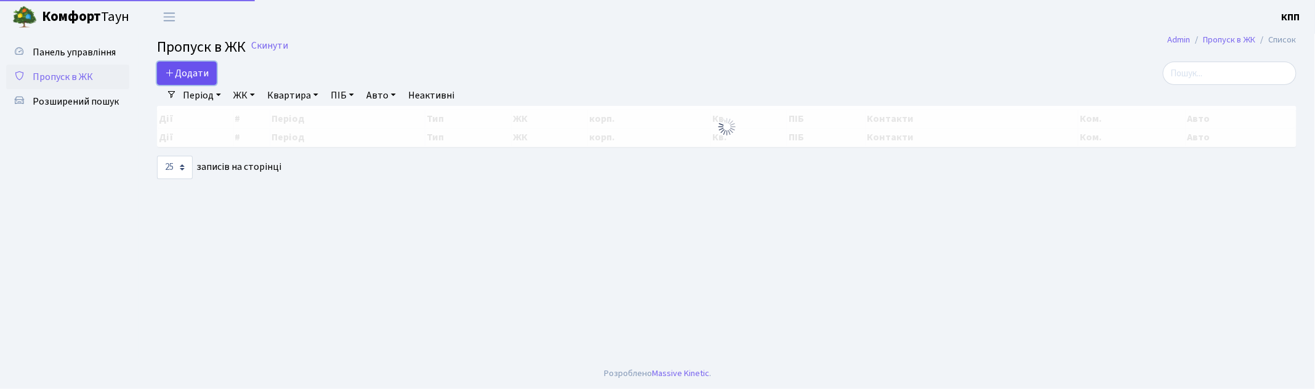
click at [182, 69] on span "Додати" at bounding box center [187, 73] width 44 height 14
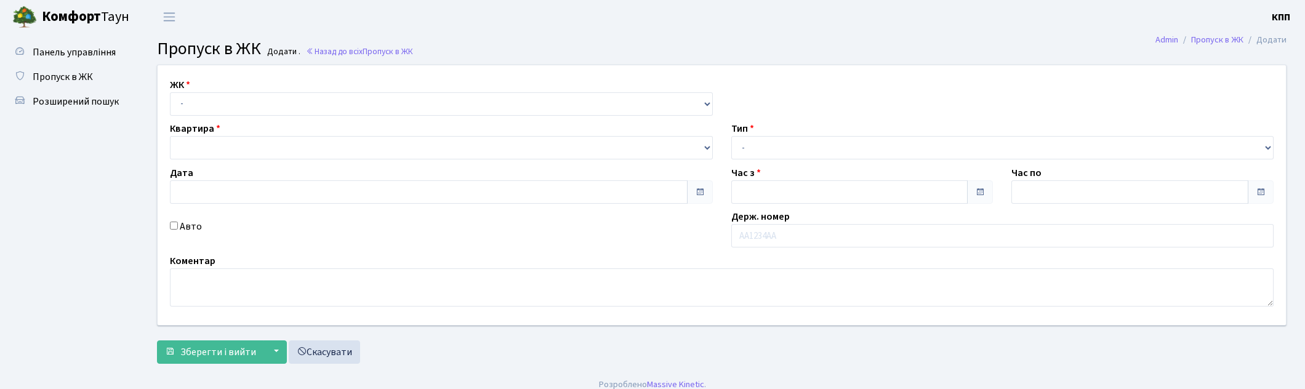
click at [225, 95] on select "- КТ, вул. Регенераторна, 4 КТ2, просп. [STREET_ADDRESS] [STREET_ADDRESS] [PERS…" at bounding box center [441, 103] width 543 height 23
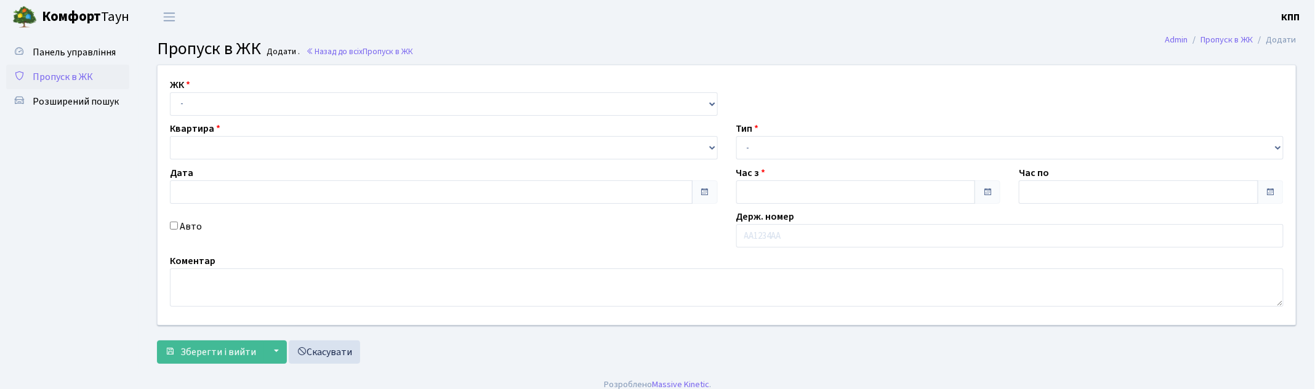
type input "[DATE]"
type input "22:45"
type input "23:45"
select select "271"
click at [170, 92] on select "- КТ, вул. Регенераторна, 4 КТ2, просп. [STREET_ADDRESS] [STREET_ADDRESS] [PERS…" at bounding box center [444, 103] width 548 height 23
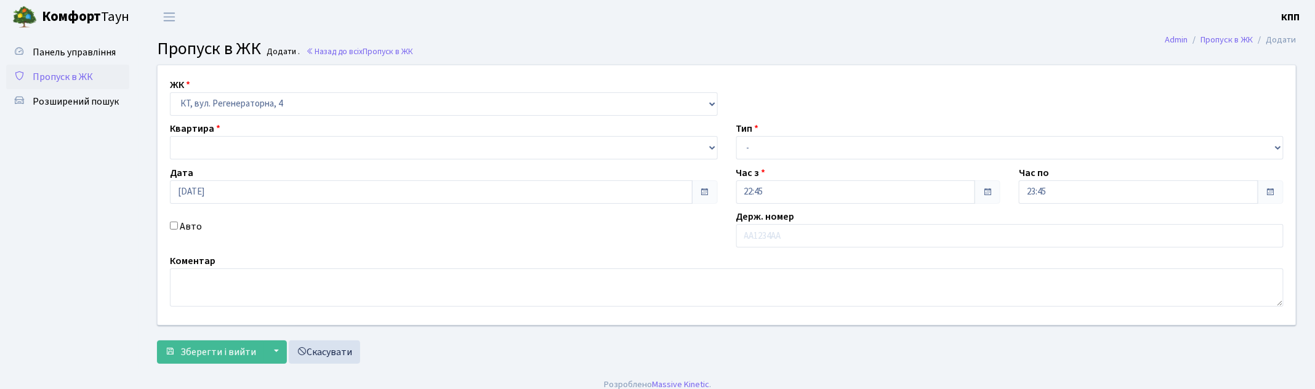
select select
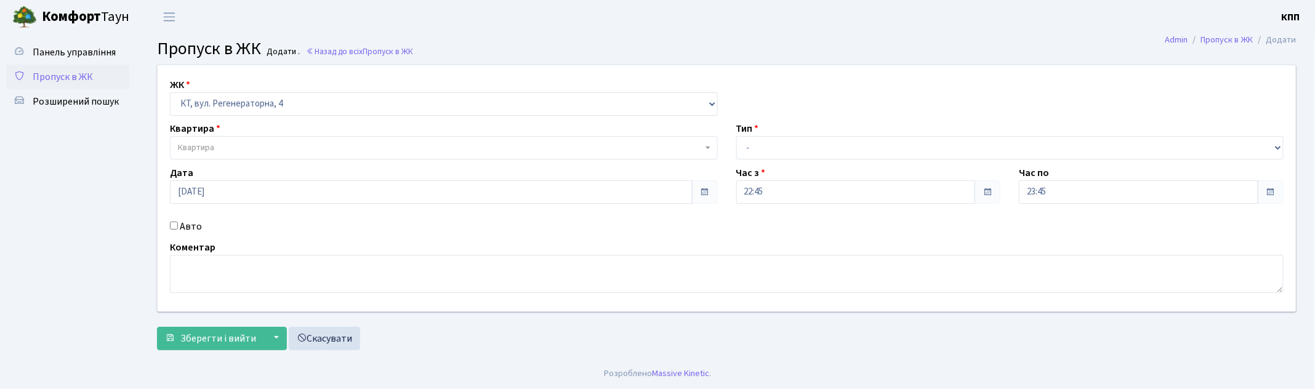
click at [239, 137] on span "Квартира" at bounding box center [444, 147] width 548 height 23
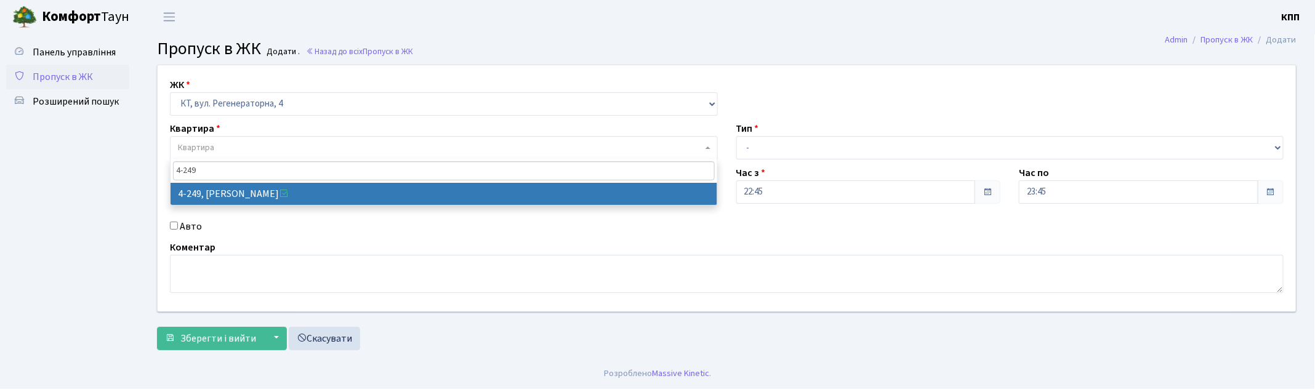
type input "4-249"
select select "1027"
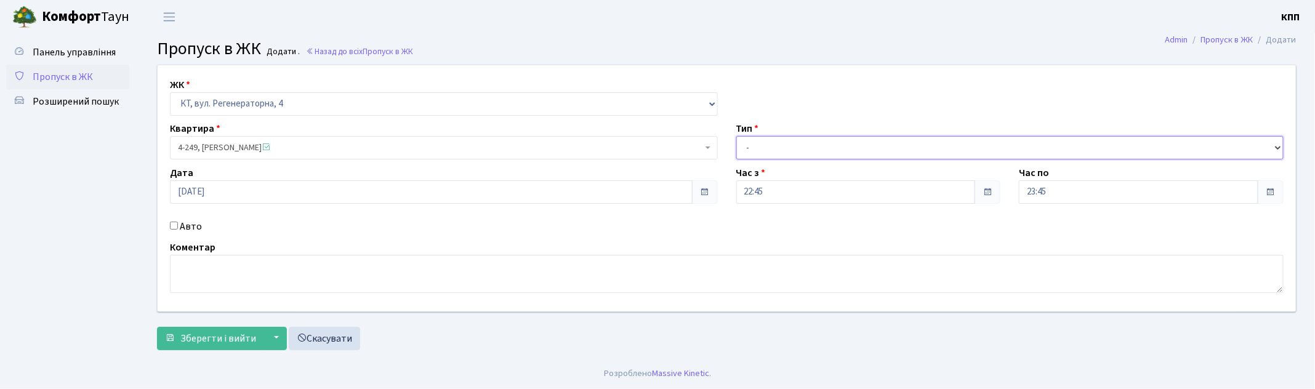
click at [755, 140] on select "- Доставка Таксі Гості Сервіс" at bounding box center [1010, 147] width 548 height 23
select select "3"
click at [736, 136] on select "- Доставка Таксі Гості Сервіс" at bounding box center [1010, 147] width 548 height 23
click at [179, 228] on div "Авто" at bounding box center [444, 226] width 566 height 15
click at [194, 225] on label "Авто" at bounding box center [191, 226] width 22 height 15
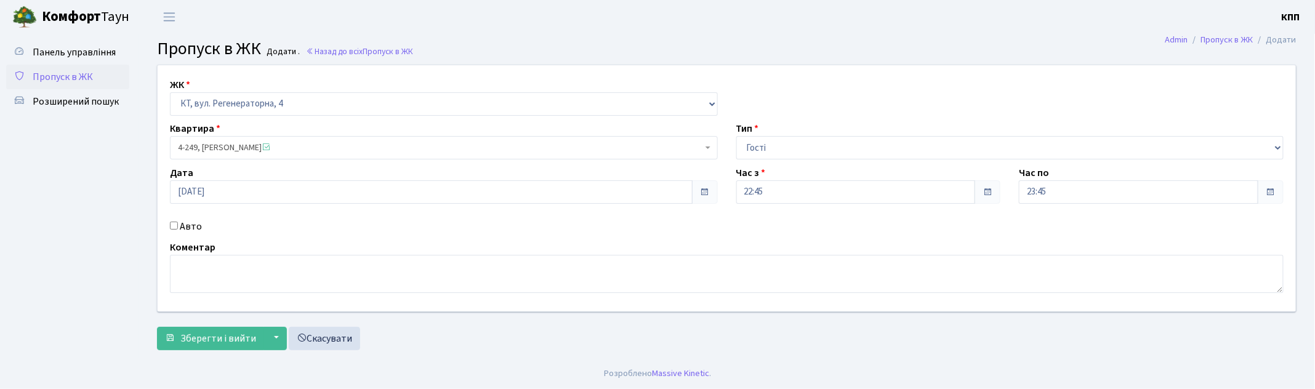
click at [178, 225] on input "Авто" at bounding box center [174, 226] width 8 height 8
checkbox input "true"
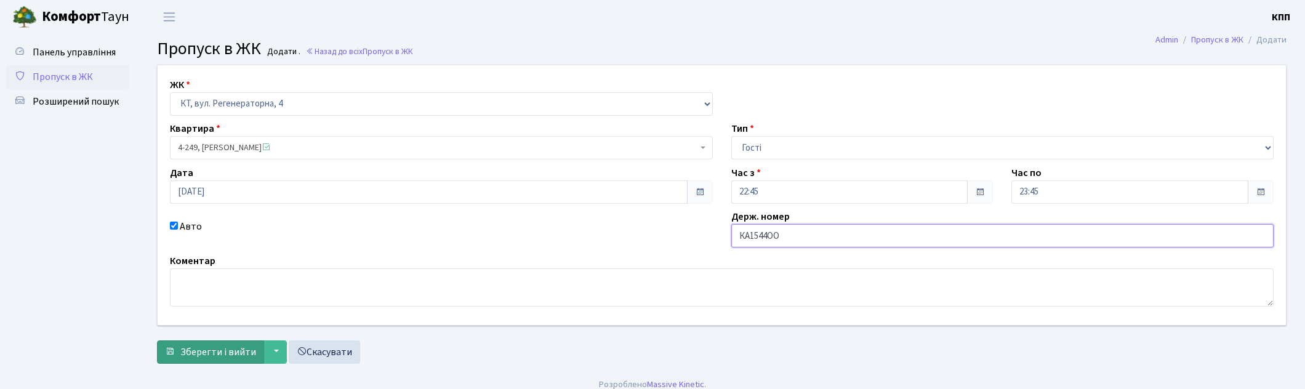
type input "КА1544ОО"
click at [210, 353] on span "Зберегти і вийти" at bounding box center [218, 352] width 76 height 14
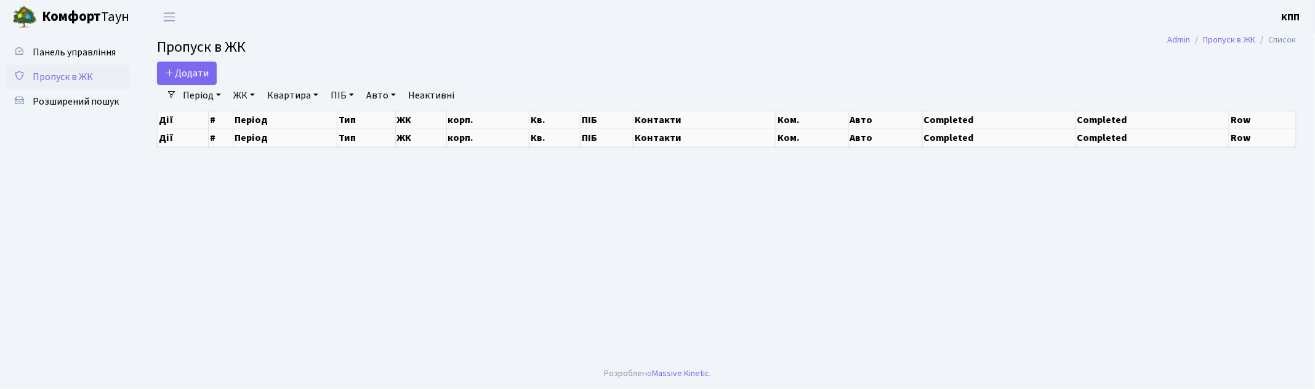
select select "25"
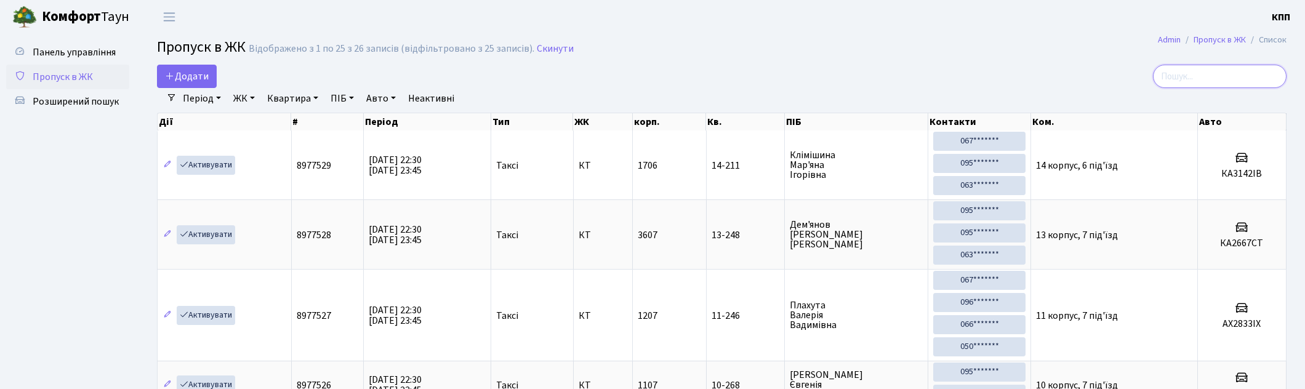
click at [1203, 81] on input "search" at bounding box center [1220, 76] width 134 height 23
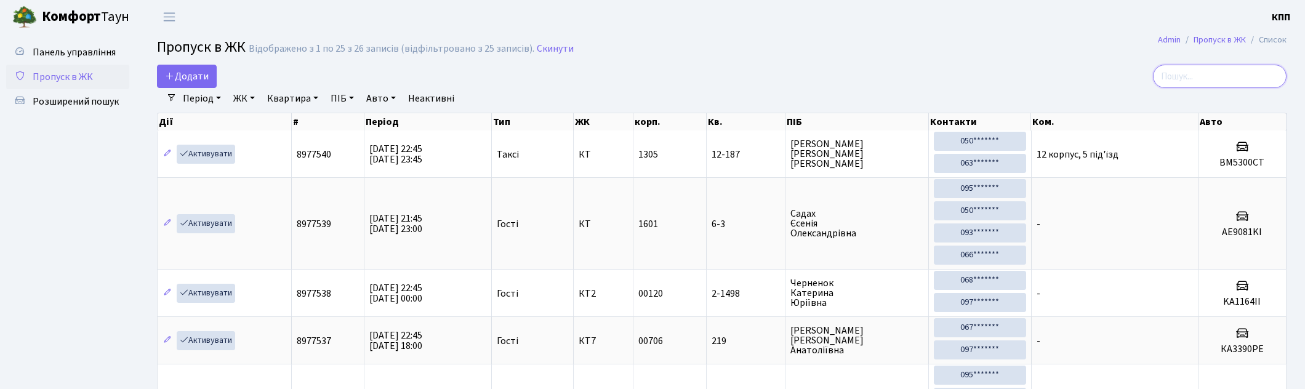
click at [1230, 78] on input "search" at bounding box center [1220, 76] width 134 height 23
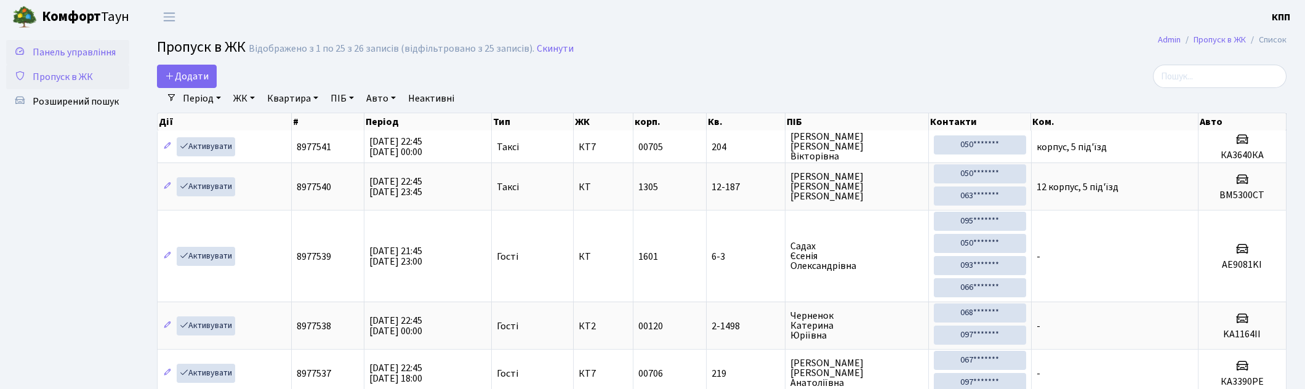
click at [84, 52] on span "Панель управління" at bounding box center [74, 53] width 83 height 14
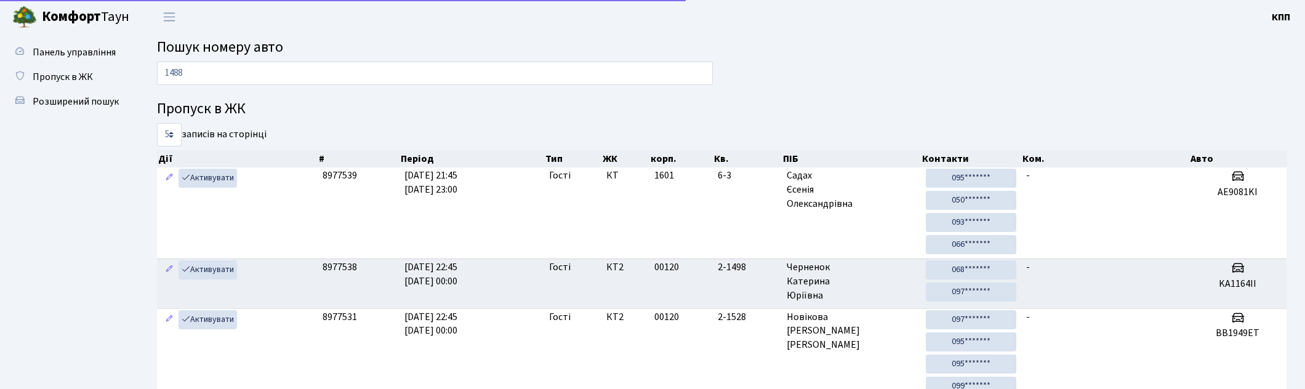
type input "1488"
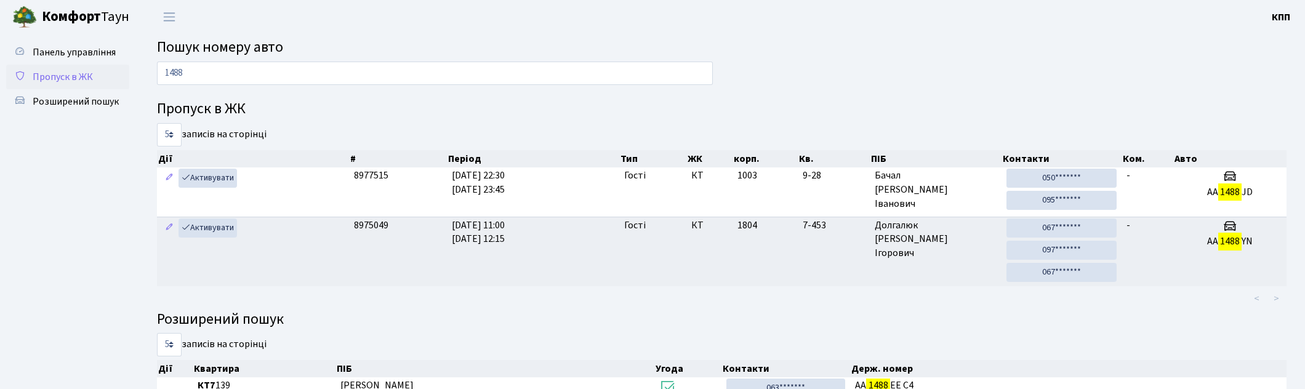
click at [65, 70] on span "Пропуск в ЖК" at bounding box center [63, 77] width 60 height 14
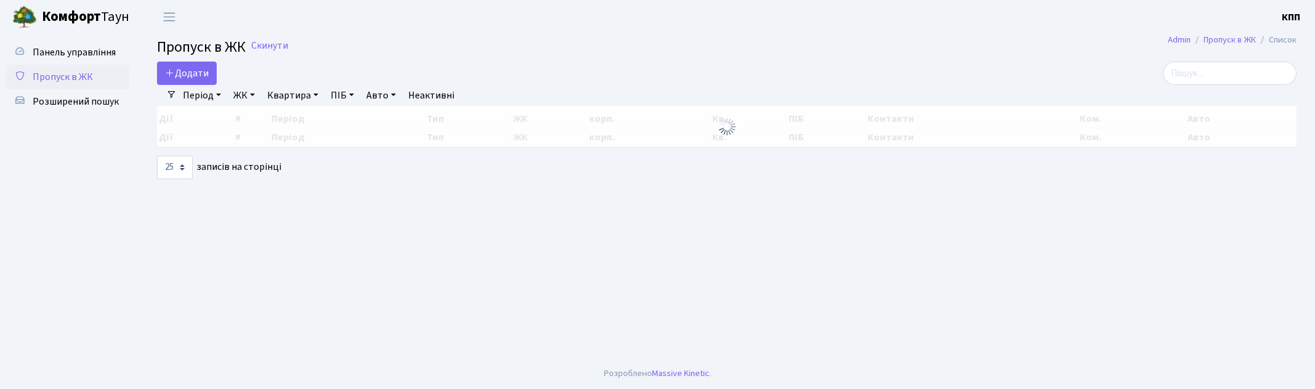
select select "25"
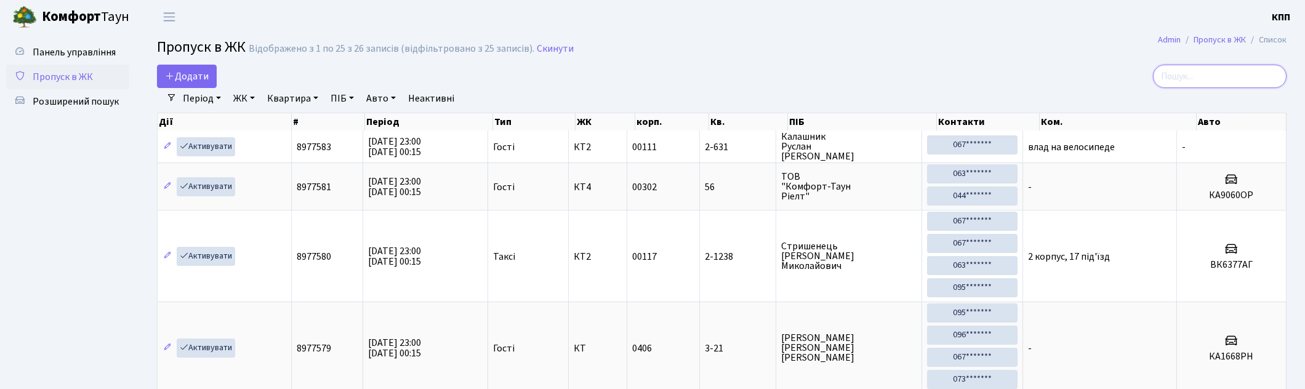
click at [1217, 79] on input "search" at bounding box center [1220, 76] width 134 height 23
click at [1209, 81] on input "search" at bounding box center [1220, 76] width 134 height 23
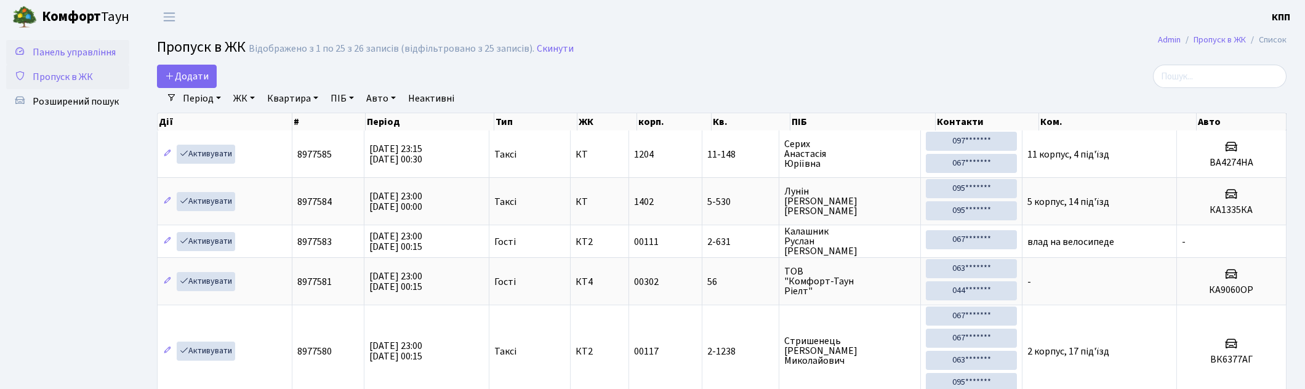
click at [77, 52] on span "Панель управління" at bounding box center [74, 53] width 83 height 14
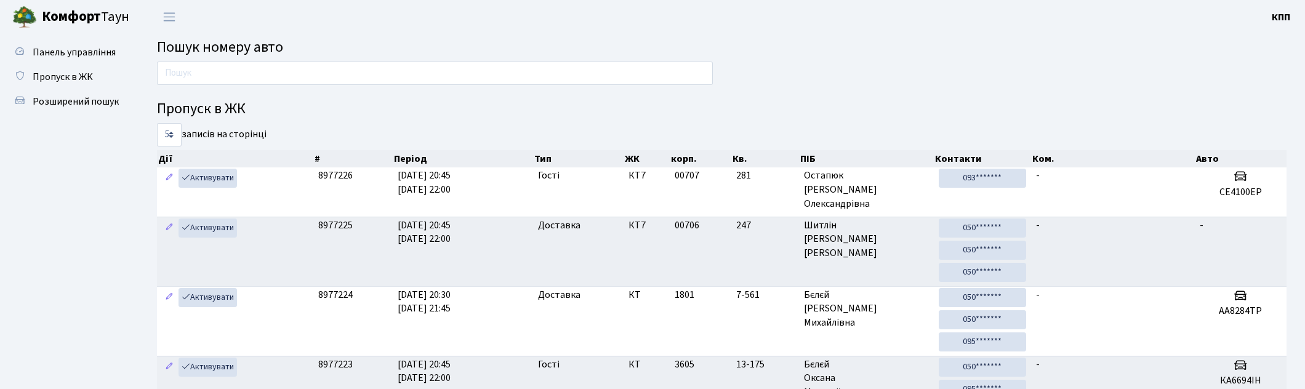
drag, startPoint x: 0, startPoint y: 0, endPoint x: 274, endPoint y: 80, distance: 285.9
click at [274, 80] on input "text" at bounding box center [435, 73] width 556 height 23
click at [62, 71] on span "Пропуск в ЖК" at bounding box center [63, 77] width 60 height 14
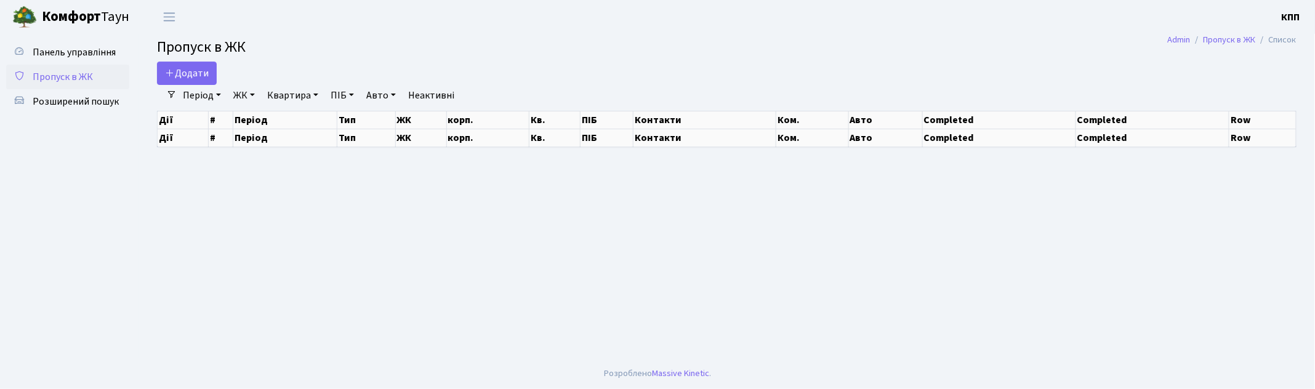
select select "25"
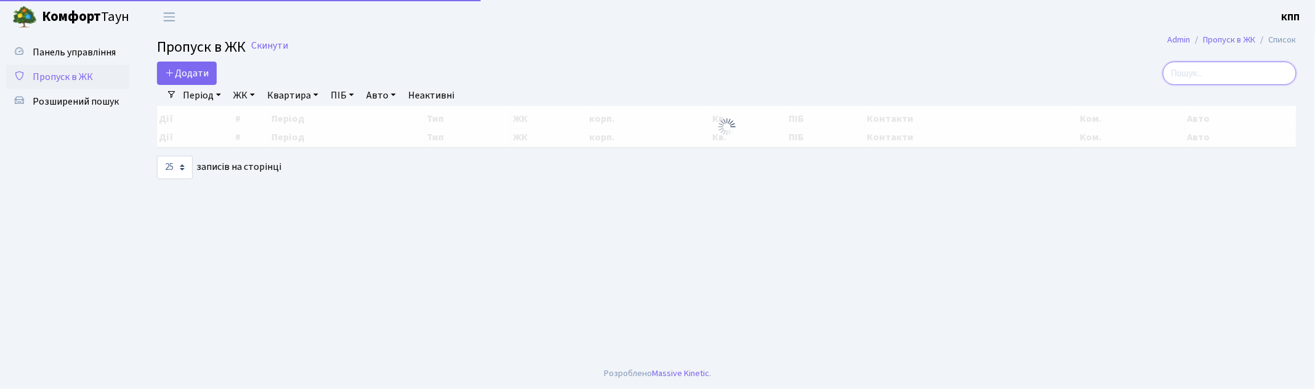
click at [1217, 68] on input "search" at bounding box center [1230, 73] width 134 height 23
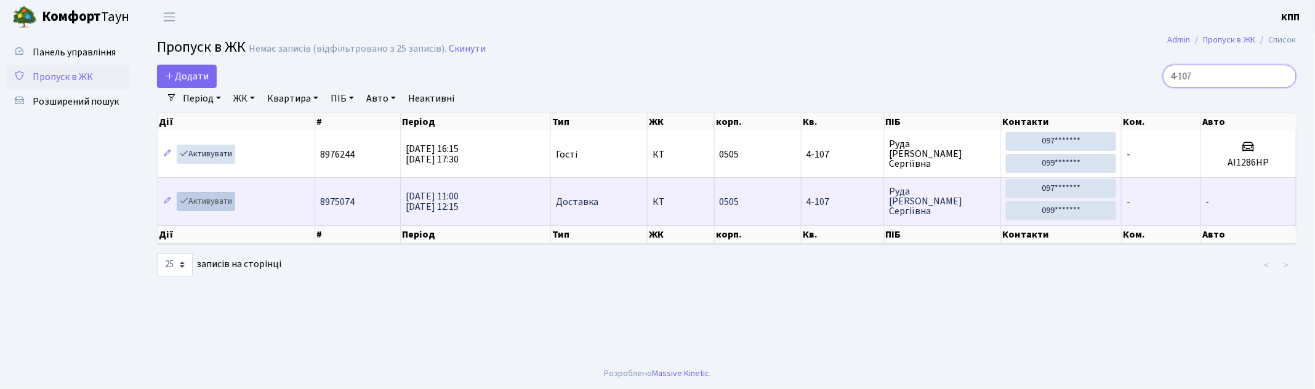
type input "4-107"
click at [216, 202] on link "Активувати" at bounding box center [206, 201] width 58 height 19
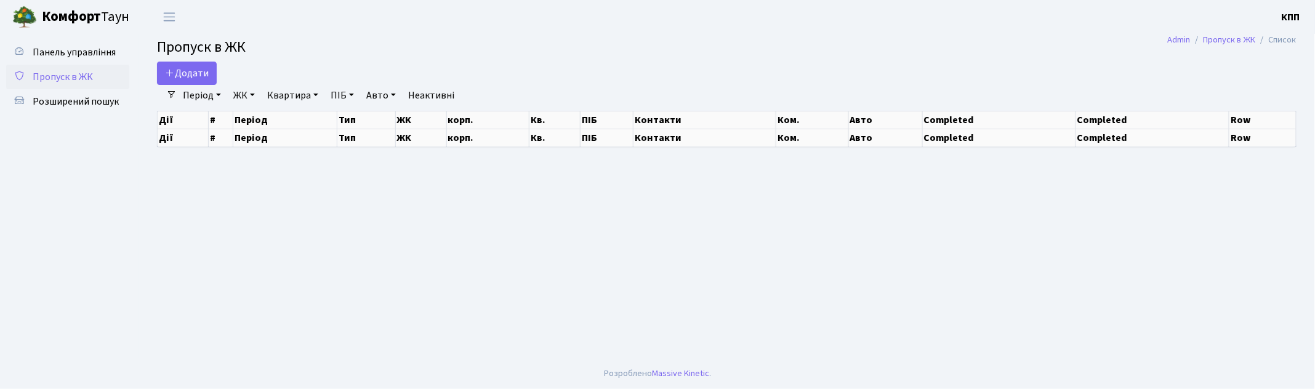
select select "25"
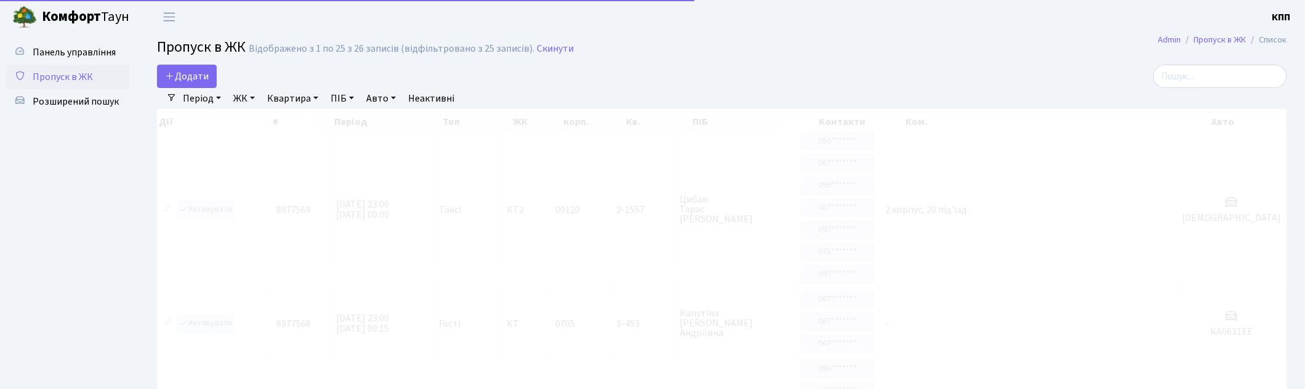
click at [1212, 68] on input "search" at bounding box center [1220, 76] width 134 height 23
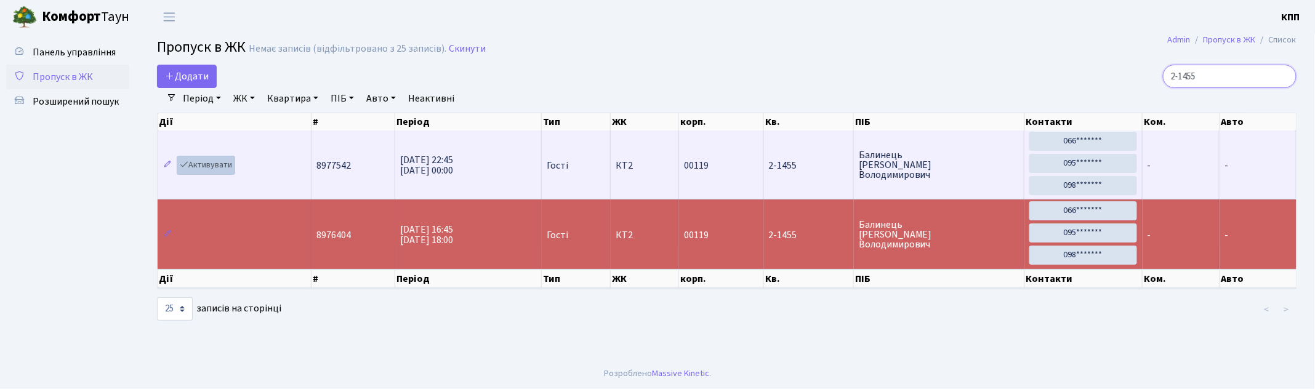
type input "2-1455"
click at [219, 164] on link "Активувати" at bounding box center [206, 165] width 58 height 19
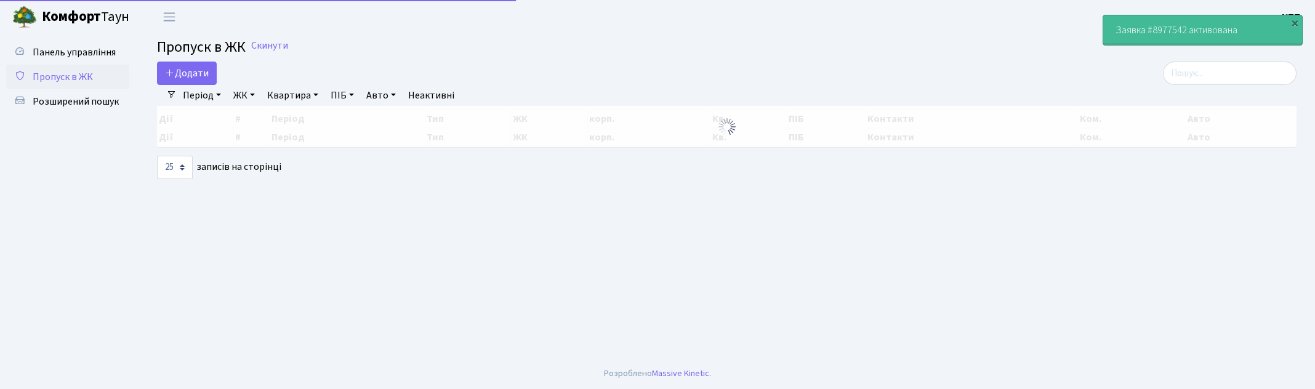
select select "25"
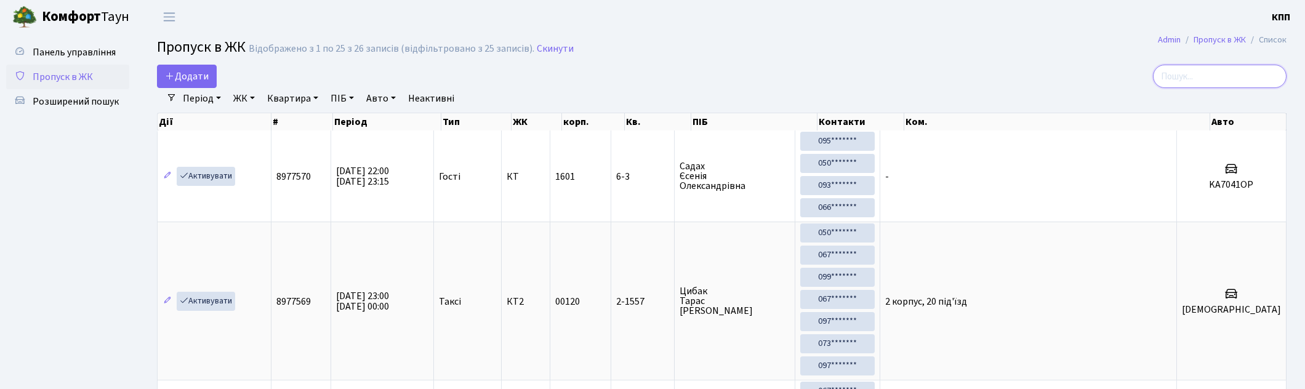
click at [1219, 78] on input "search" at bounding box center [1220, 76] width 134 height 23
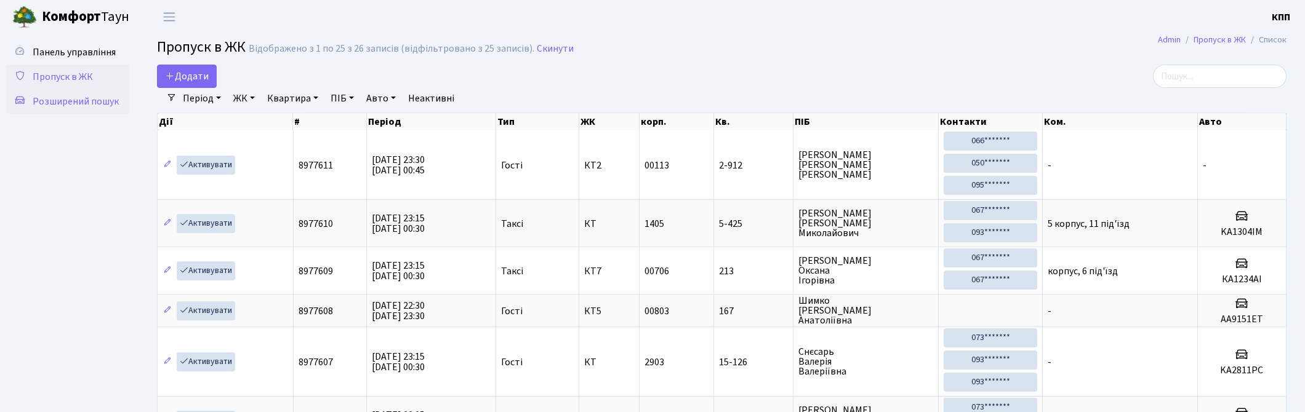
click at [70, 96] on span "Розширений пошук" at bounding box center [76, 102] width 86 height 14
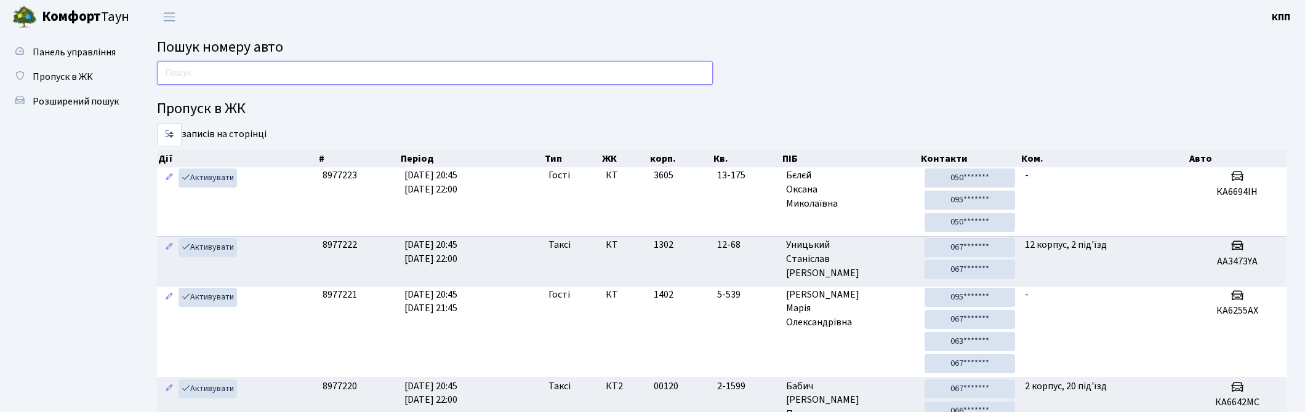
click at [407, 75] on input "text" at bounding box center [435, 73] width 556 height 23
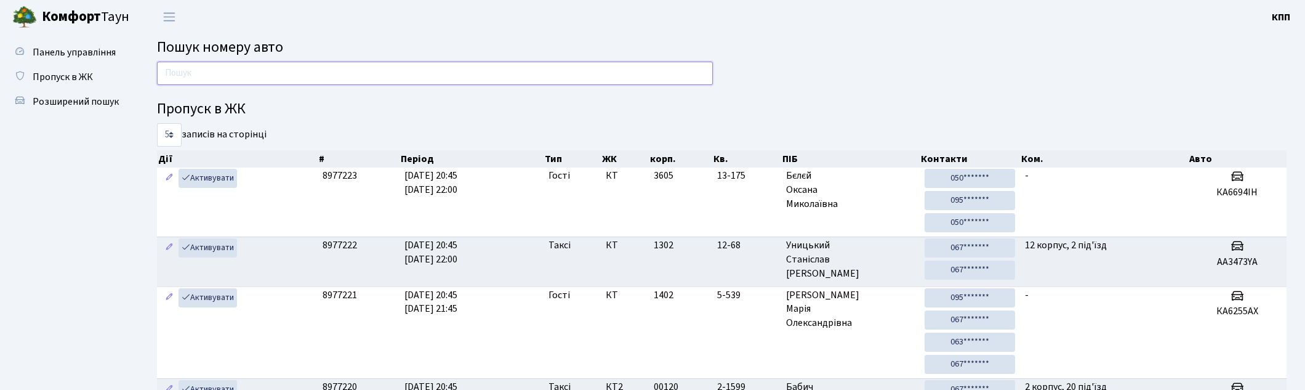
click at [574, 74] on input "text" at bounding box center [435, 73] width 556 height 23
type input "2780"
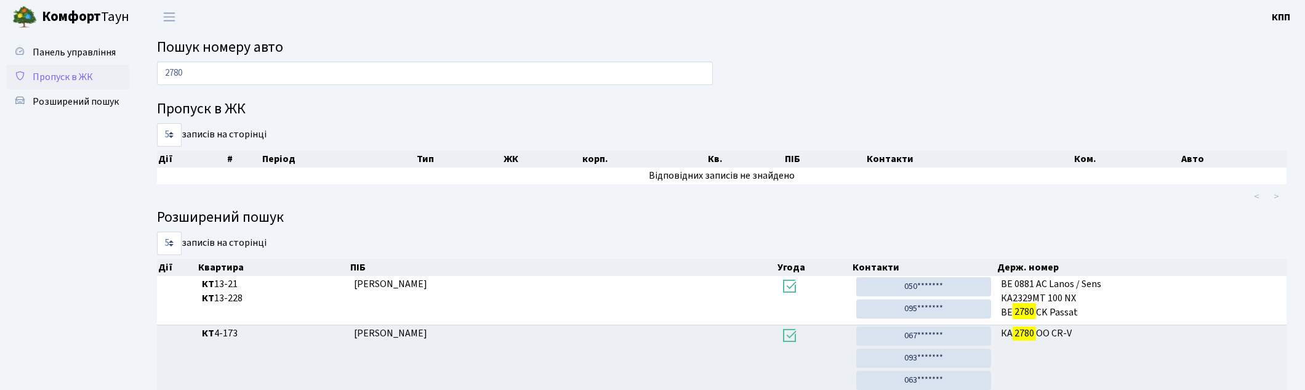
click at [60, 71] on span "Пропуск в ЖК" at bounding box center [63, 77] width 60 height 14
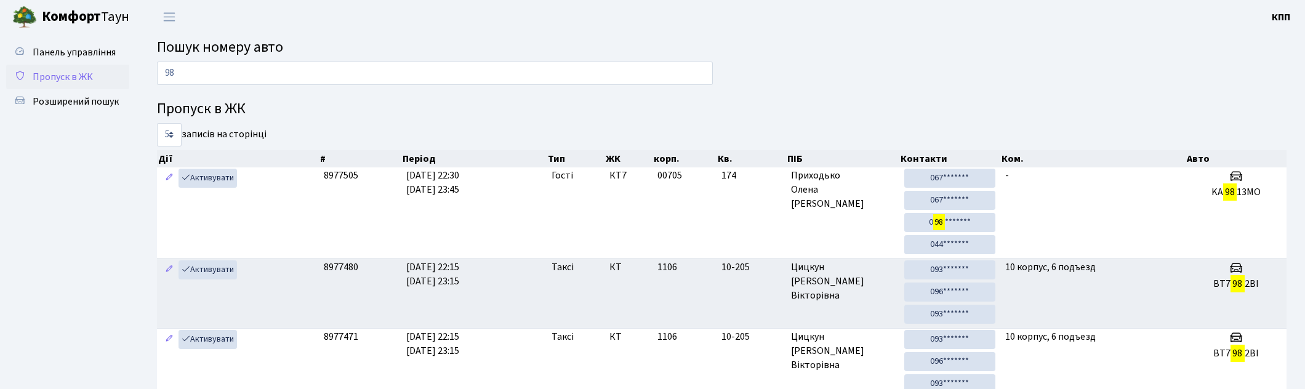
type input "98"
click at [70, 78] on span "Пропуск в ЖК" at bounding box center [63, 77] width 60 height 14
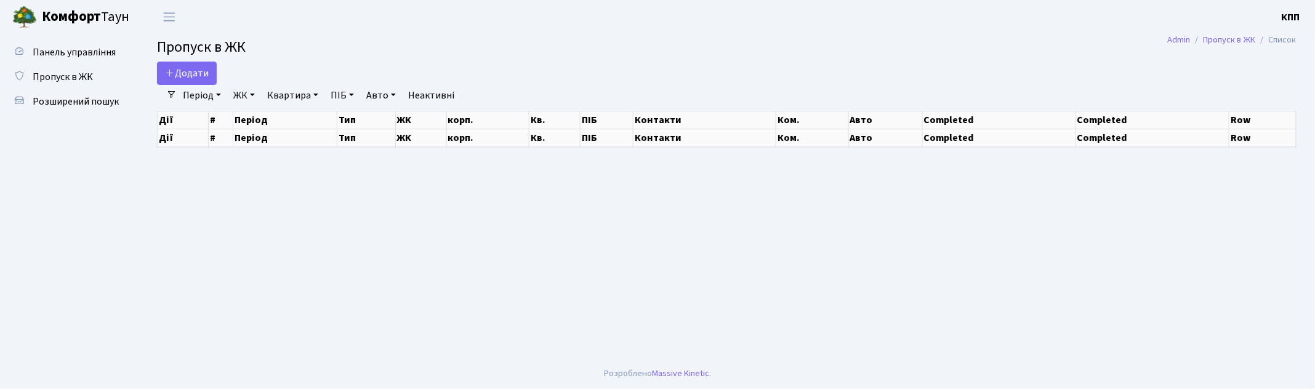
select select "25"
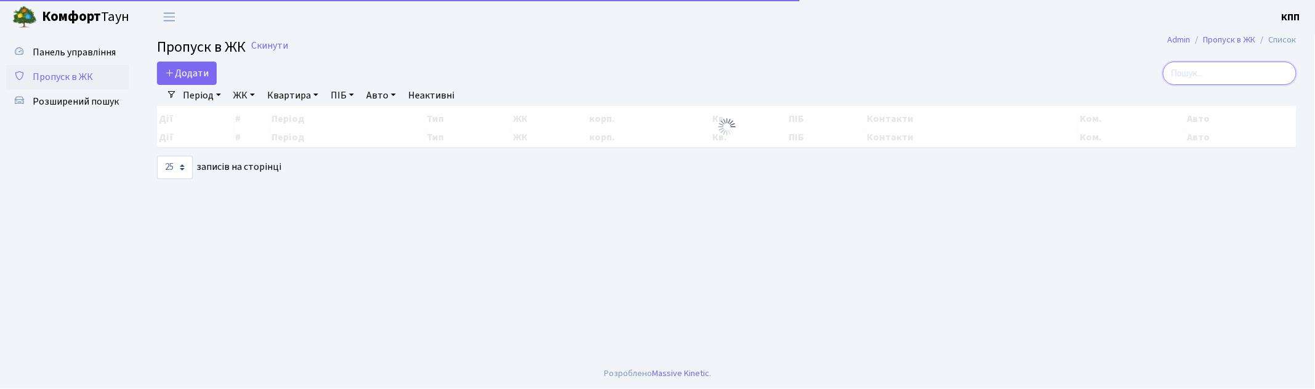
click at [1208, 68] on input "search" at bounding box center [1230, 73] width 134 height 23
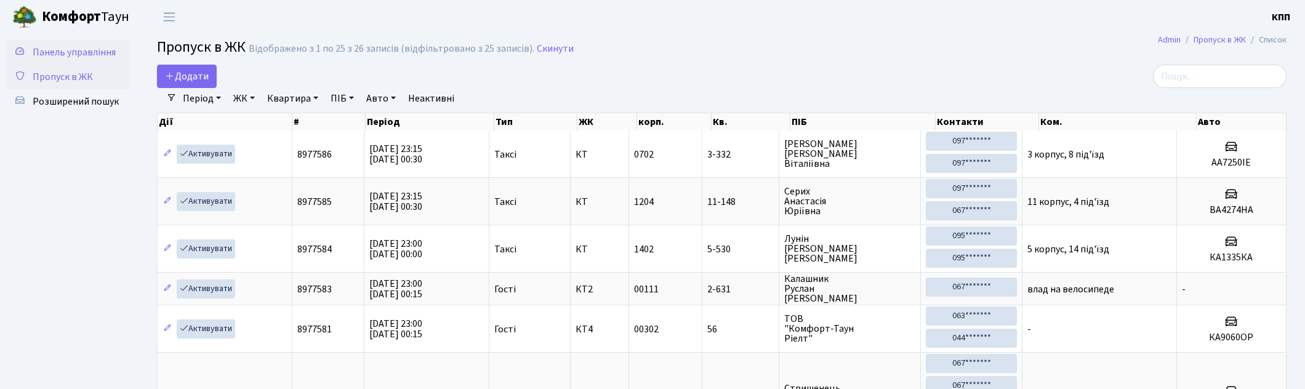
click at [86, 46] on span "Панель управління" at bounding box center [74, 53] width 83 height 14
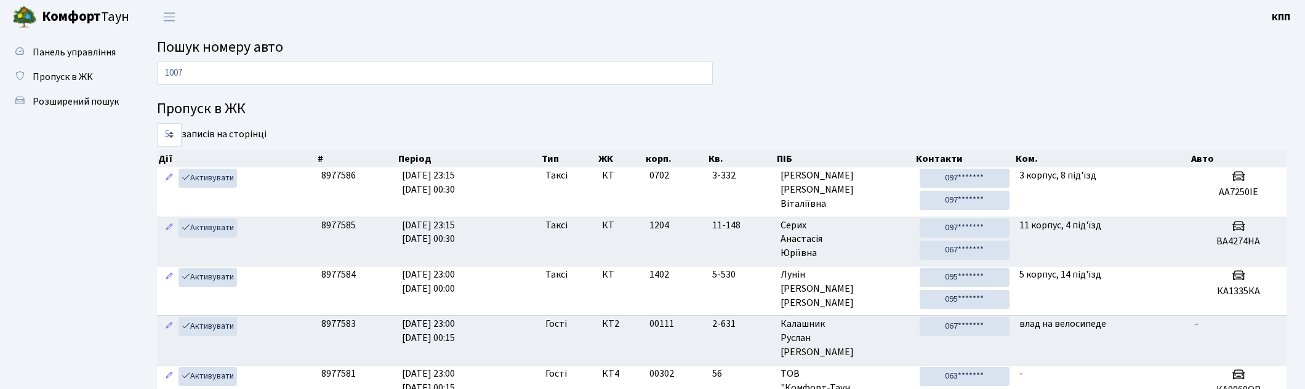
type input "1007"
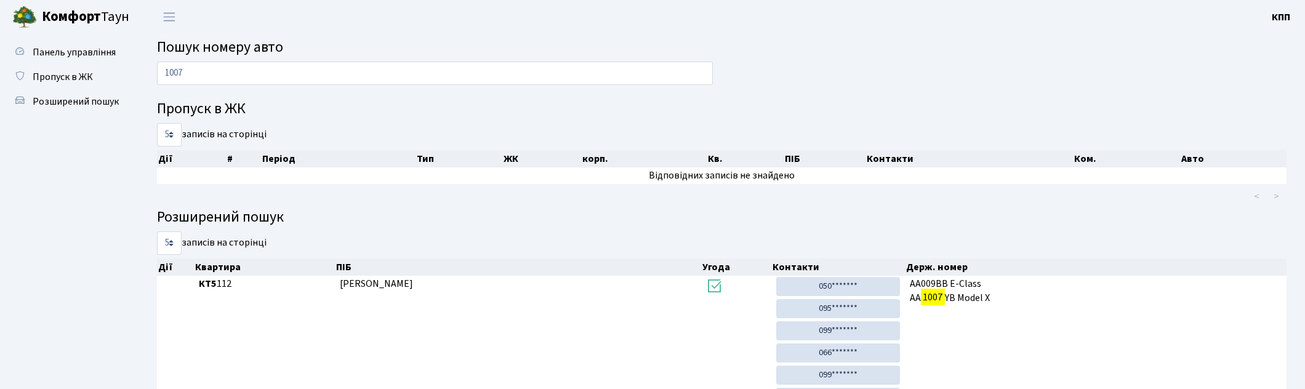
click at [69, 36] on div "Панель управління Пропуск в ЖК Розширений пошук" at bounding box center [69, 379] width 138 height 691
click at [76, 57] on span "Панель управління" at bounding box center [74, 53] width 83 height 14
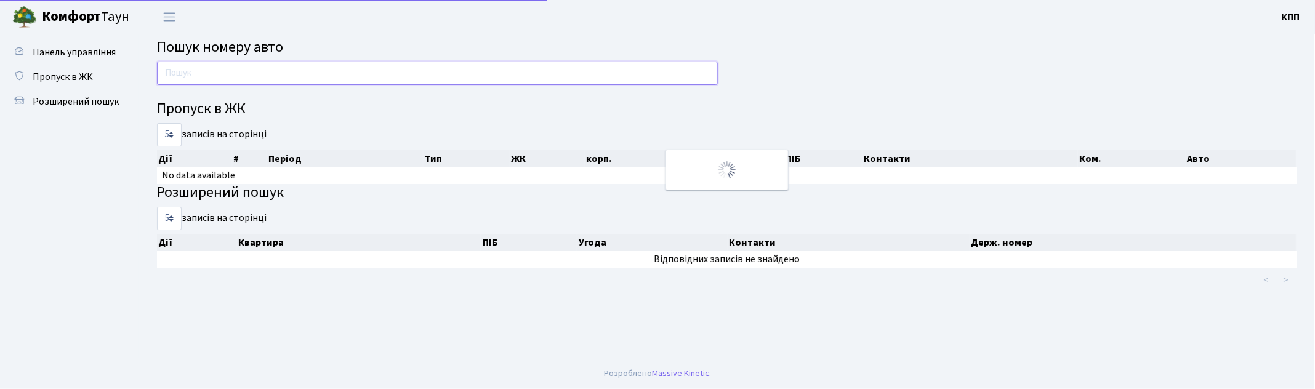
drag, startPoint x: 0, startPoint y: 0, endPoint x: 206, endPoint y: 70, distance: 217.0
click at [206, 70] on input "text" at bounding box center [437, 73] width 561 height 23
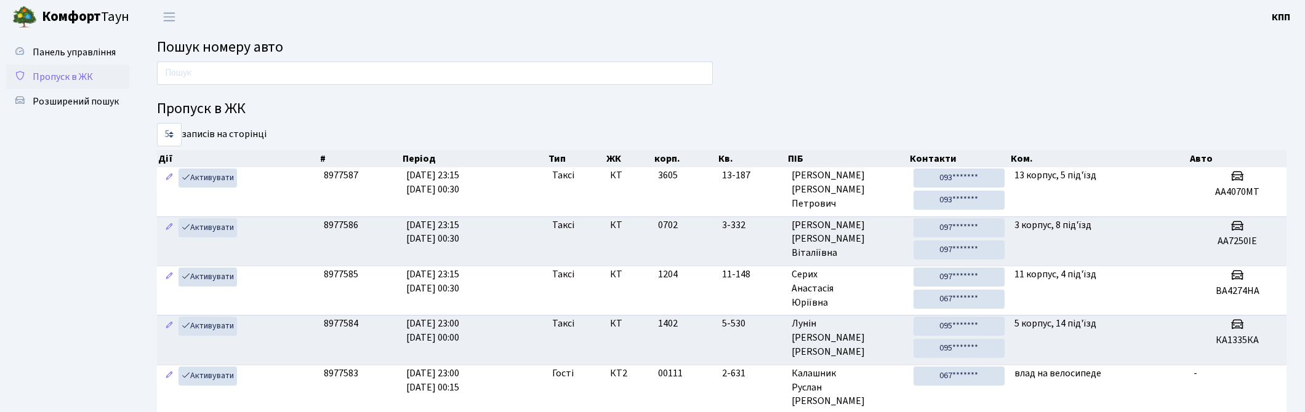
click at [46, 79] on span "Пропуск в ЖК" at bounding box center [63, 77] width 60 height 14
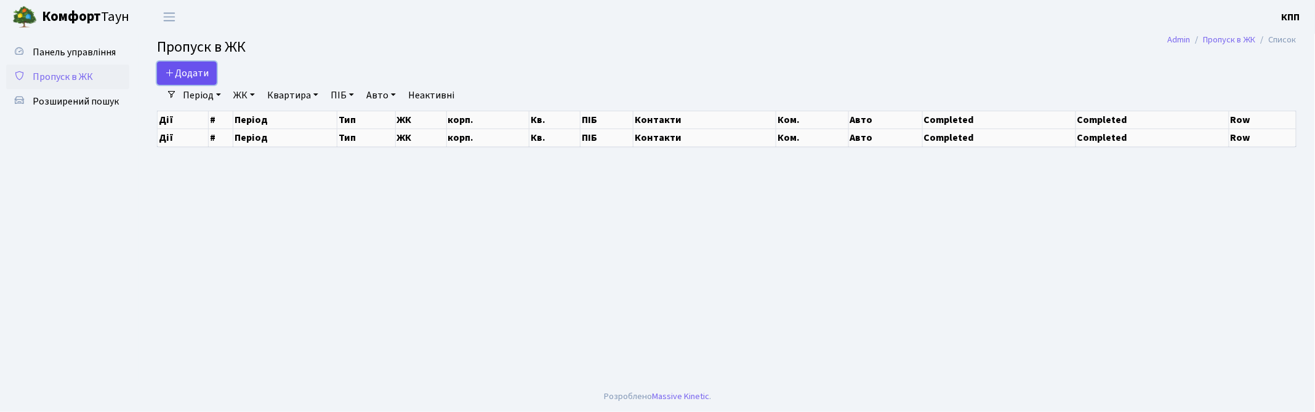
click at [182, 78] on span "Додати" at bounding box center [187, 73] width 44 height 14
select select "25"
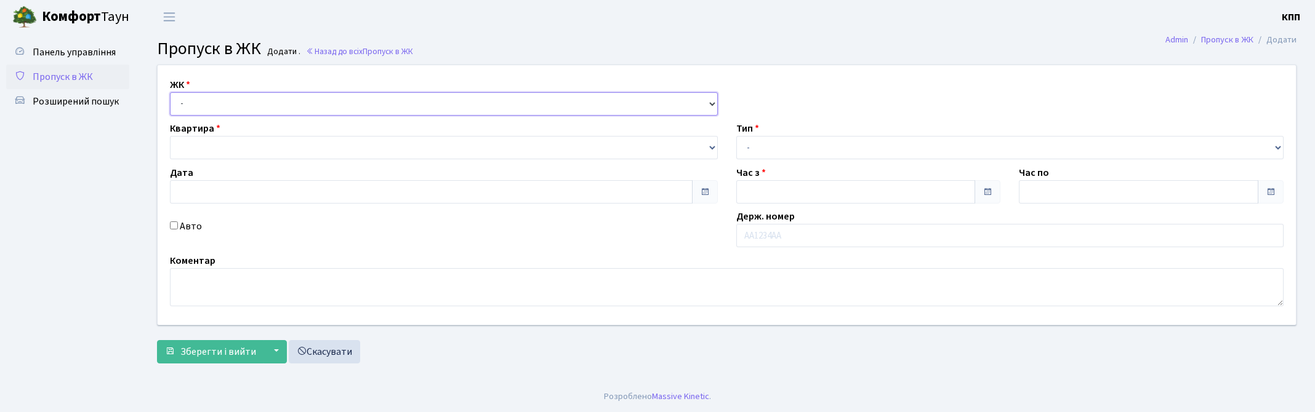
drag, startPoint x: 0, startPoint y: 0, endPoint x: 225, endPoint y: 114, distance: 252.1
click at [218, 103] on select "- КТ, вул. Регенераторна, 4 КТ2, просп. Соборності, 17 КТ3, вул. Березнева, 16 …" at bounding box center [444, 103] width 548 height 23
type input "13.09.2025"
type input "23:30"
type input "00:30"
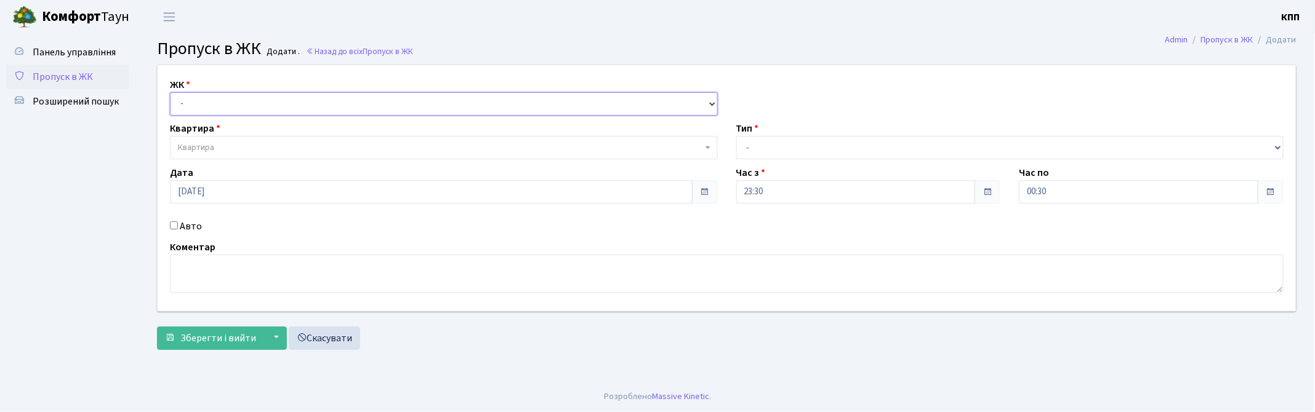
select select "271"
click at [170, 92] on select "- КТ, вул. Регенераторна, 4 КТ2, просп. Соборності, 17 КТ3, вул. Березнева, 16 …" at bounding box center [444, 103] width 548 height 23
select select
click at [231, 153] on span "Квартира" at bounding box center [440, 148] width 524 height 12
click at [82, 103] on span "Розширений пошук" at bounding box center [76, 102] width 86 height 14
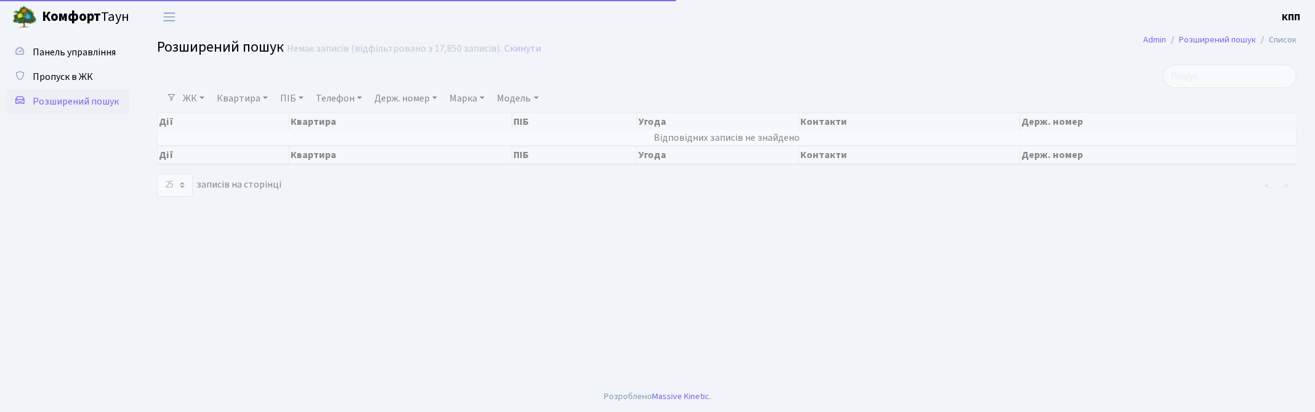
select select "25"
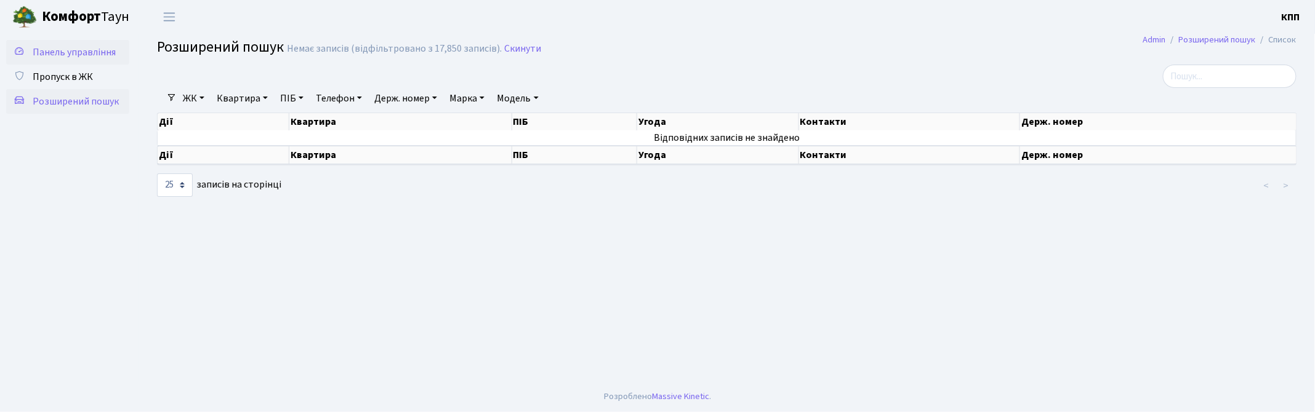
click at [73, 57] on span "Панель управління" at bounding box center [74, 53] width 83 height 14
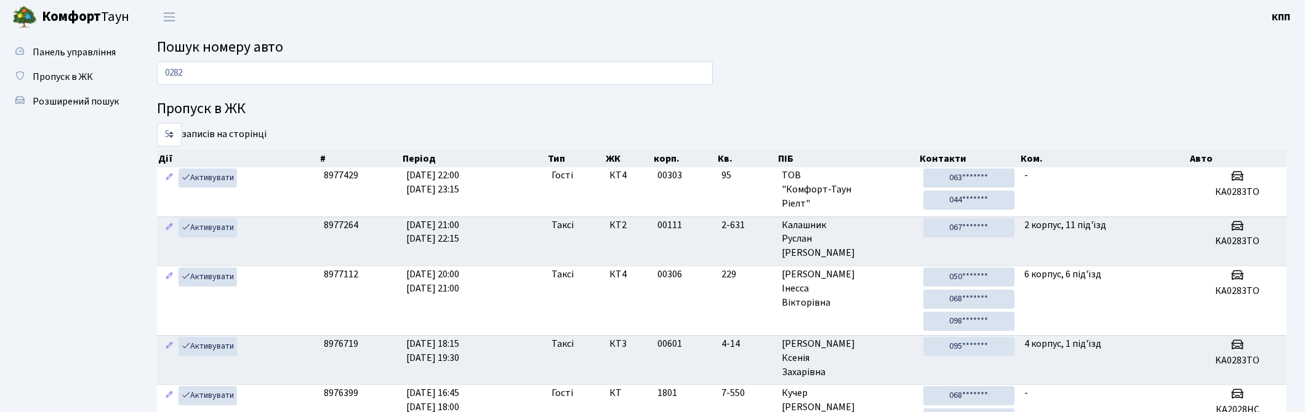
type input "0282"
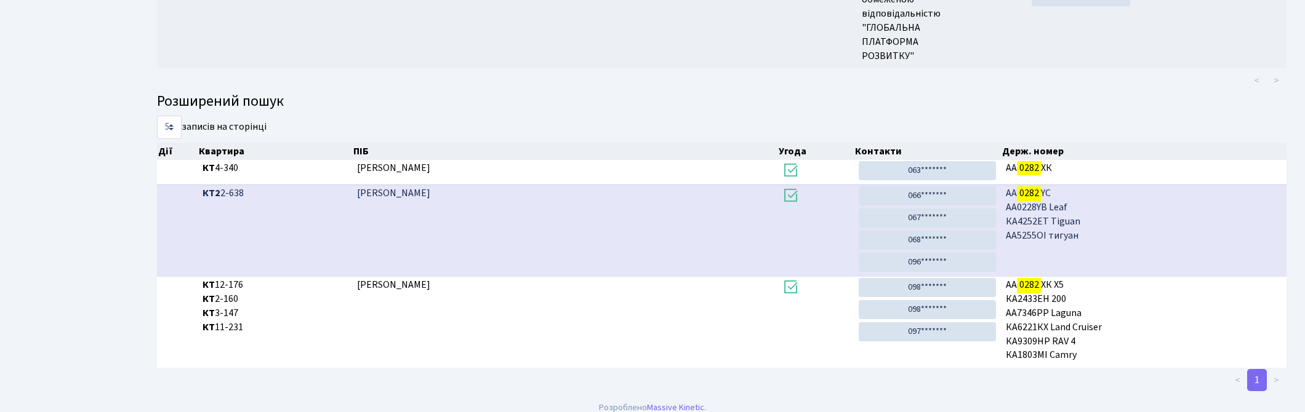
scroll to position [499, 0]
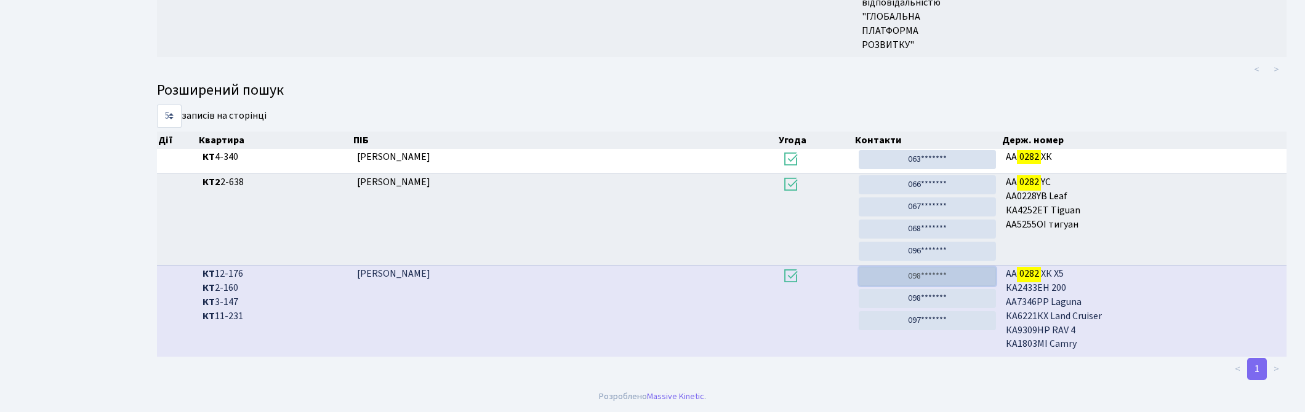
click at [948, 278] on link "098*******" at bounding box center [927, 276] width 137 height 19
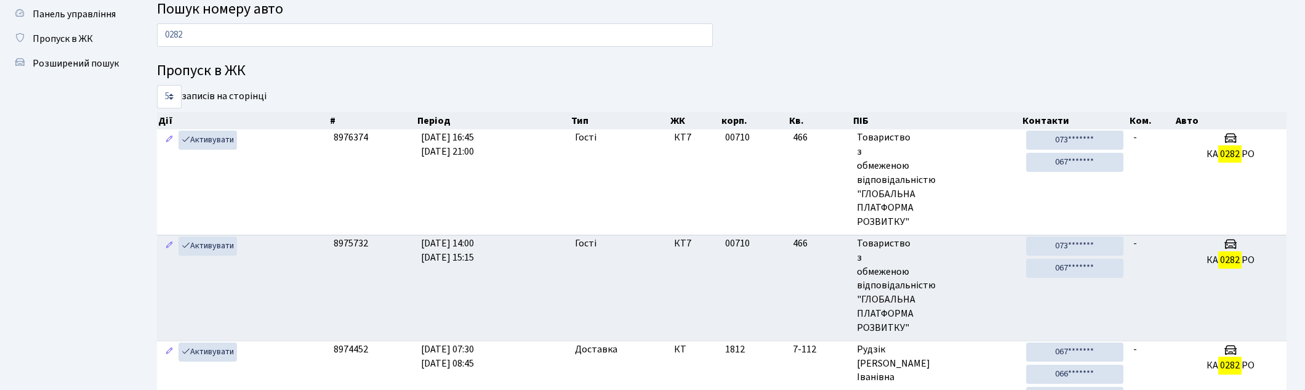
scroll to position [0, 0]
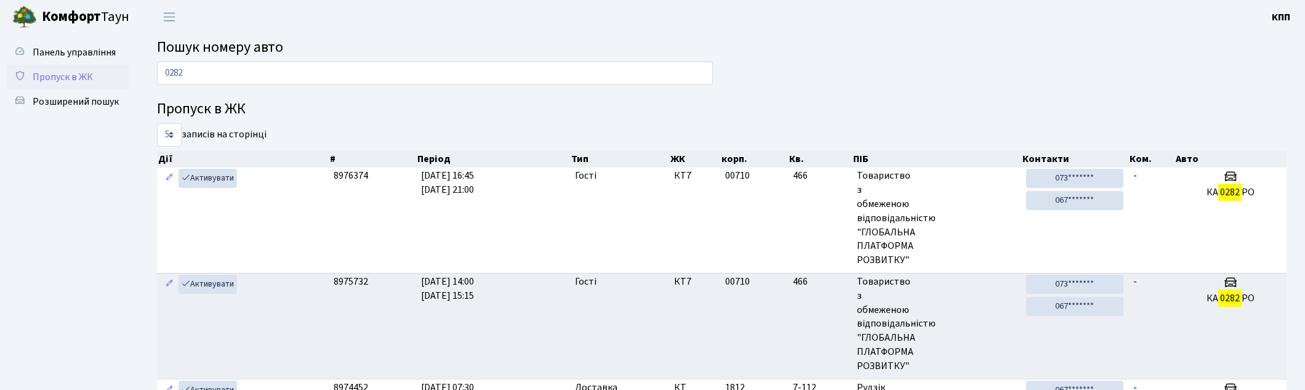
click at [49, 75] on span "Пропуск в ЖК" at bounding box center [63, 77] width 60 height 14
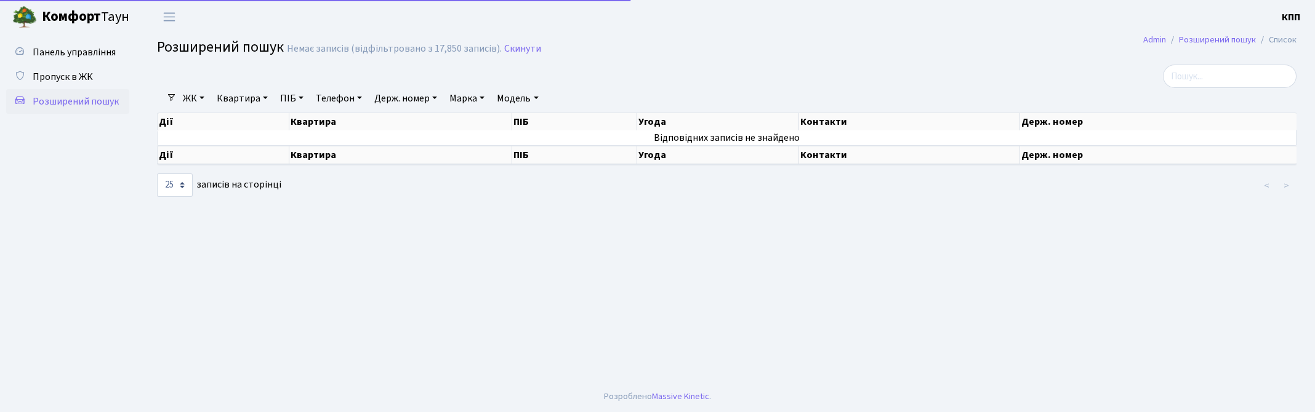
select select "25"
click at [228, 95] on link "Квартира" at bounding box center [242, 98] width 61 height 21
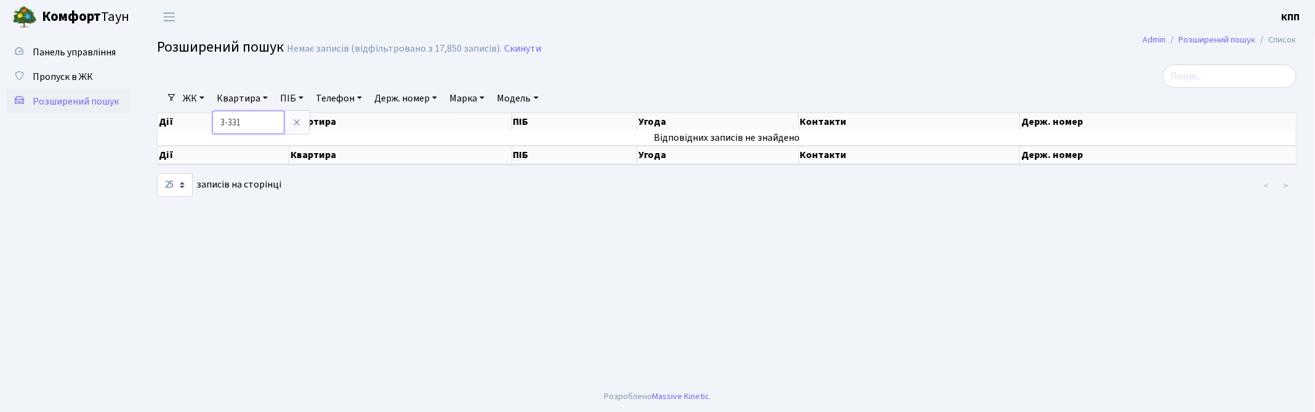
type input "3-331"
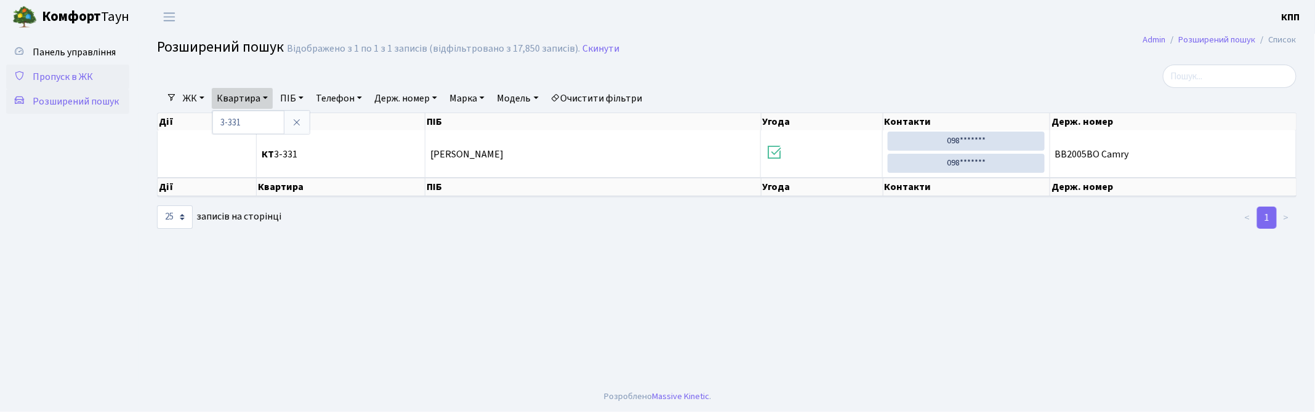
click at [78, 77] on span "Пропуск в ЖК" at bounding box center [63, 77] width 60 height 14
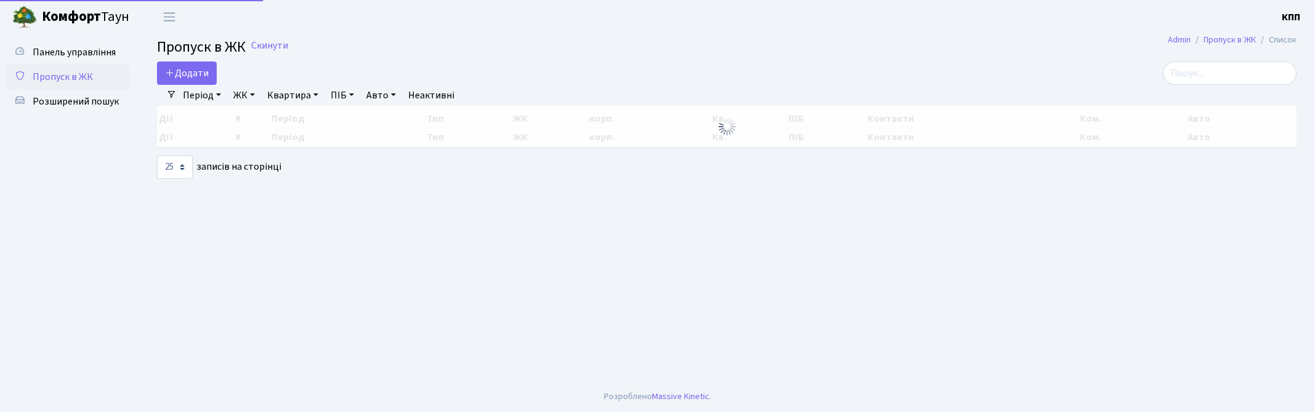
select select "25"
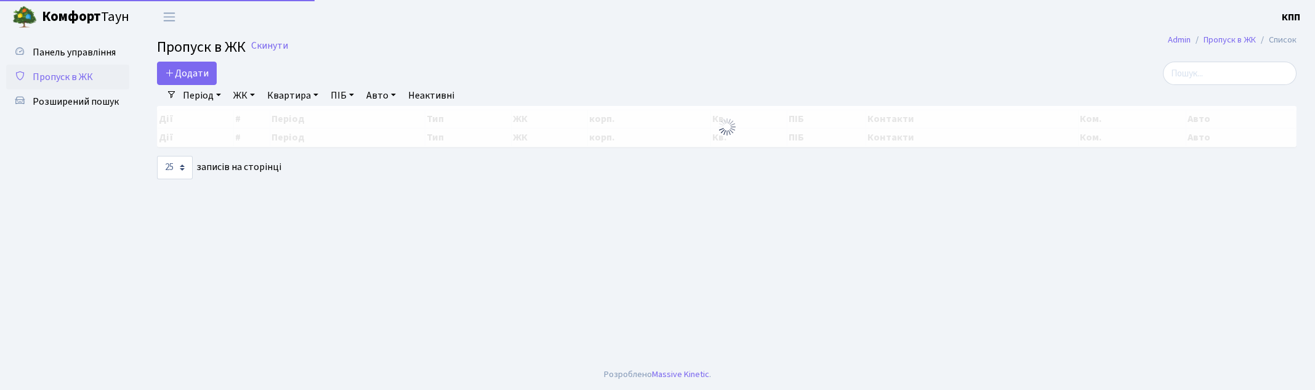
select select "25"
click at [1229, 76] on input "search" at bounding box center [1230, 73] width 134 height 23
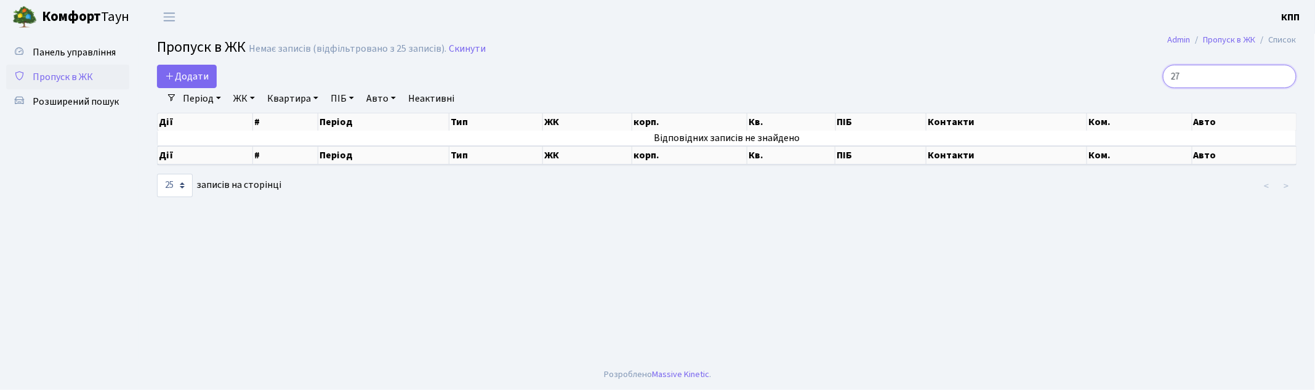
type input "2"
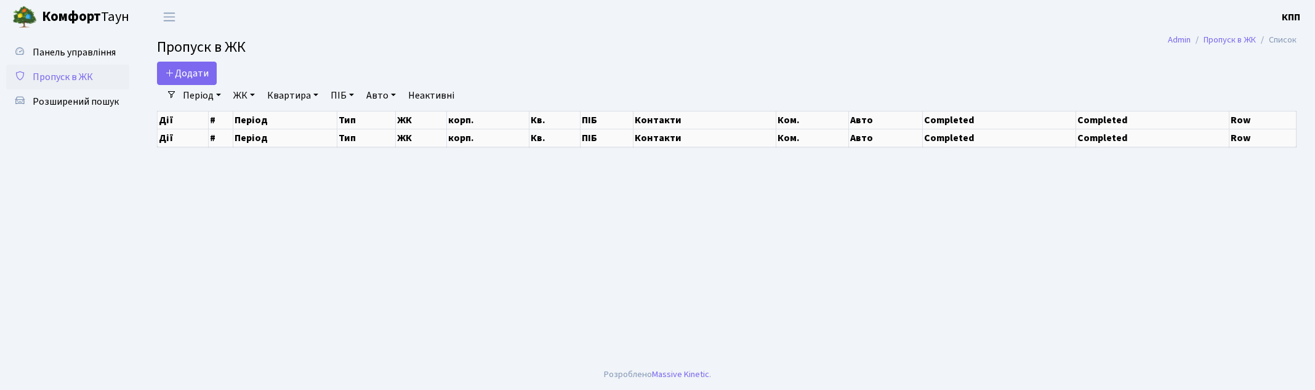
drag, startPoint x: 0, startPoint y: 0, endPoint x: 1215, endPoint y: 69, distance: 1216.9
click at [1214, 69] on div at bounding box center [1113, 73] width 386 height 23
select select "25"
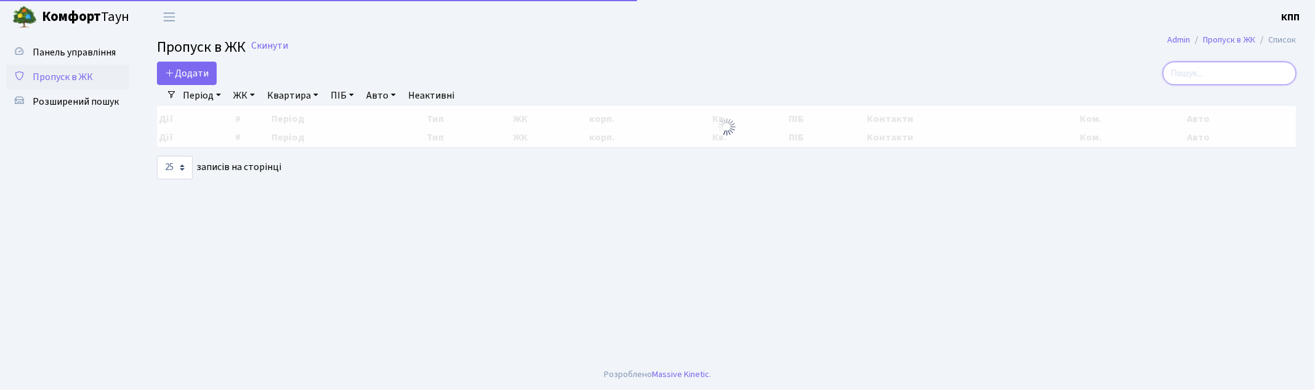
click at [1223, 80] on input "search" at bounding box center [1230, 73] width 134 height 23
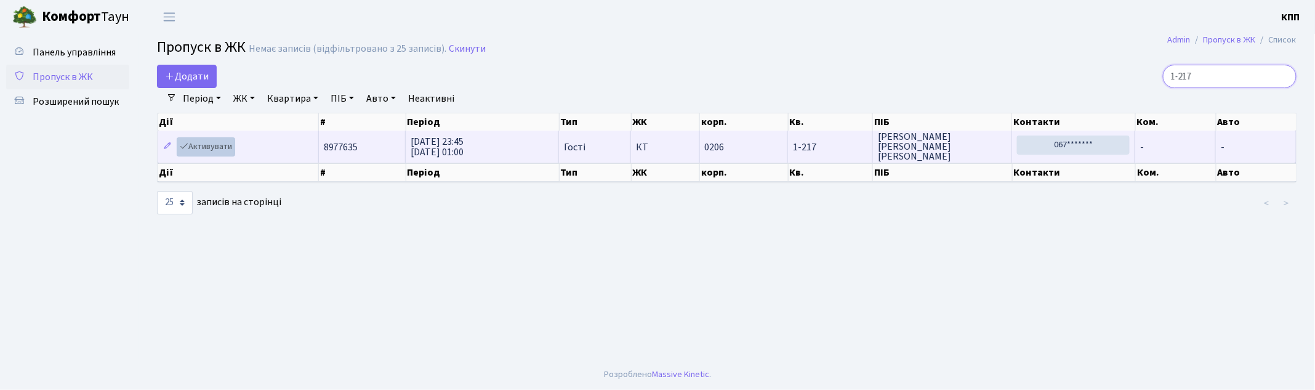
type input "1-217"
click at [218, 148] on link "Активувати" at bounding box center [206, 146] width 58 height 19
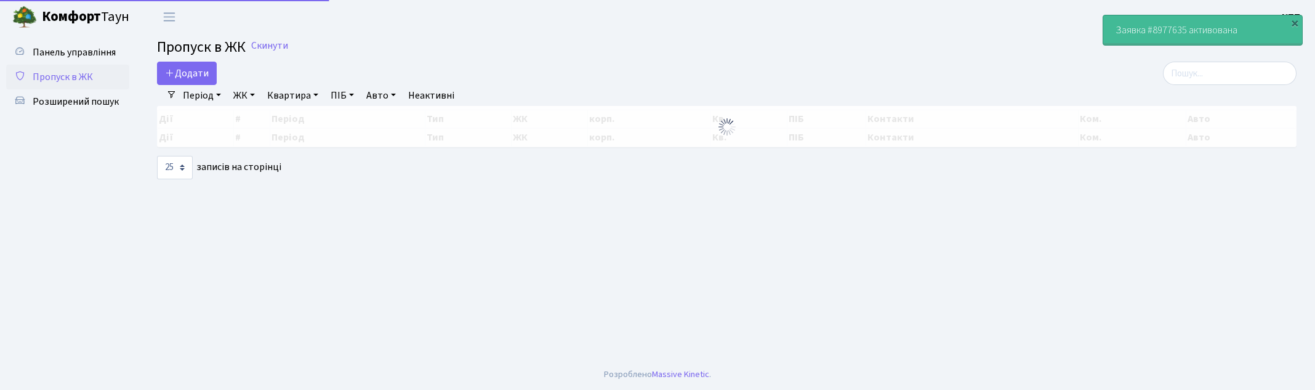
select select "25"
